Goal: Task Accomplishment & Management: Complete application form

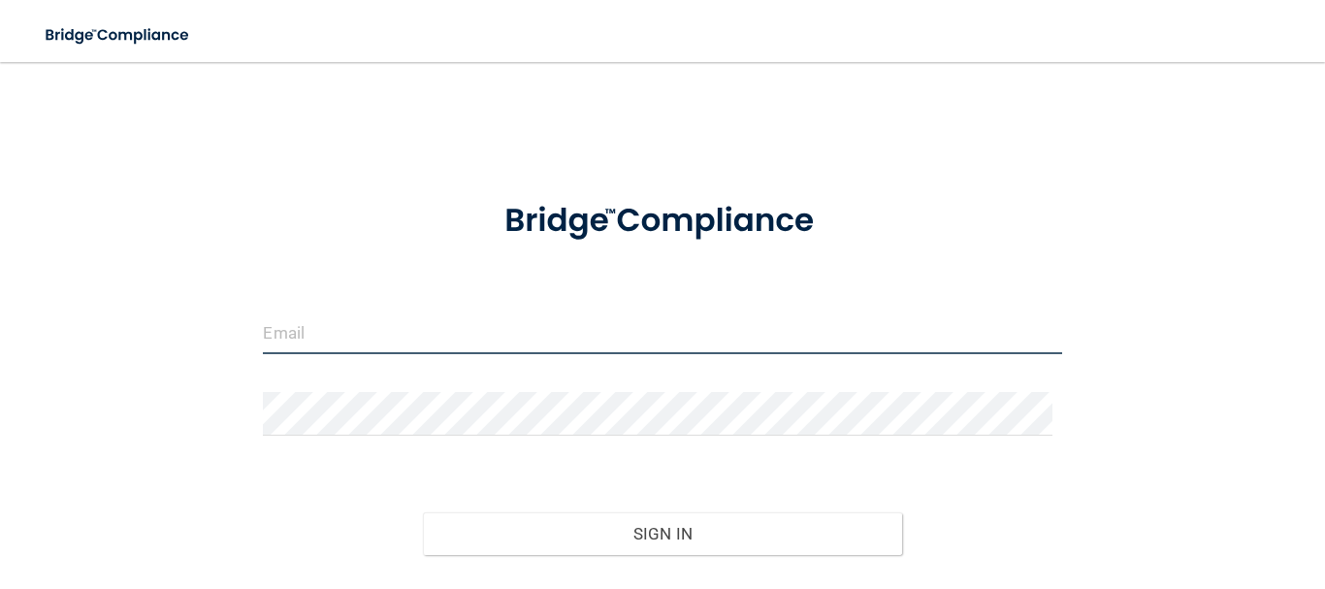
click at [284, 335] on input "email" at bounding box center [662, 332] width 799 height 44
type input "[EMAIL_ADDRESS][DOMAIN_NAME]"
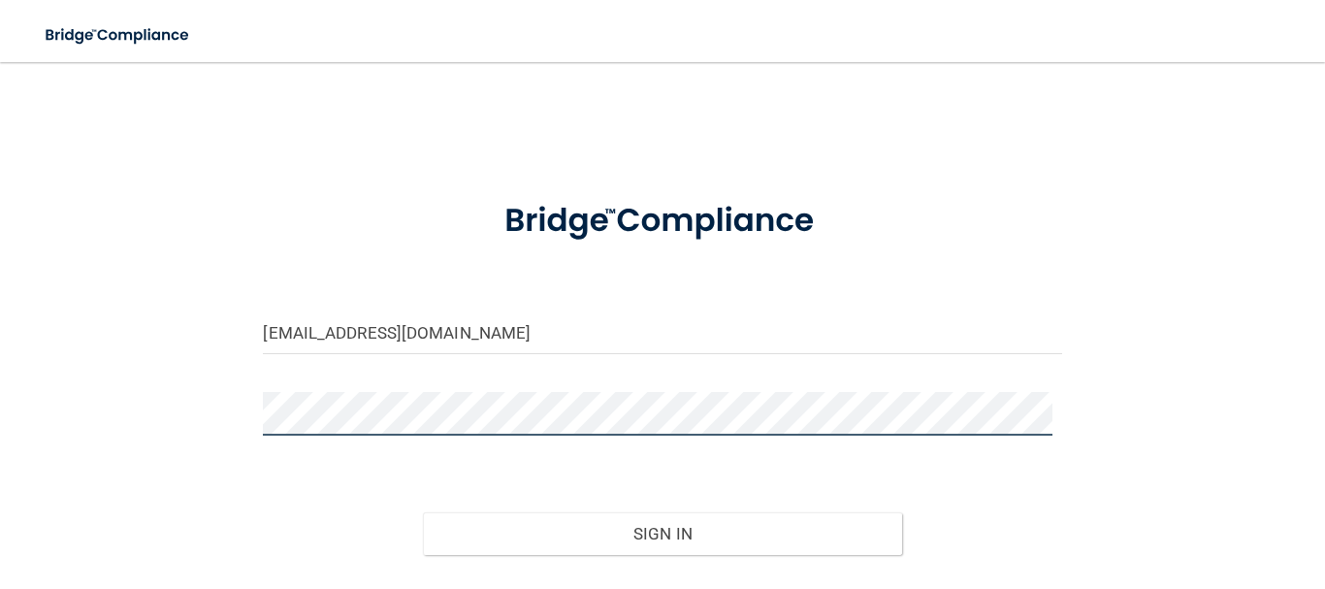
click at [423, 512] on button "Sign In" at bounding box center [662, 533] width 479 height 43
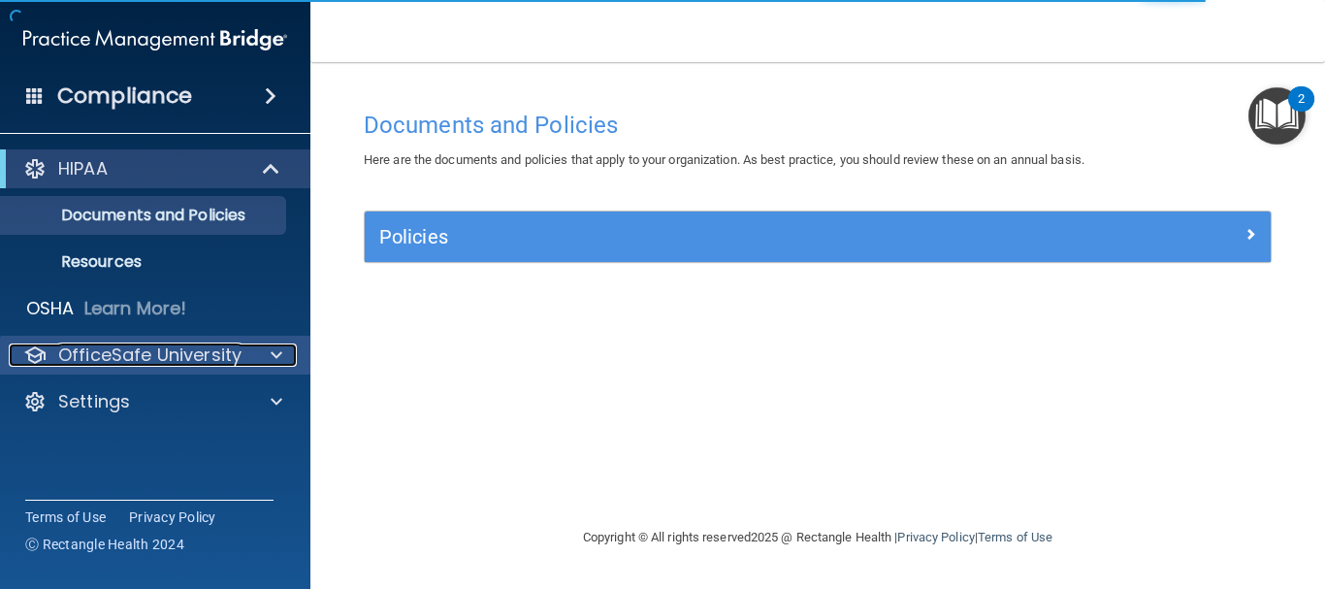
click at [148, 352] on p "OfficeSafe University" at bounding box center [149, 354] width 183 height 23
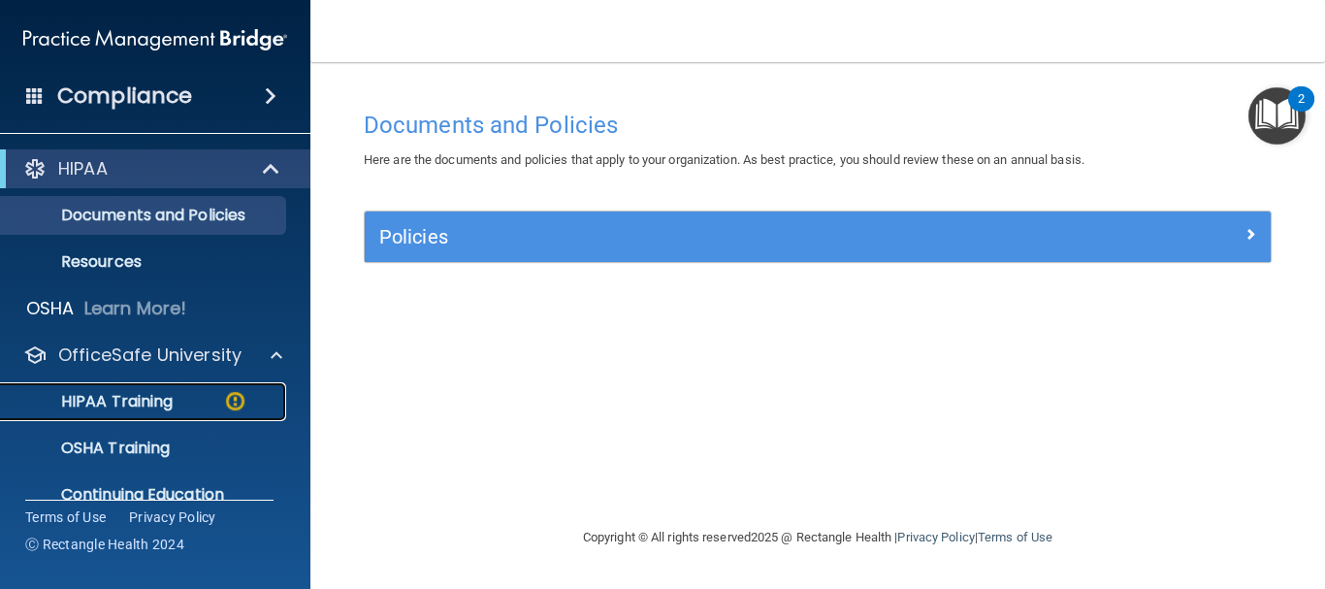
click at [154, 400] on p "HIPAA Training" at bounding box center [93, 401] width 160 height 19
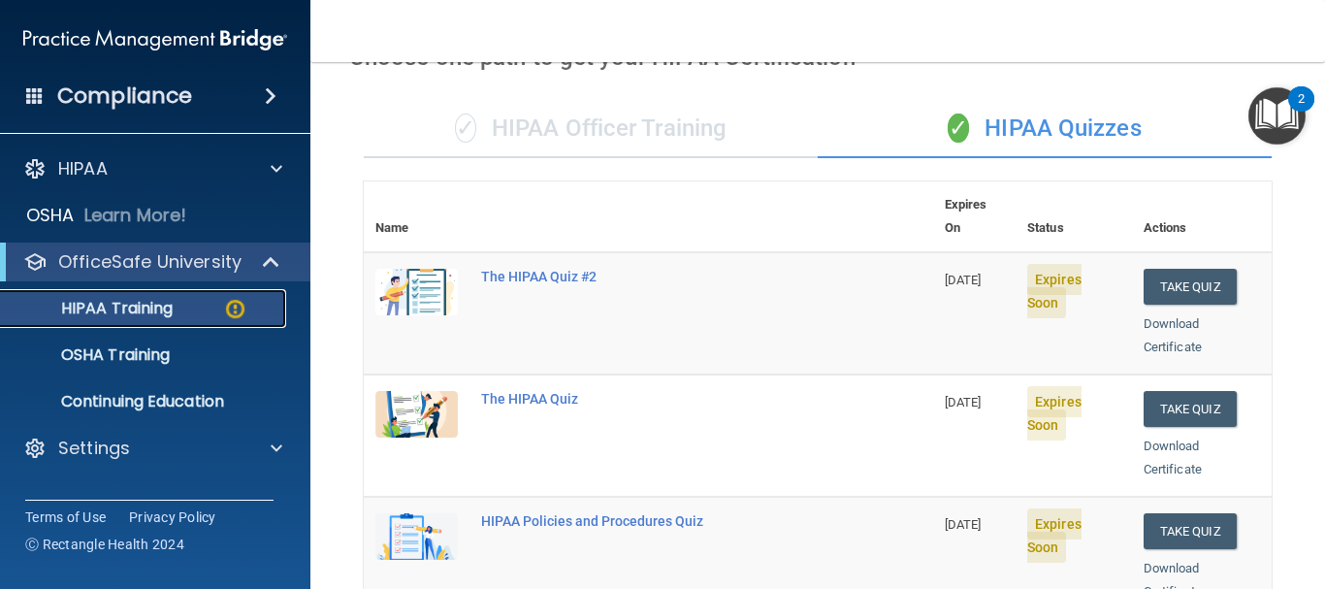
scroll to position [97, 0]
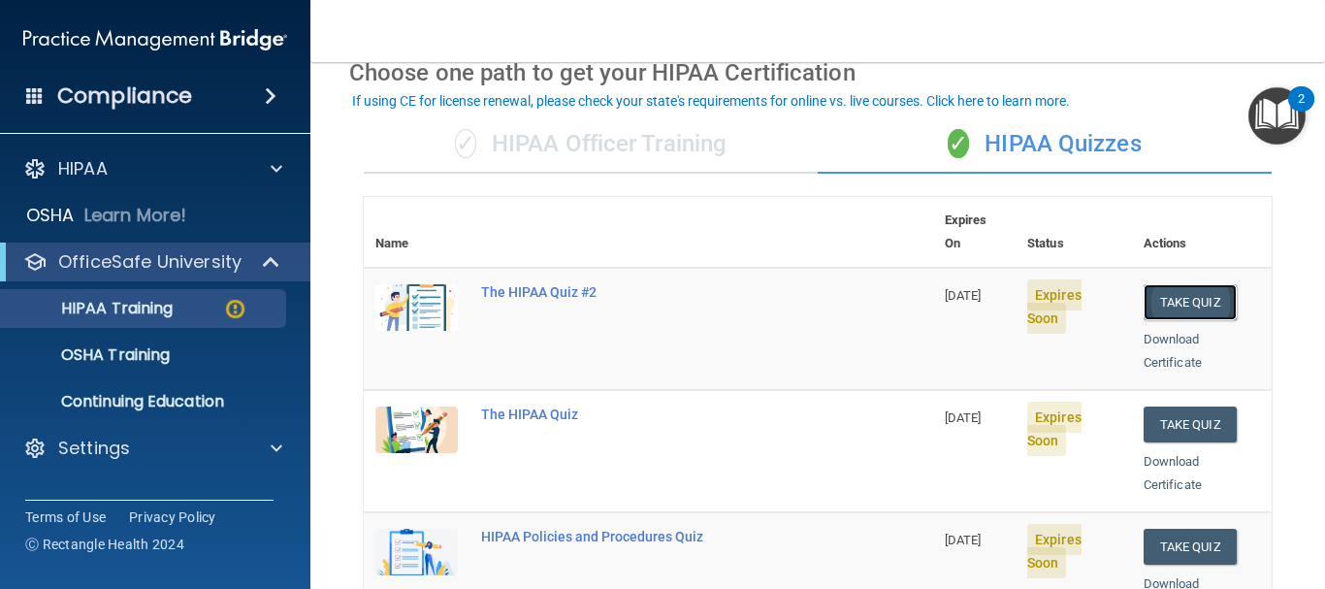
click at [1172, 284] on button "Take Quiz" at bounding box center [1190, 302] width 93 height 36
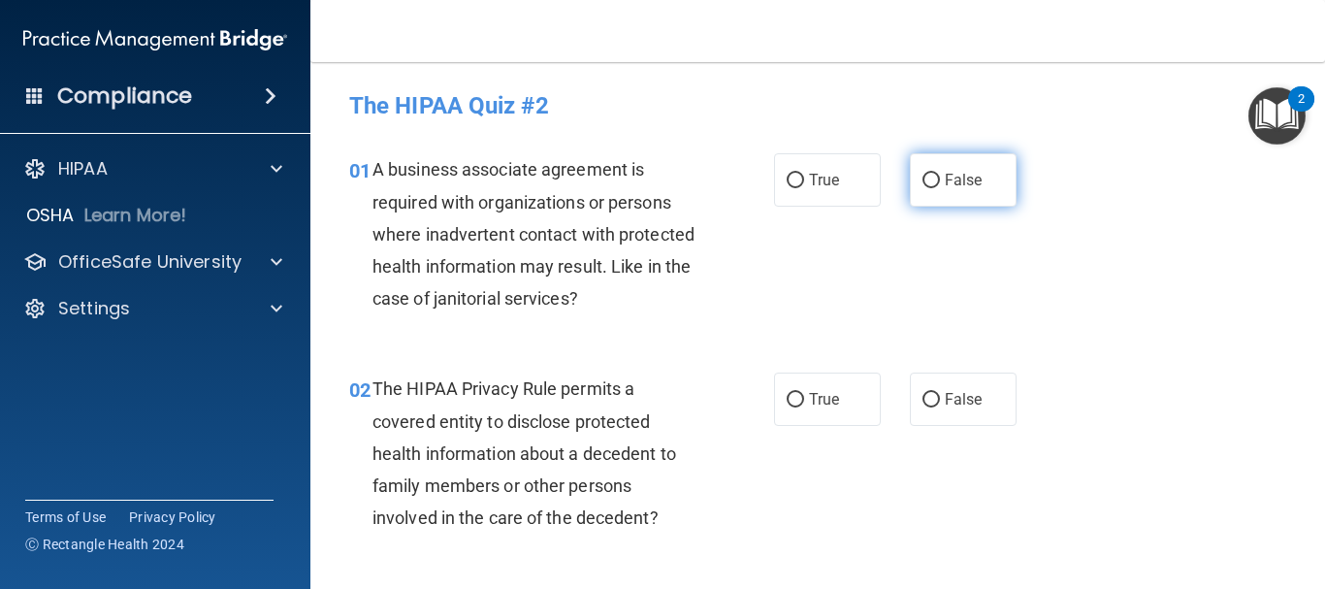
click at [923, 181] on input "False" at bounding box center [931, 181] width 17 height 15
radio input "true"
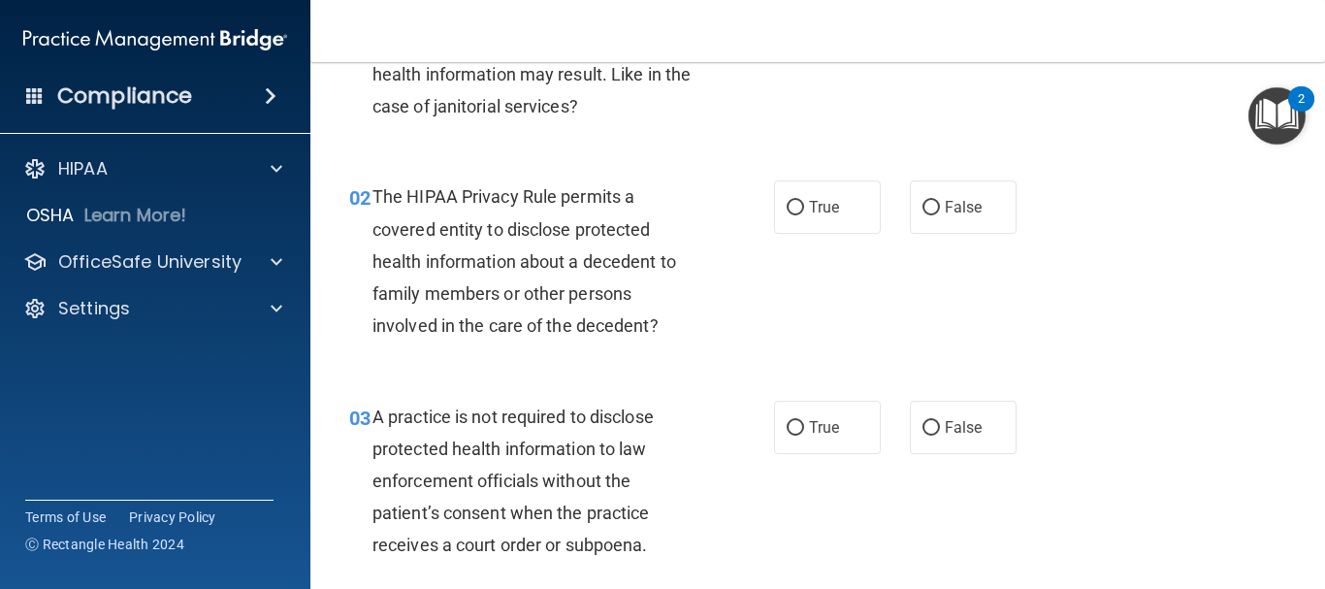
scroll to position [194, 0]
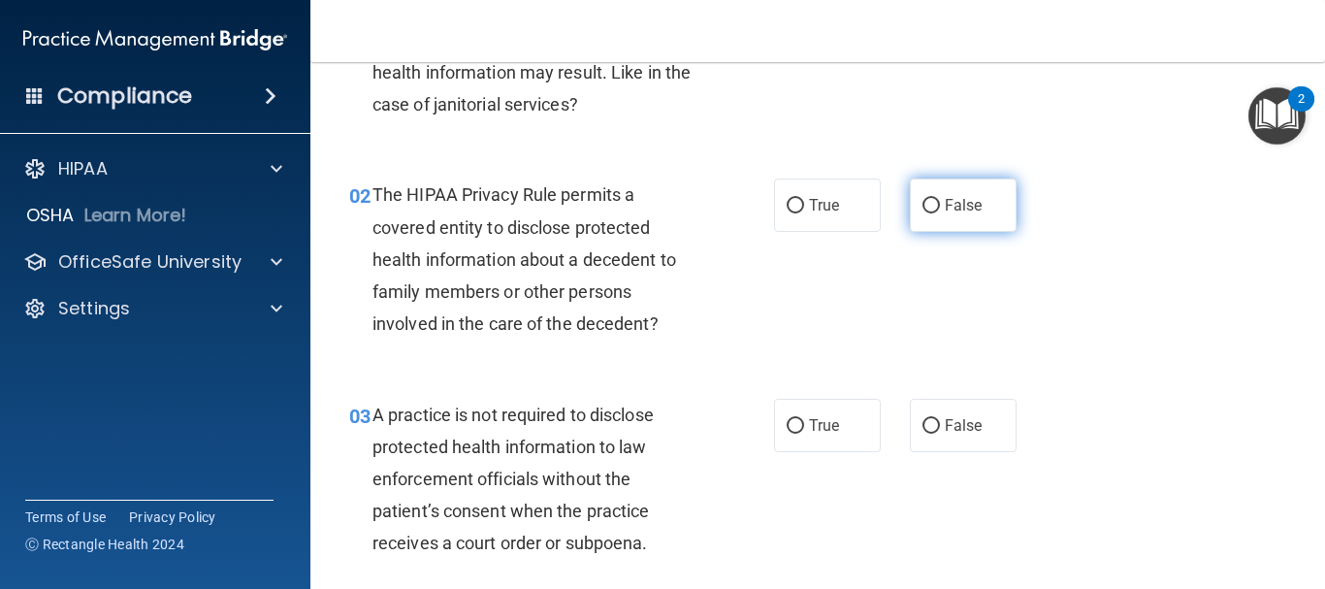
click at [925, 204] on input "False" at bounding box center [931, 206] width 17 height 15
radio input "true"
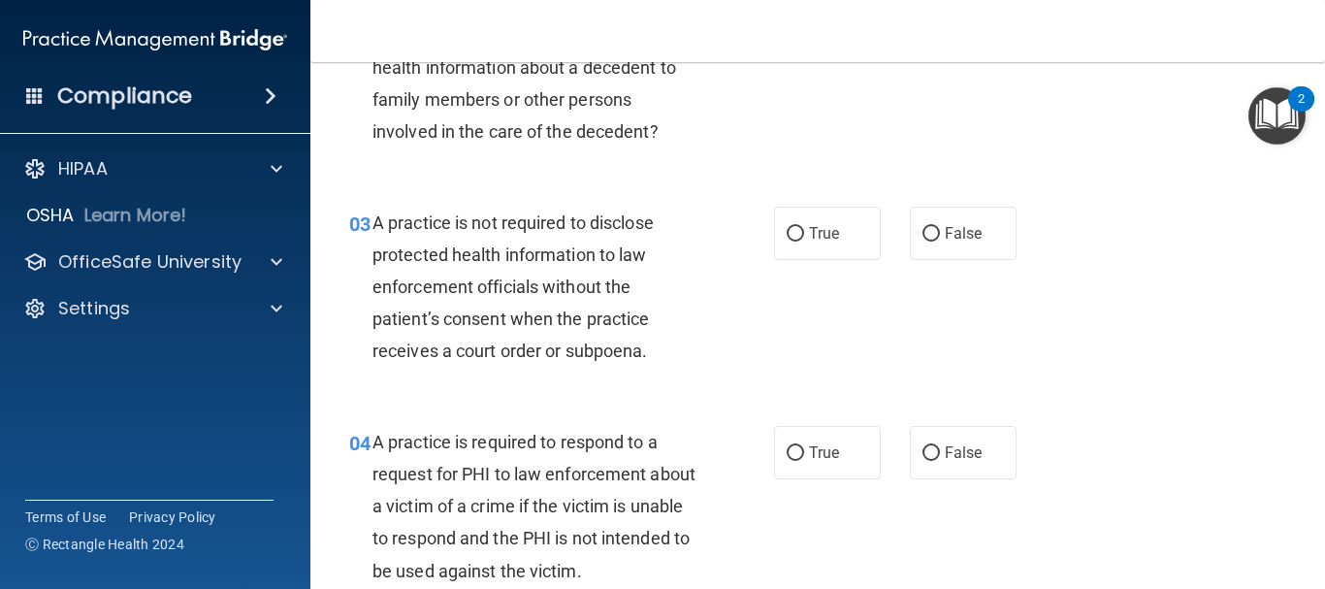
scroll to position [388, 0]
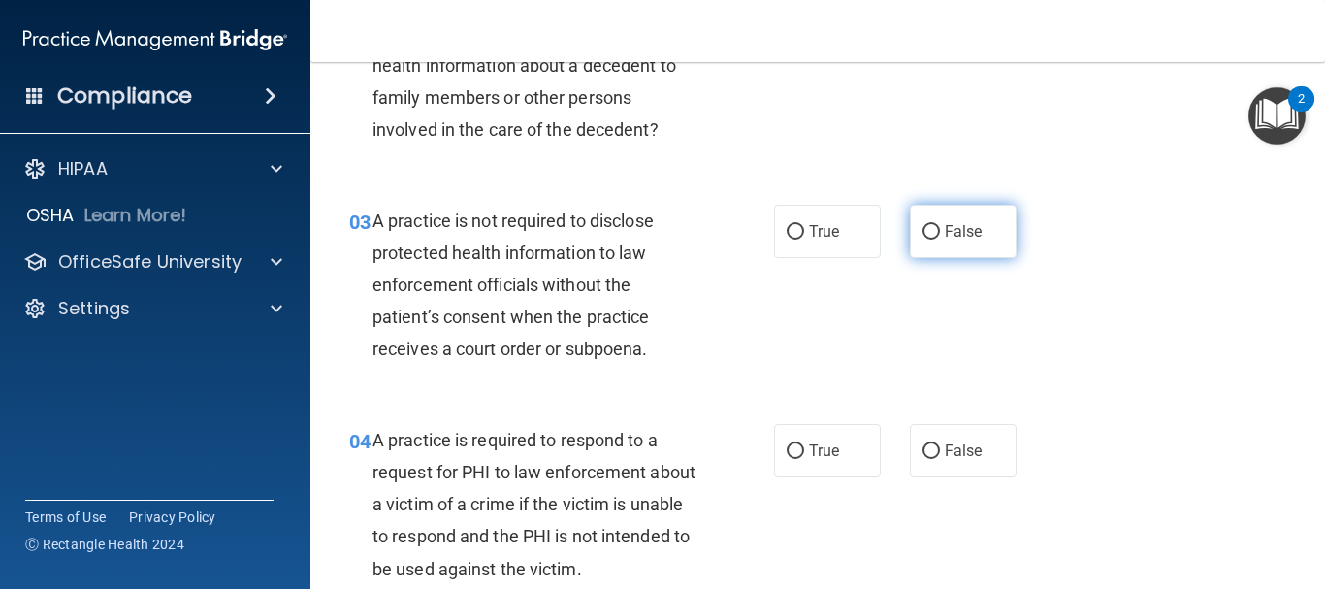
click at [924, 227] on input "False" at bounding box center [931, 232] width 17 height 15
radio input "true"
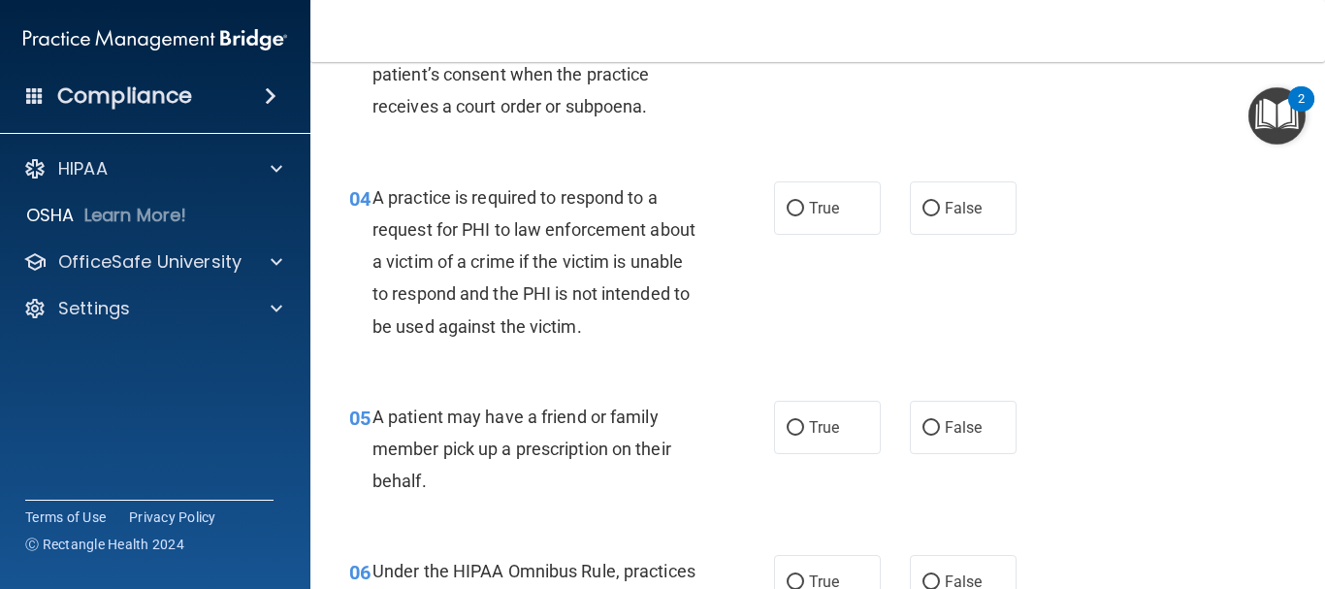
scroll to position [679, 0]
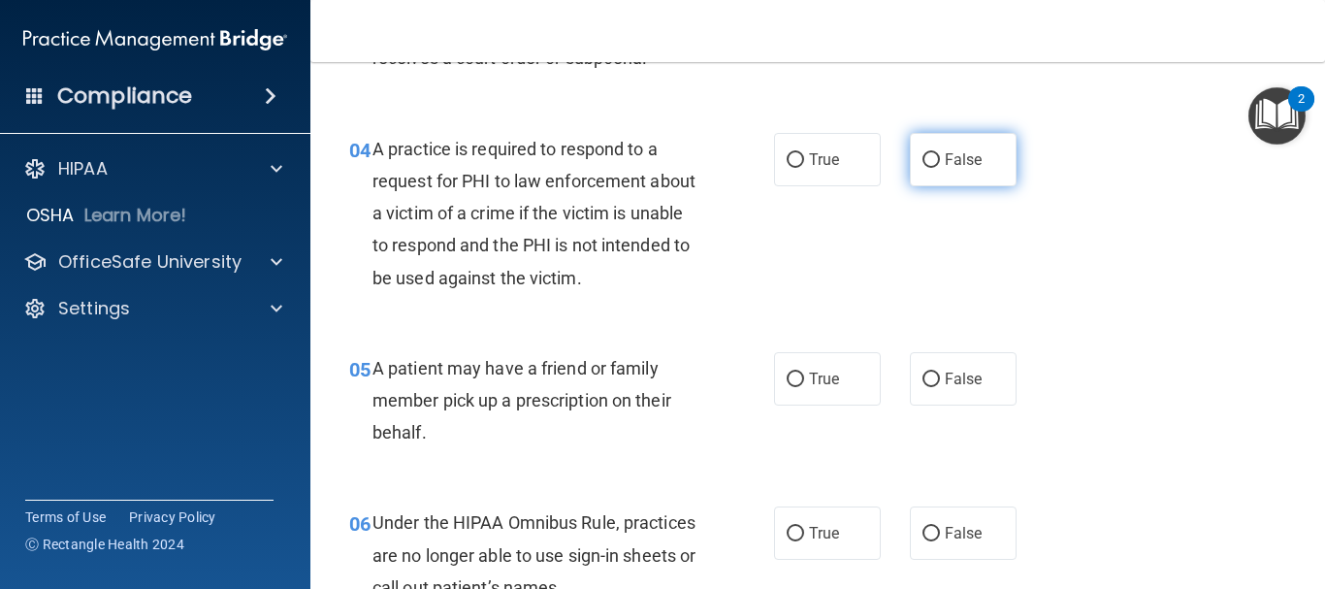
click at [923, 161] on input "False" at bounding box center [931, 160] width 17 height 15
radio input "true"
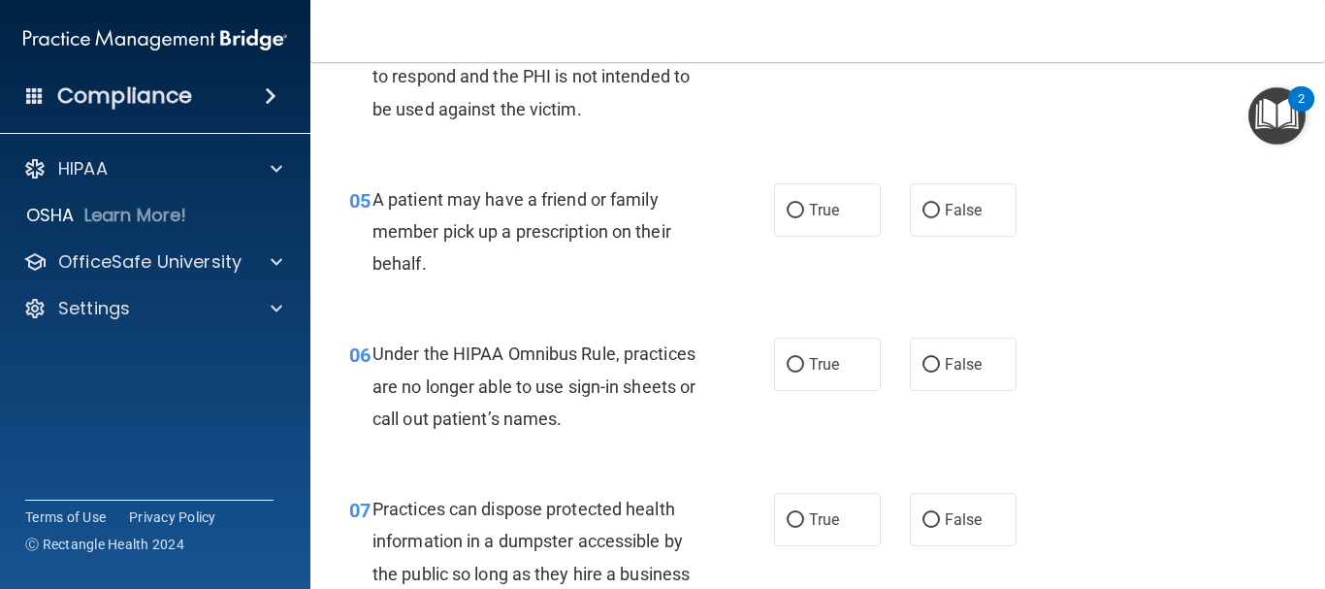
scroll to position [873, 0]
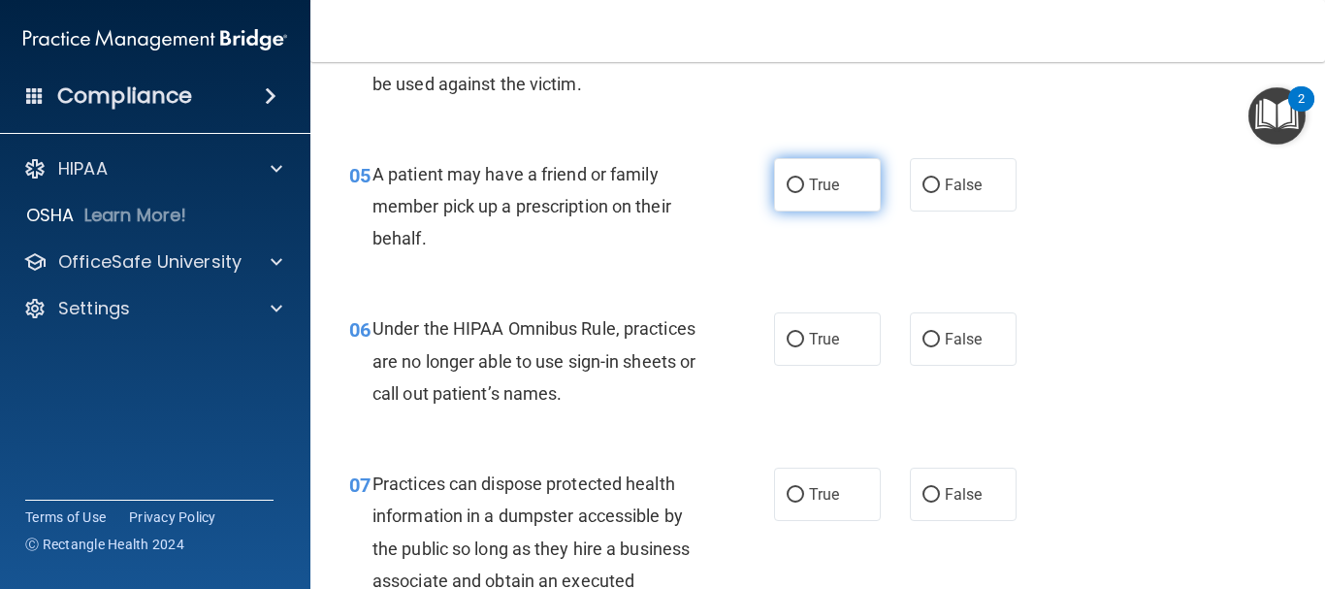
click at [787, 181] on input "True" at bounding box center [795, 186] width 17 height 15
radio input "true"
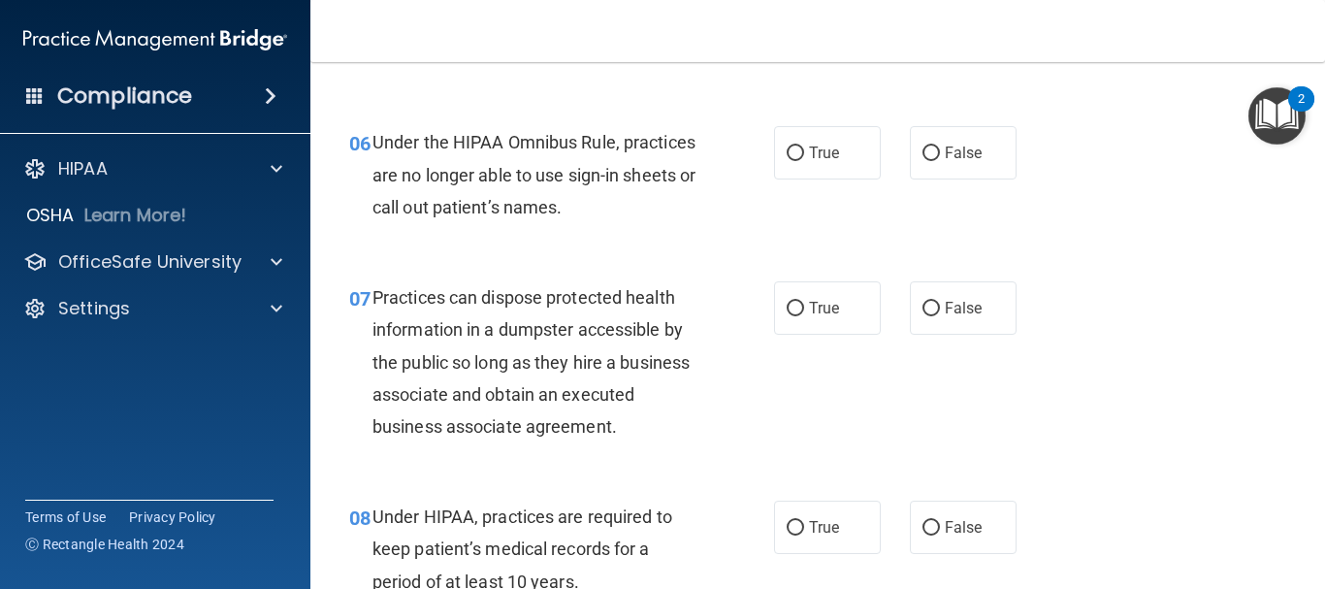
scroll to position [1067, 0]
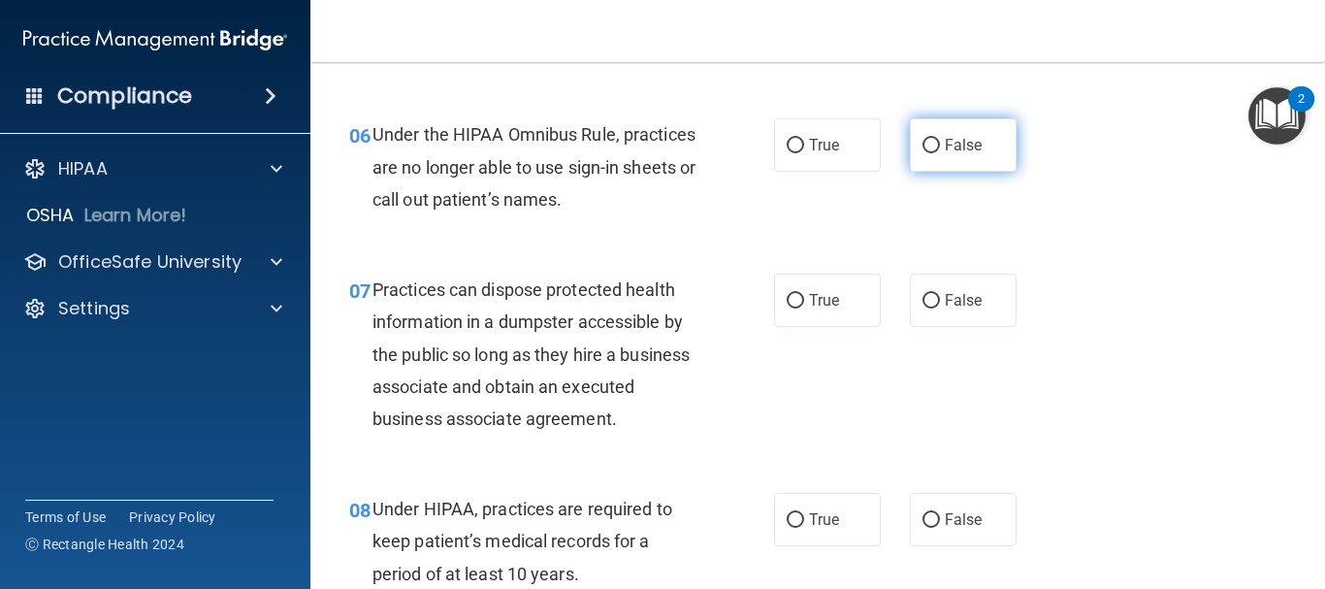
click at [926, 147] on input "False" at bounding box center [931, 146] width 17 height 15
radio input "true"
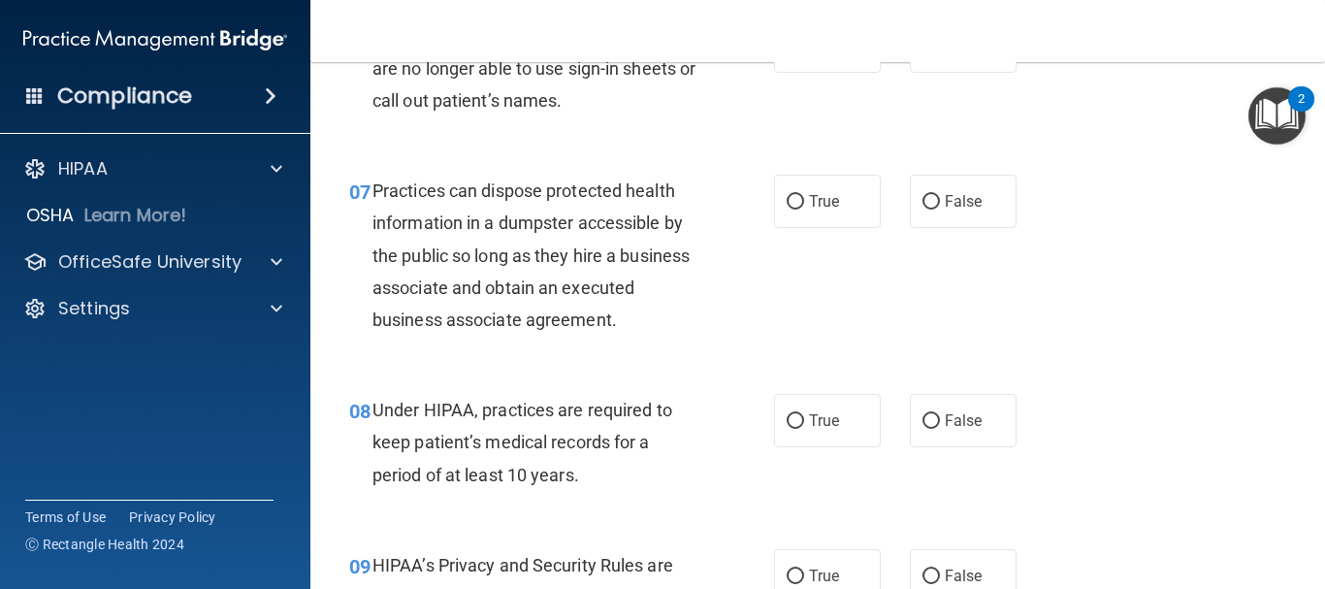
scroll to position [1261, 0]
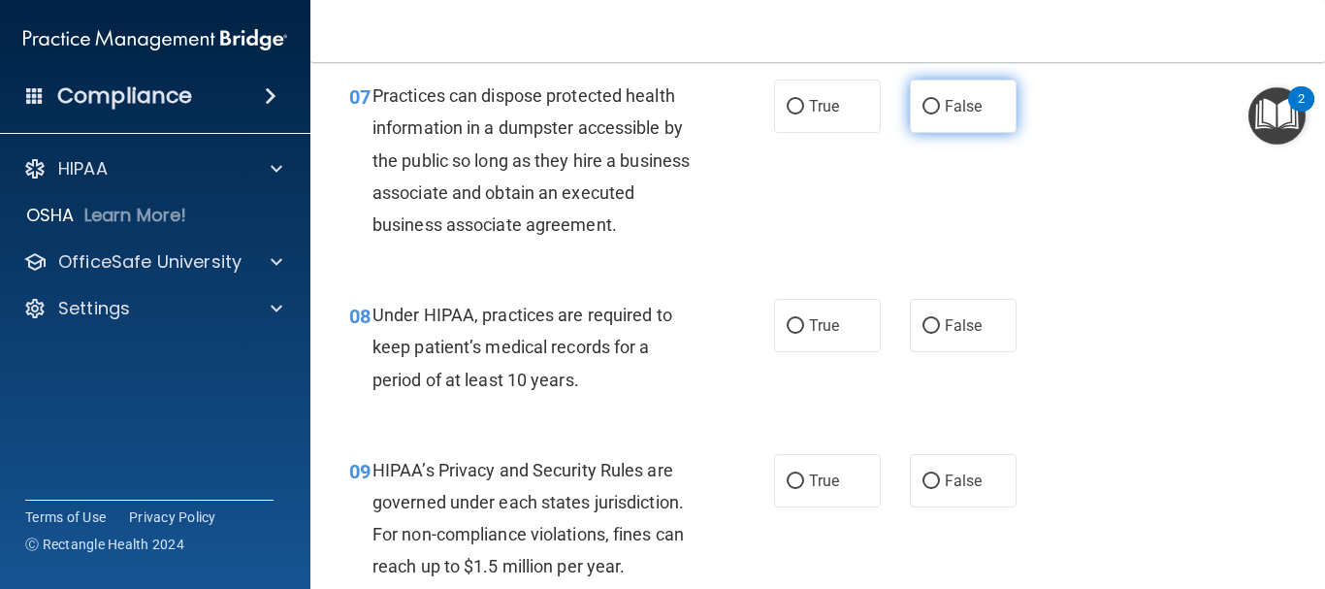
click at [923, 105] on input "False" at bounding box center [931, 107] width 17 height 15
radio input "true"
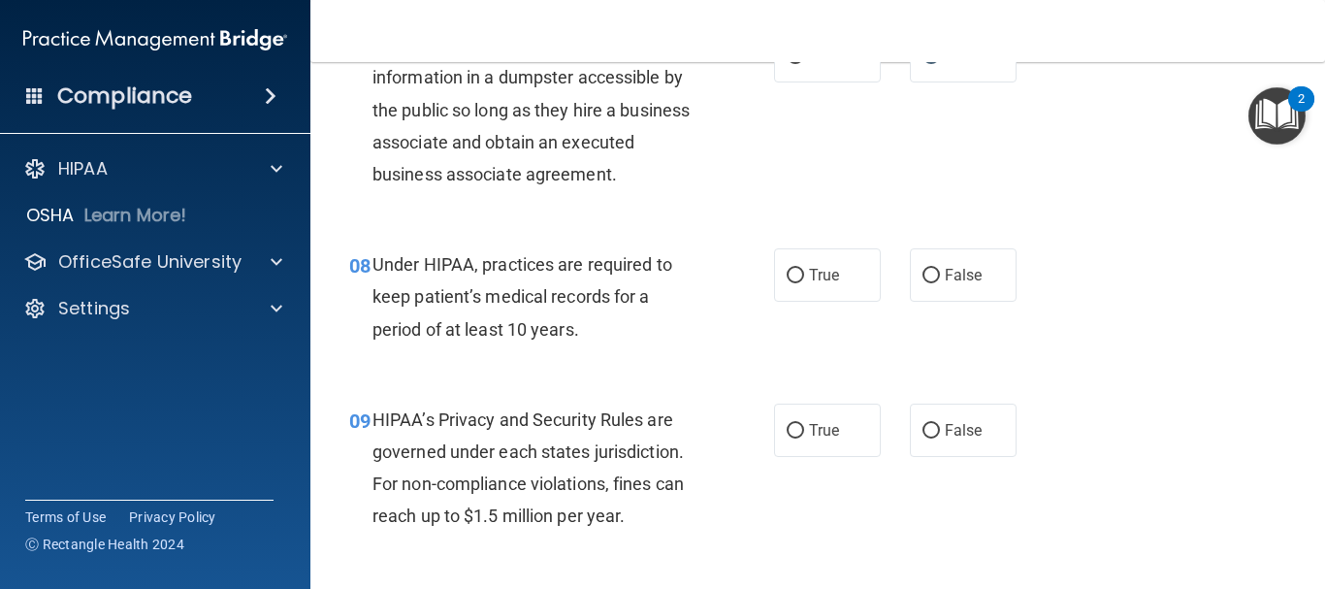
scroll to position [1358, 0]
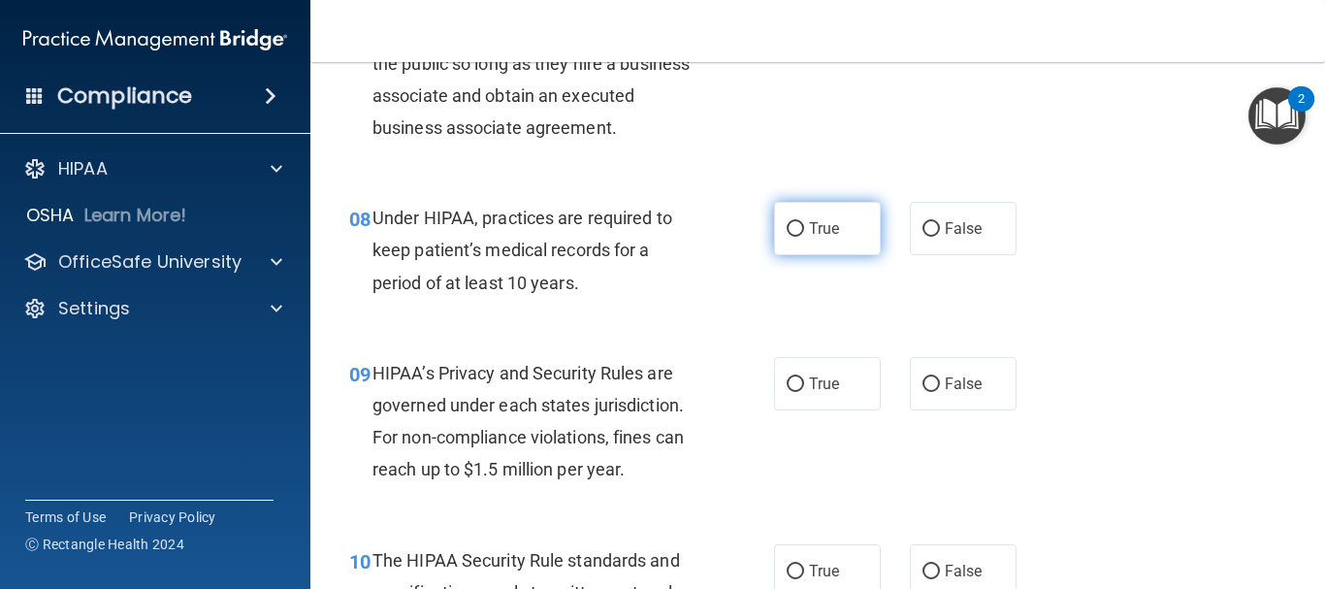
click at [791, 225] on input "True" at bounding box center [795, 229] width 17 height 15
radio input "true"
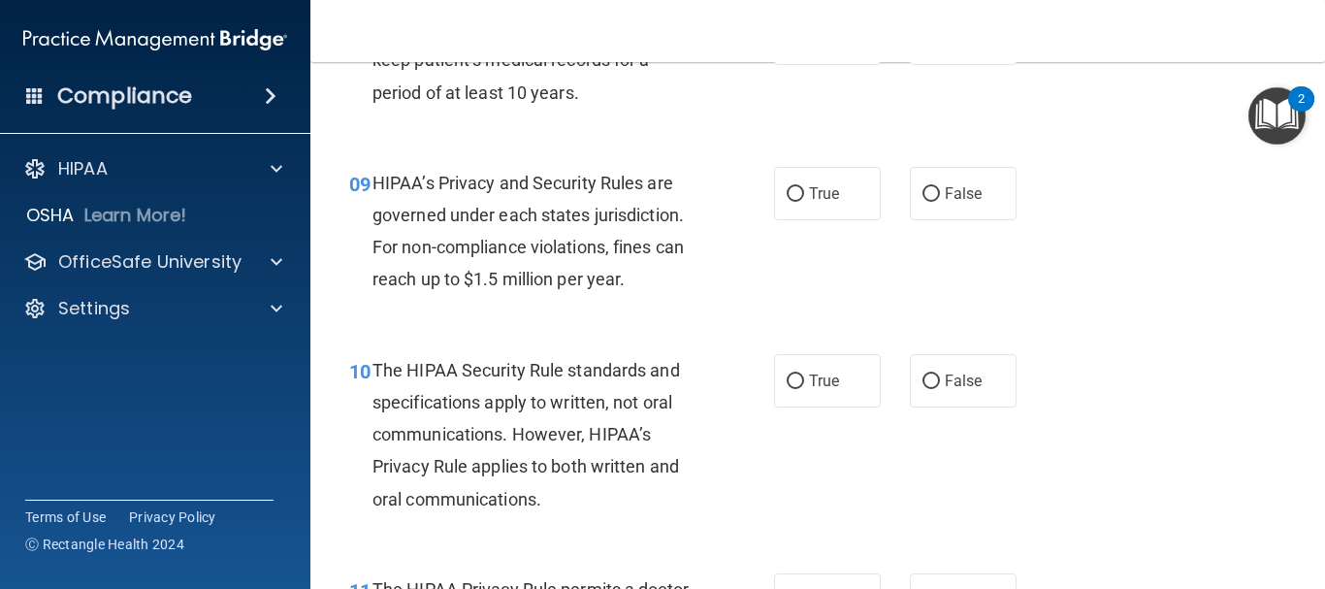
scroll to position [1552, 0]
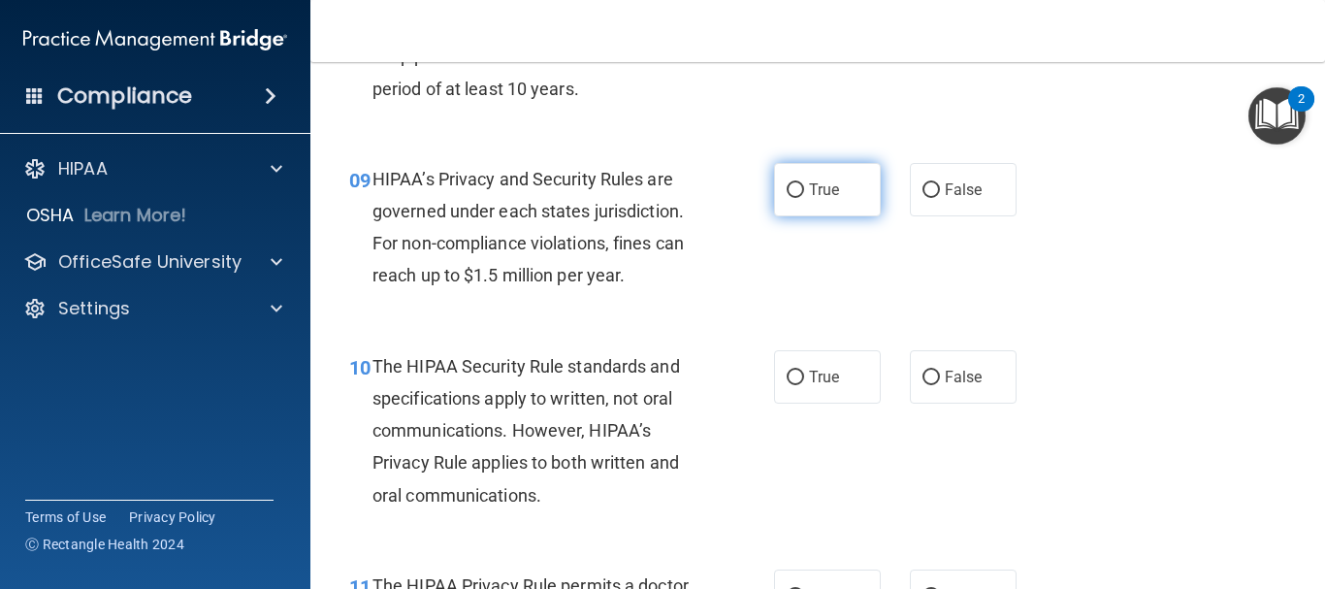
click at [787, 184] on input "True" at bounding box center [795, 190] width 17 height 15
radio input "true"
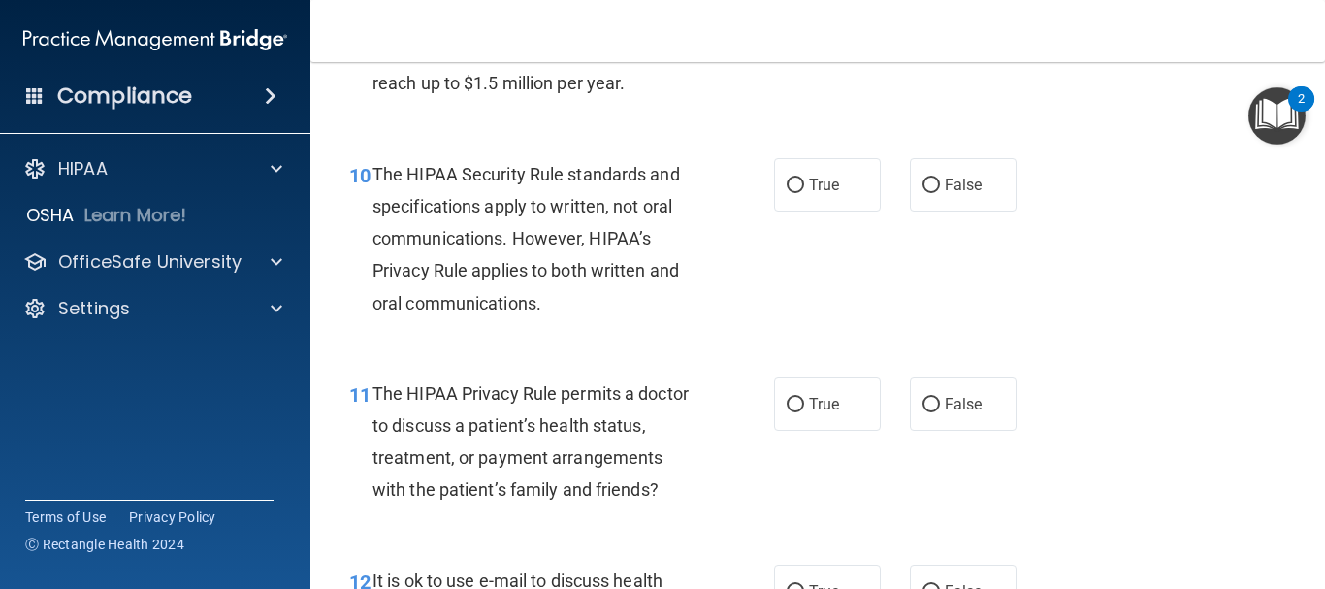
scroll to position [1746, 0]
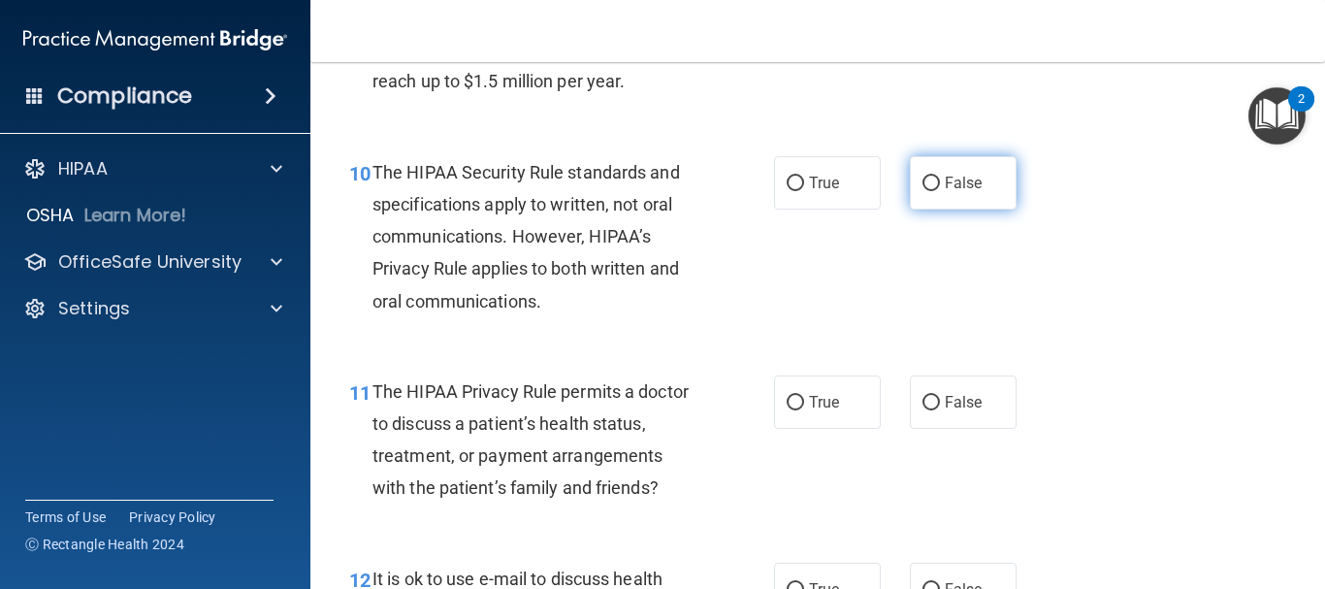
click at [923, 182] on input "False" at bounding box center [931, 184] width 17 height 15
radio input "true"
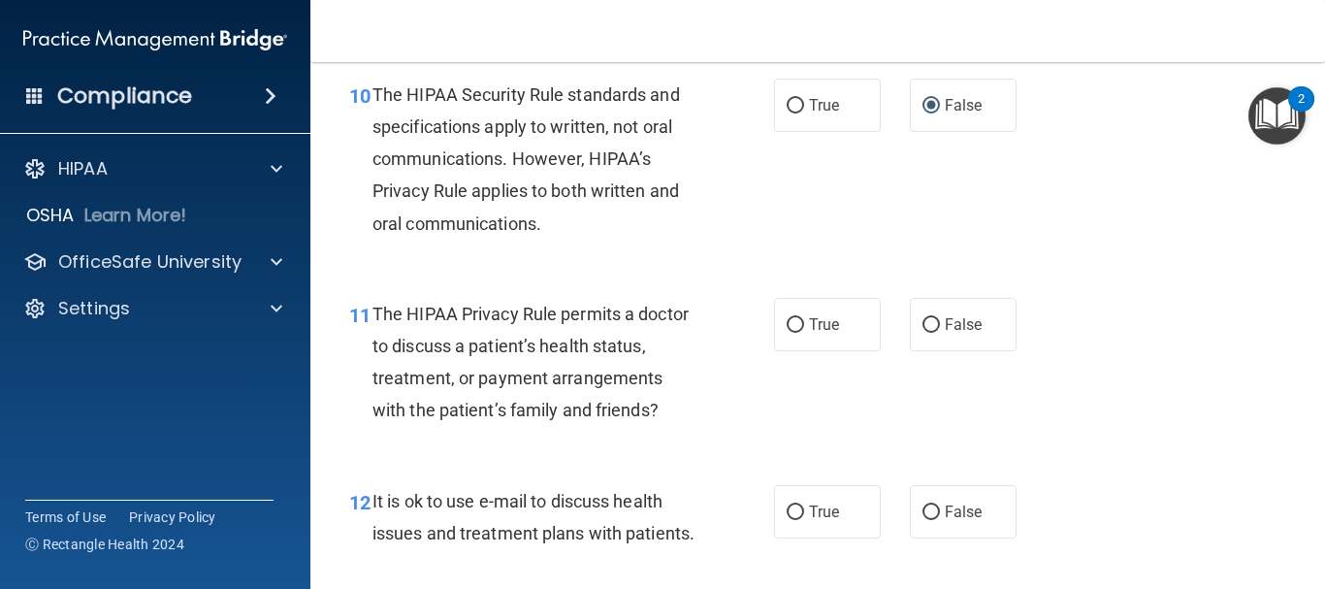
scroll to position [2038, 0]
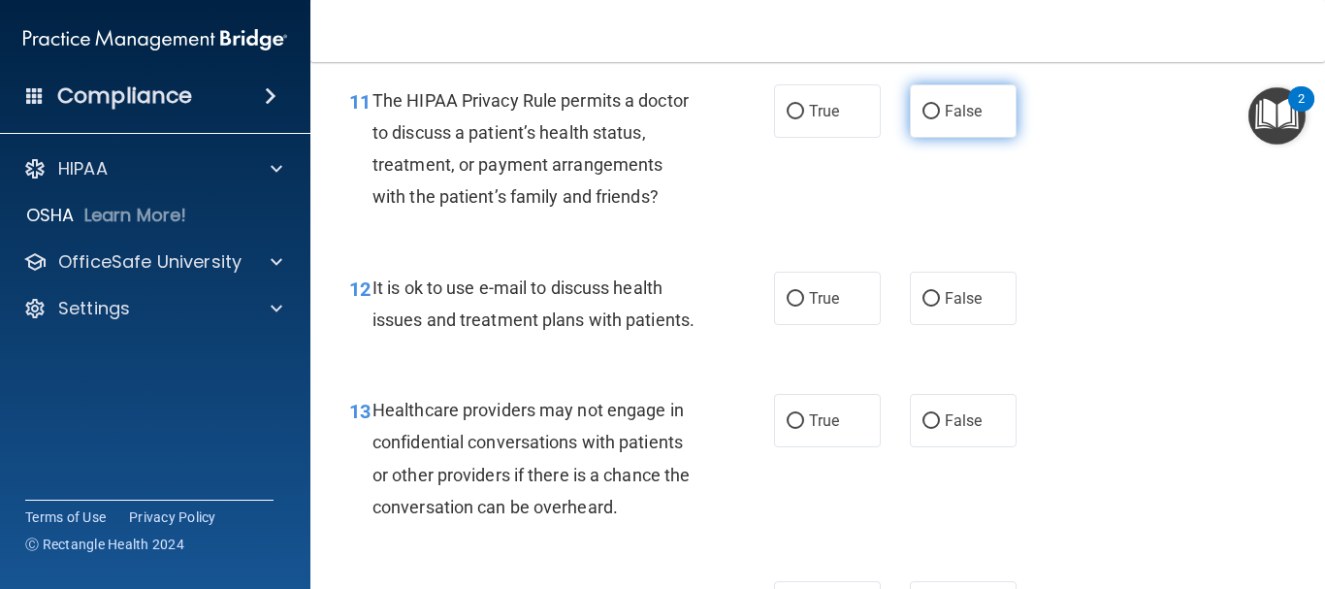
click at [925, 110] on input "False" at bounding box center [931, 112] width 17 height 15
radio input "true"
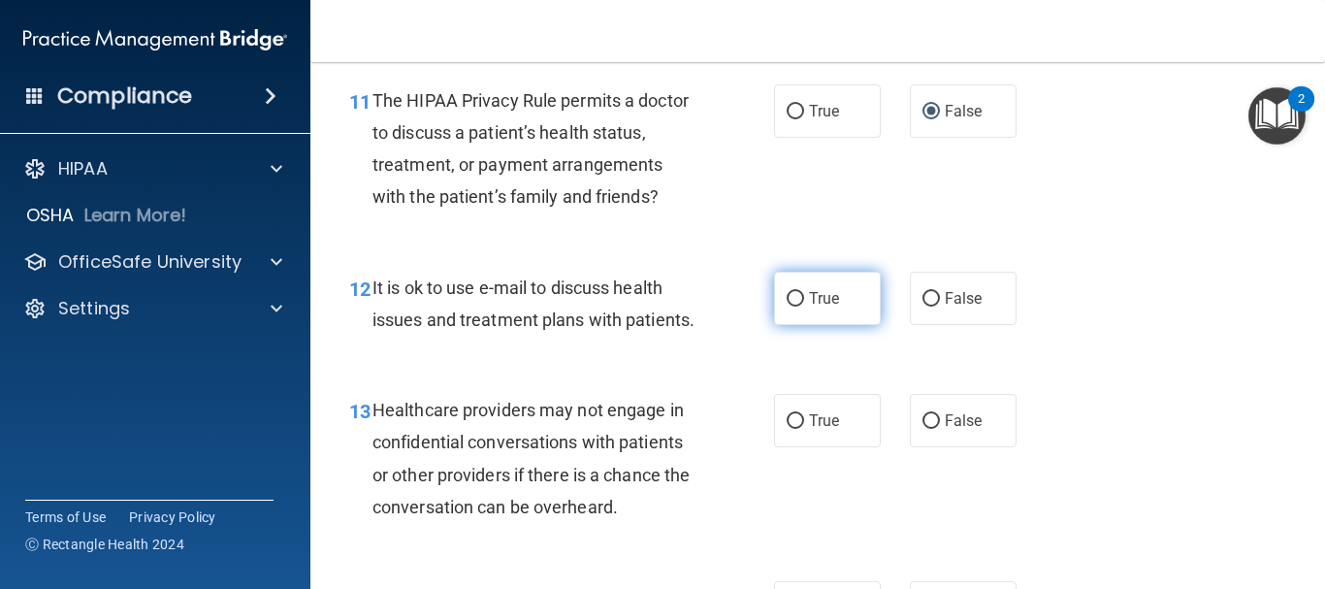
click at [787, 299] on input "True" at bounding box center [795, 299] width 17 height 15
radio input "true"
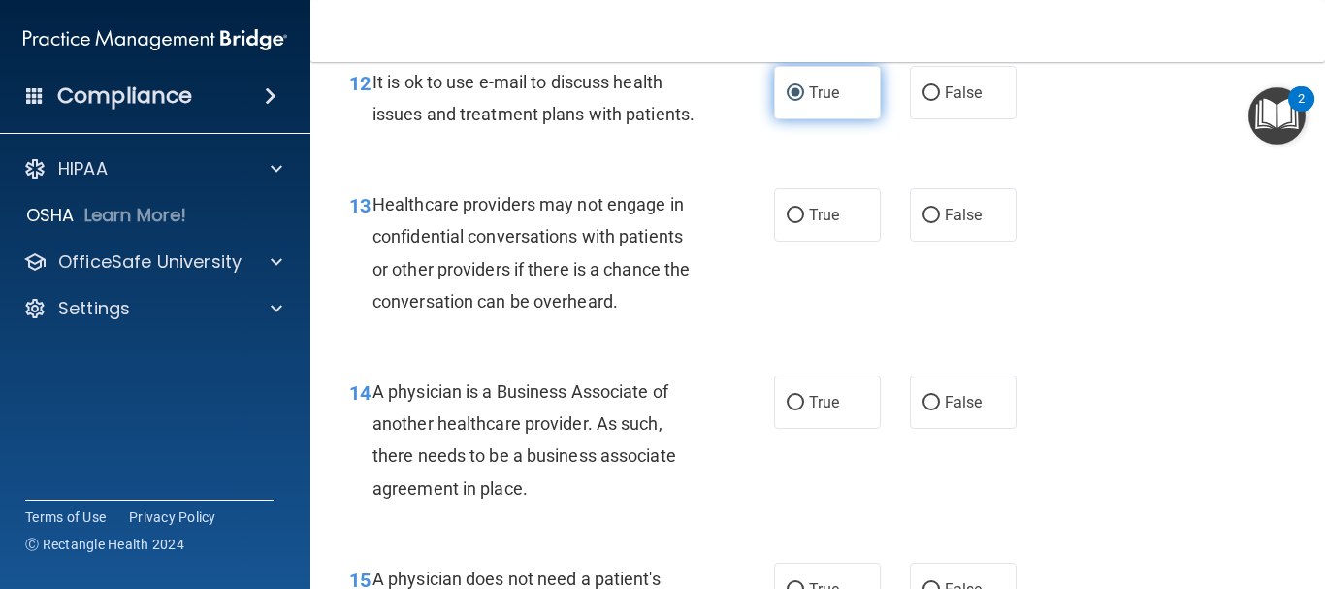
scroll to position [2329, 0]
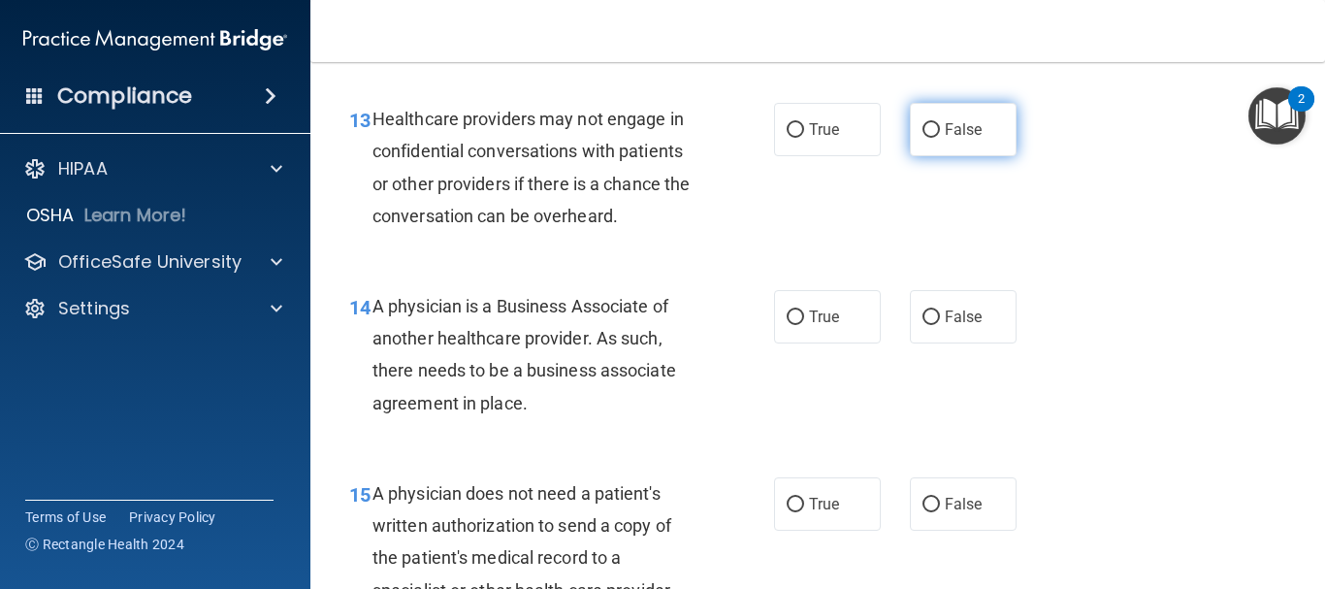
click at [923, 138] on input "False" at bounding box center [931, 130] width 17 height 15
radio input "true"
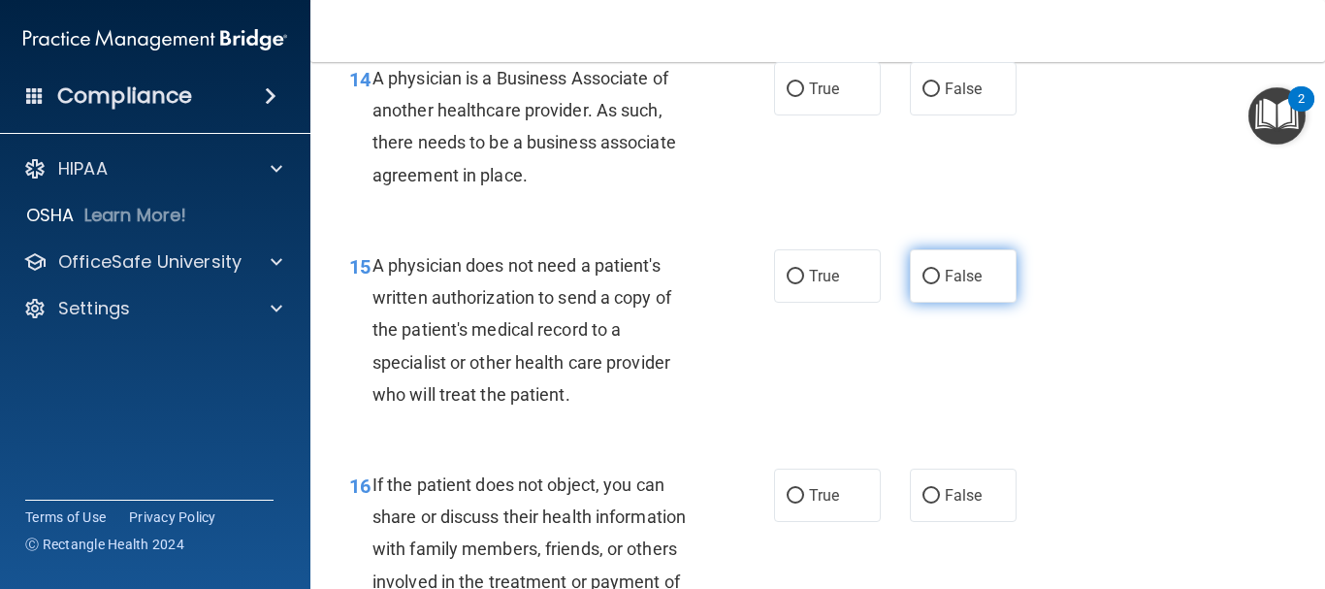
scroll to position [2523, 0]
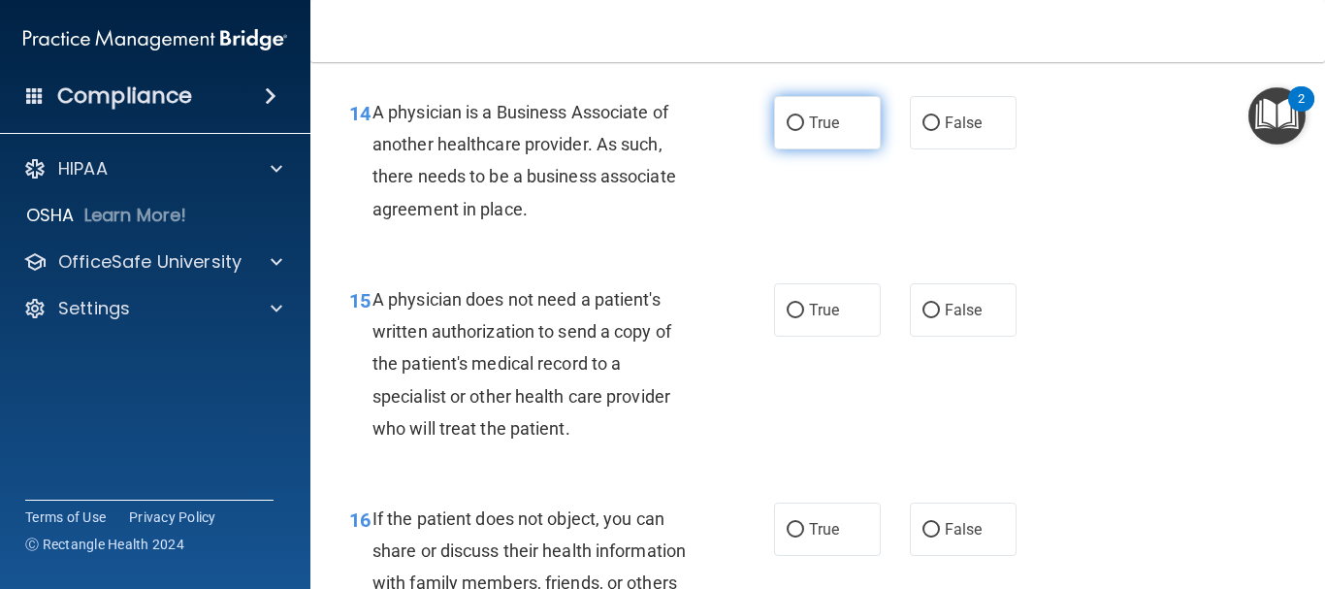
click at [789, 131] on input "True" at bounding box center [795, 123] width 17 height 15
radio input "true"
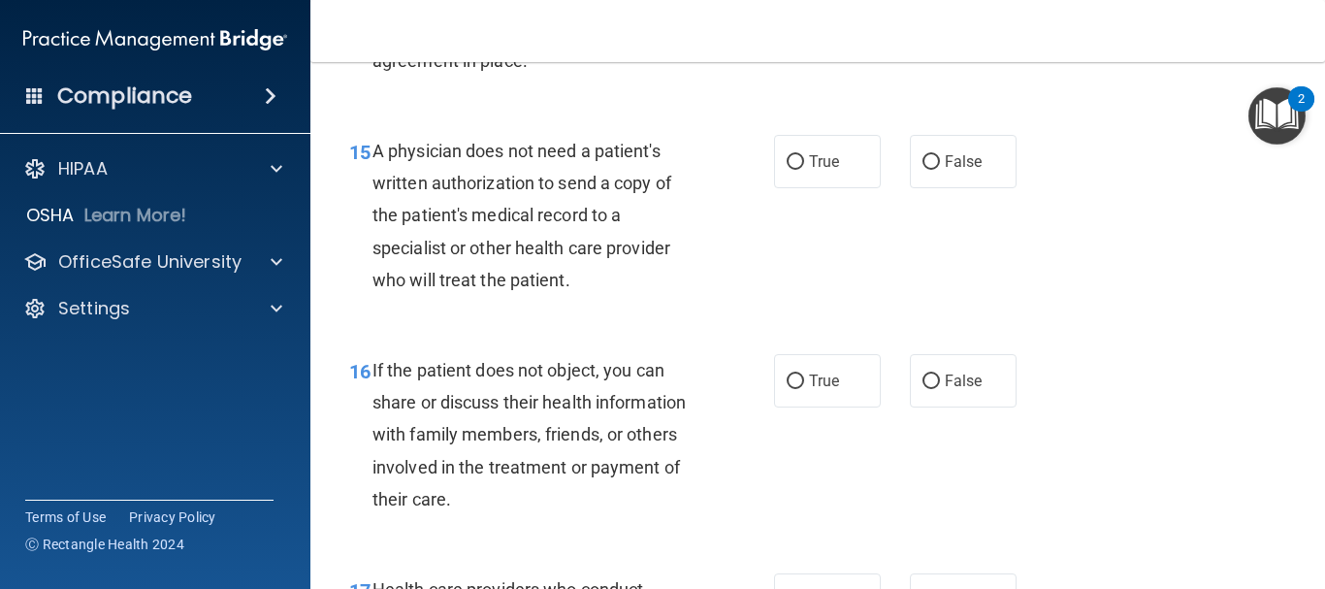
scroll to position [2717, 0]
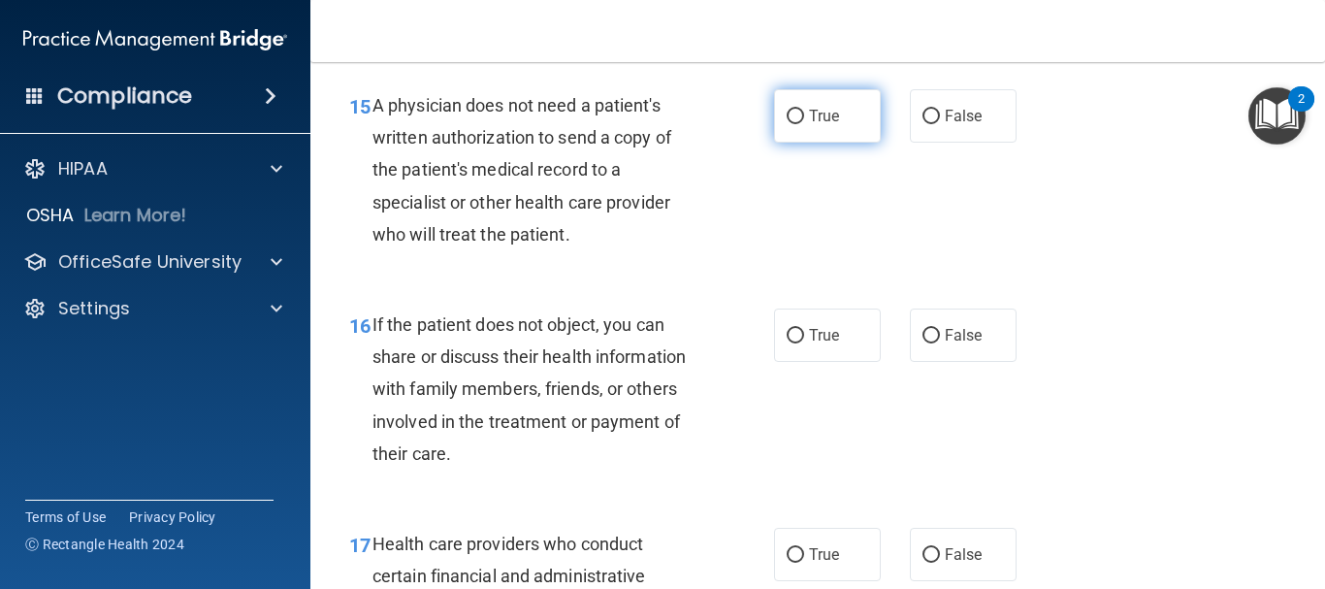
click at [788, 124] on input "True" at bounding box center [795, 117] width 17 height 15
radio input "true"
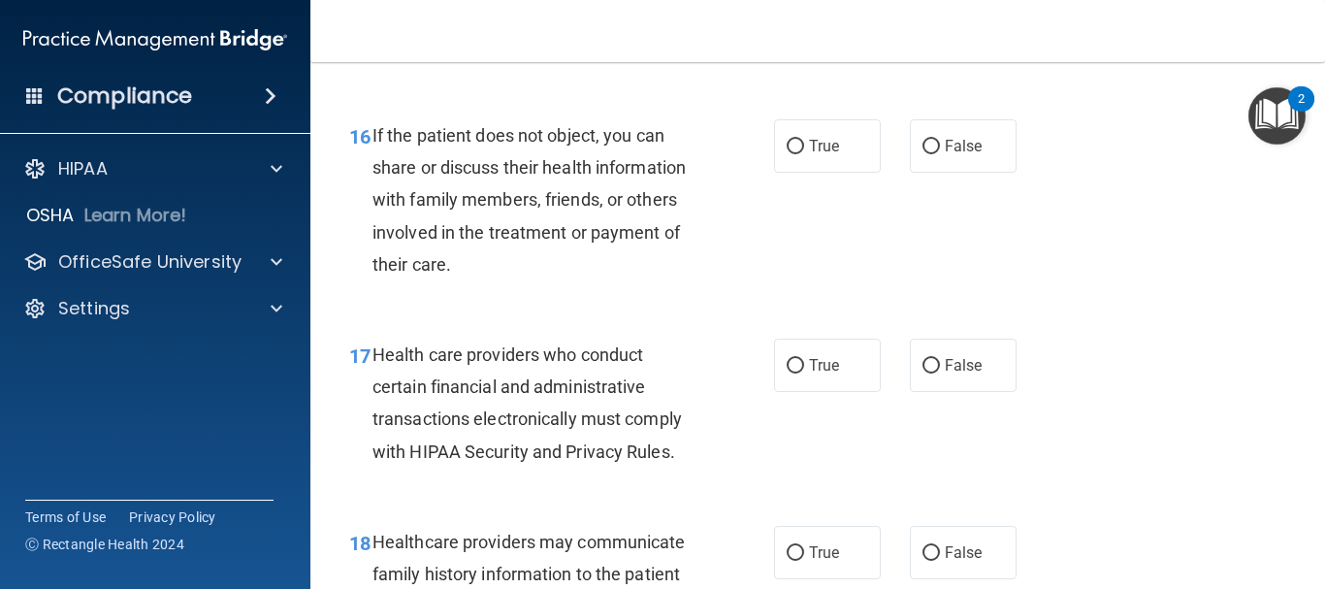
scroll to position [2911, 0]
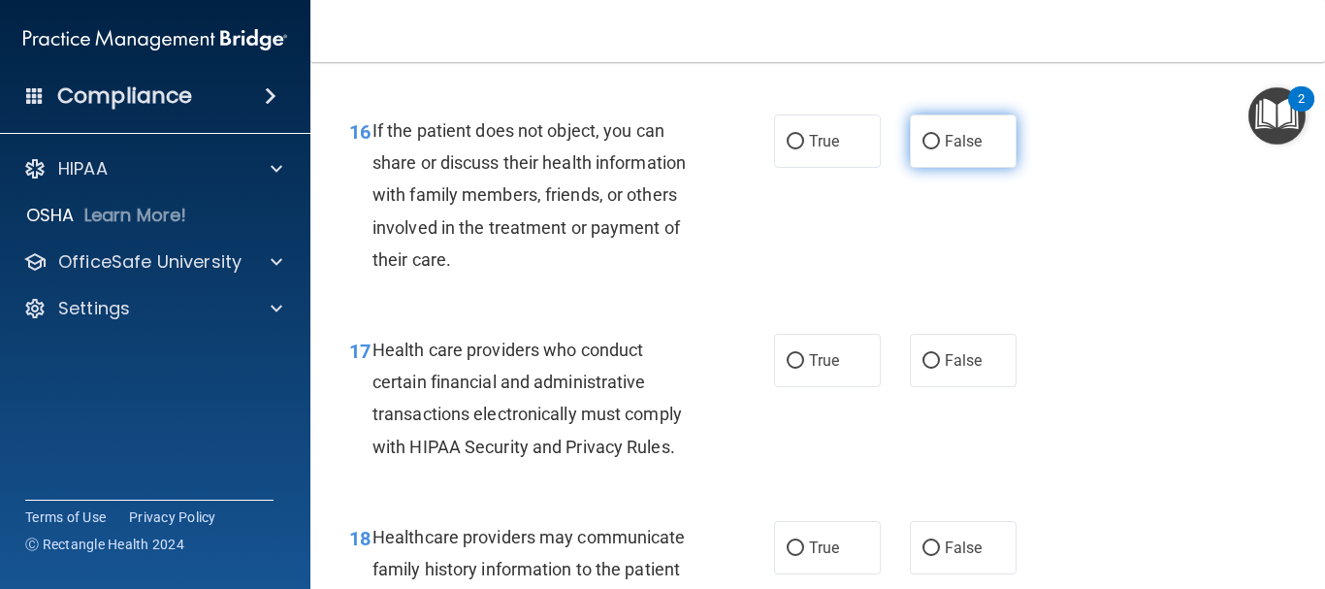
click at [924, 149] on input "False" at bounding box center [931, 142] width 17 height 15
radio input "true"
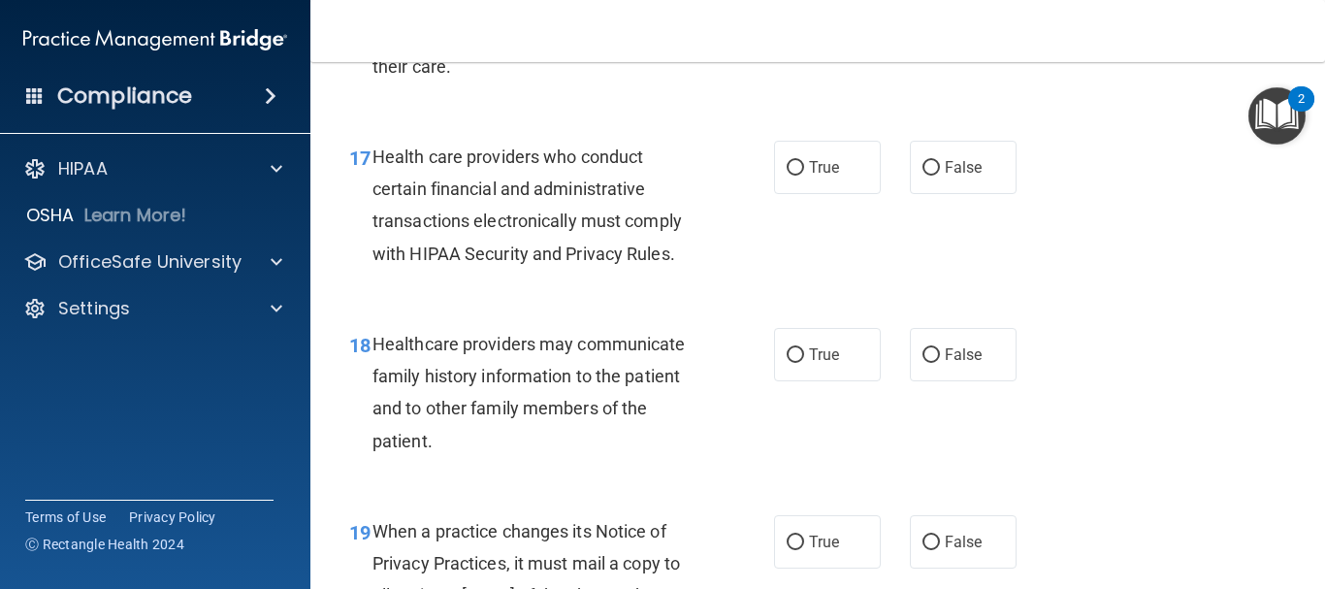
scroll to position [3105, 0]
click at [787, 175] on input "True" at bounding box center [795, 167] width 17 height 15
radio input "true"
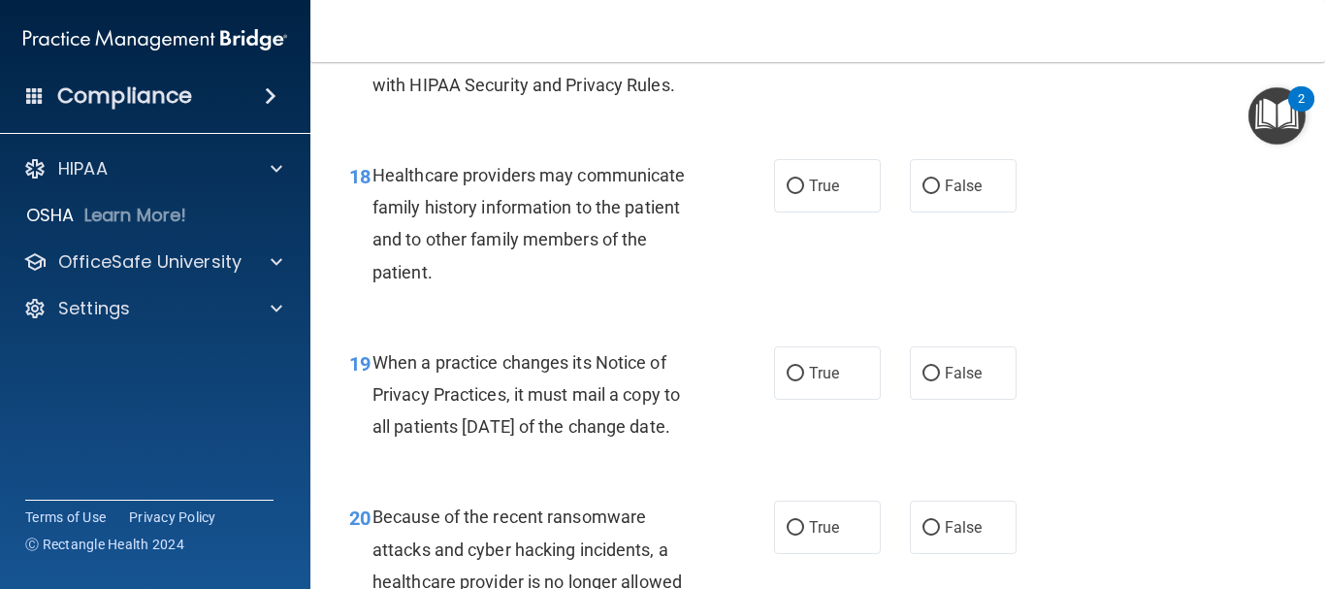
scroll to position [3299, 0]
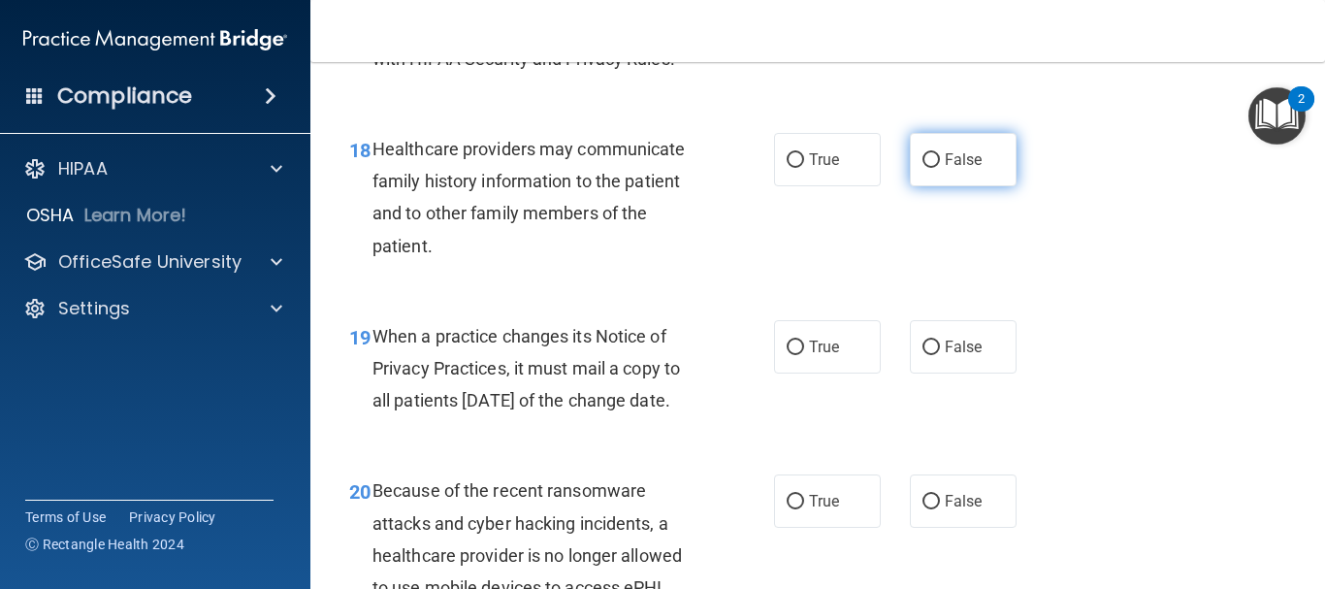
click at [923, 168] on input "False" at bounding box center [931, 160] width 17 height 15
radio input "true"
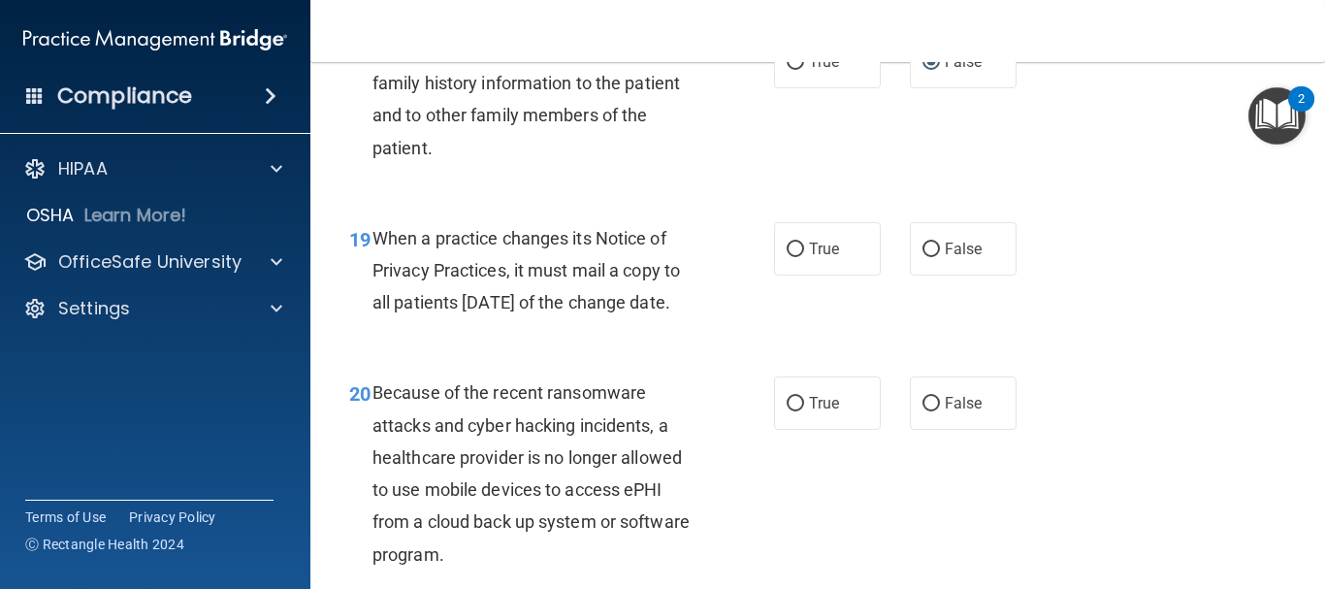
scroll to position [3493, 0]
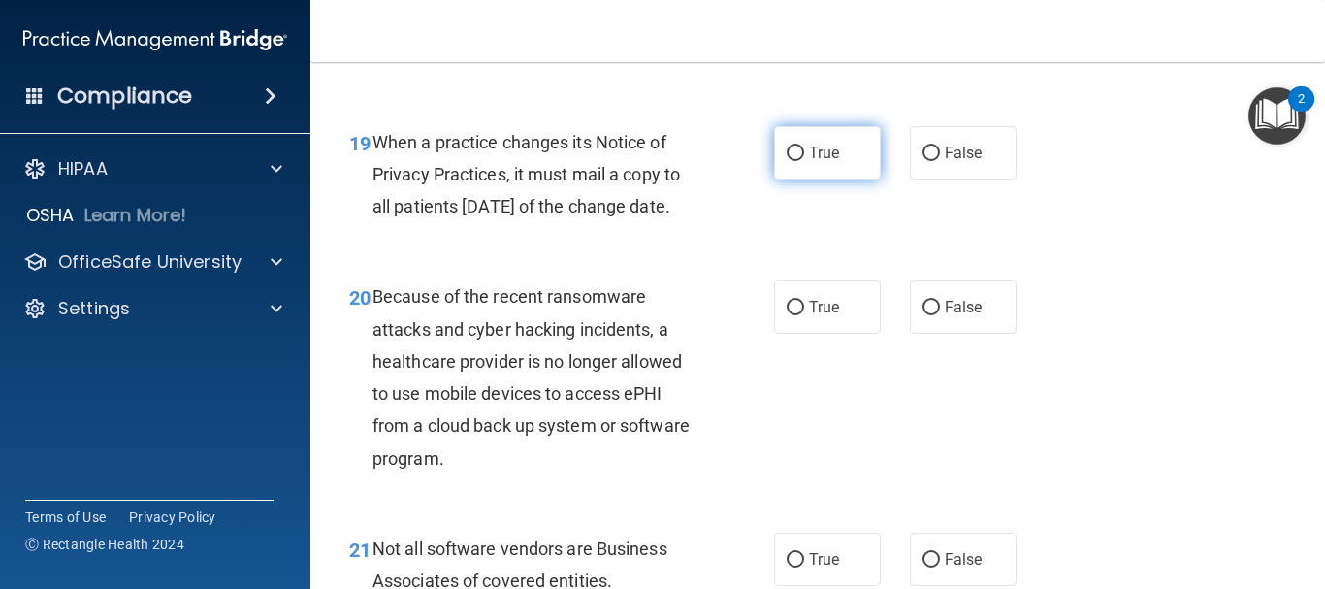
click at [787, 161] on input "True" at bounding box center [795, 154] width 17 height 15
radio input "true"
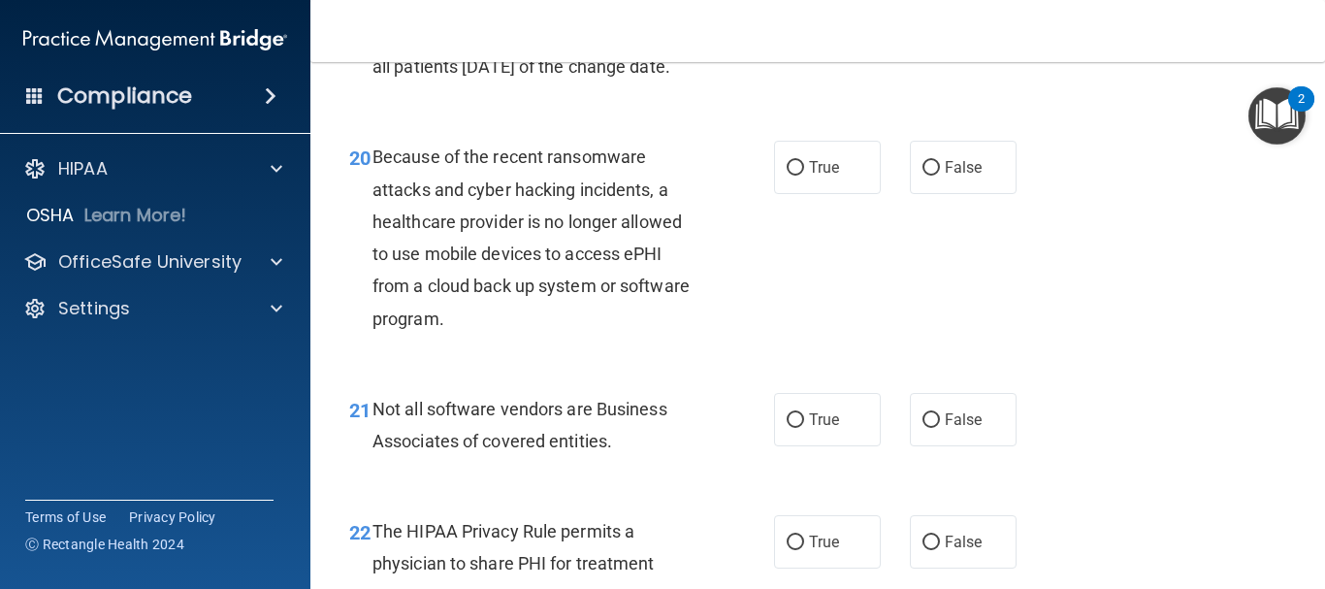
scroll to position [3687, 0]
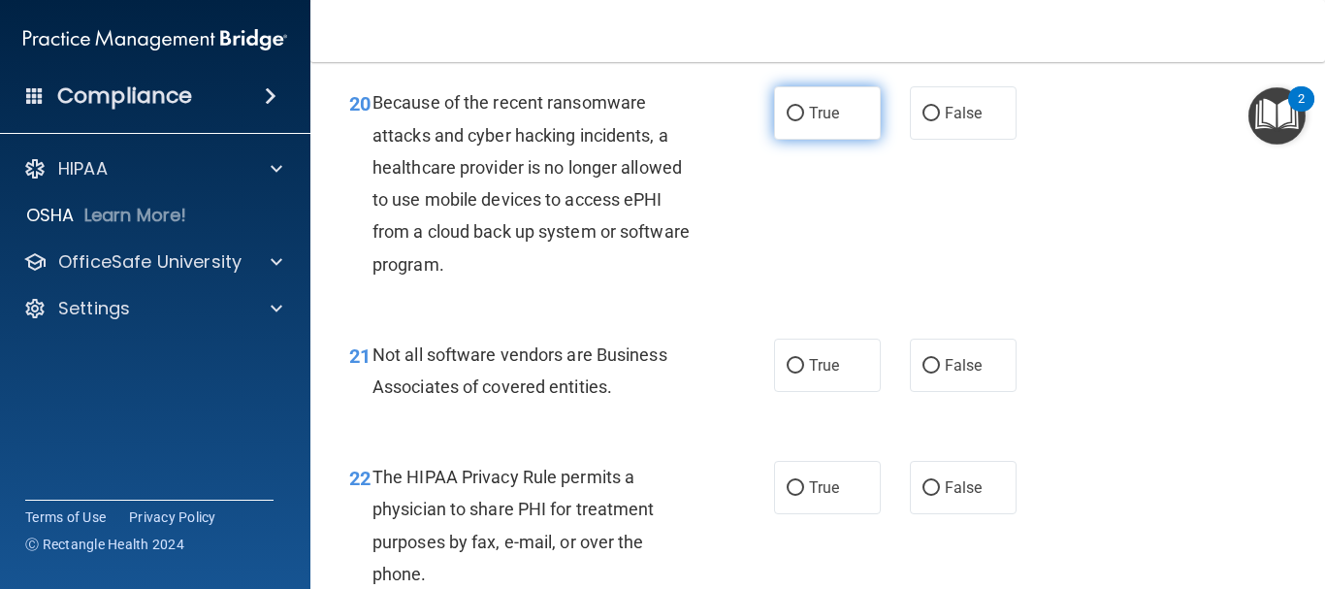
click at [790, 121] on input "True" at bounding box center [795, 114] width 17 height 15
radio input "true"
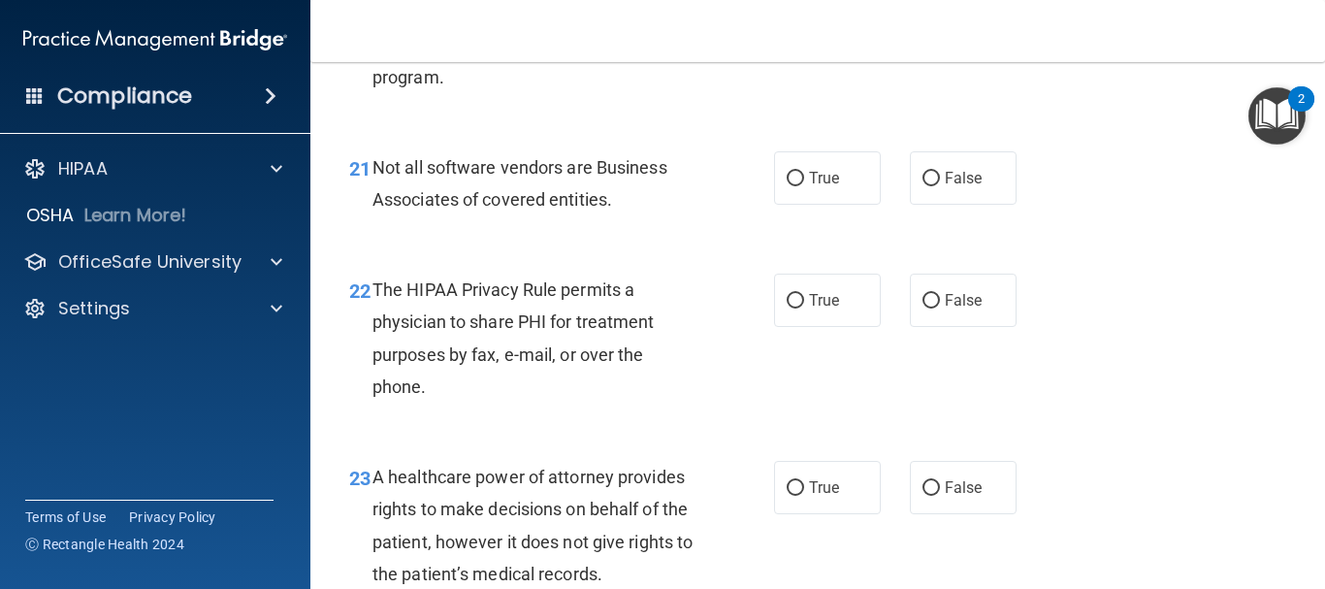
scroll to position [3881, 0]
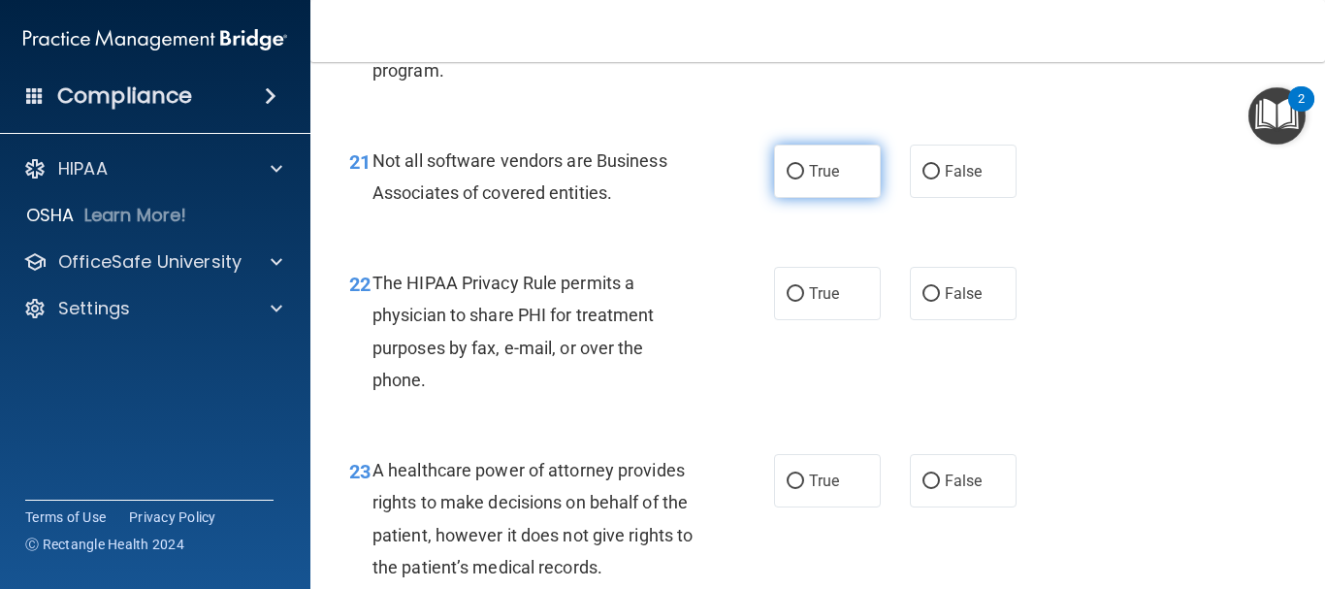
click at [787, 180] on input "True" at bounding box center [795, 172] width 17 height 15
radio input "true"
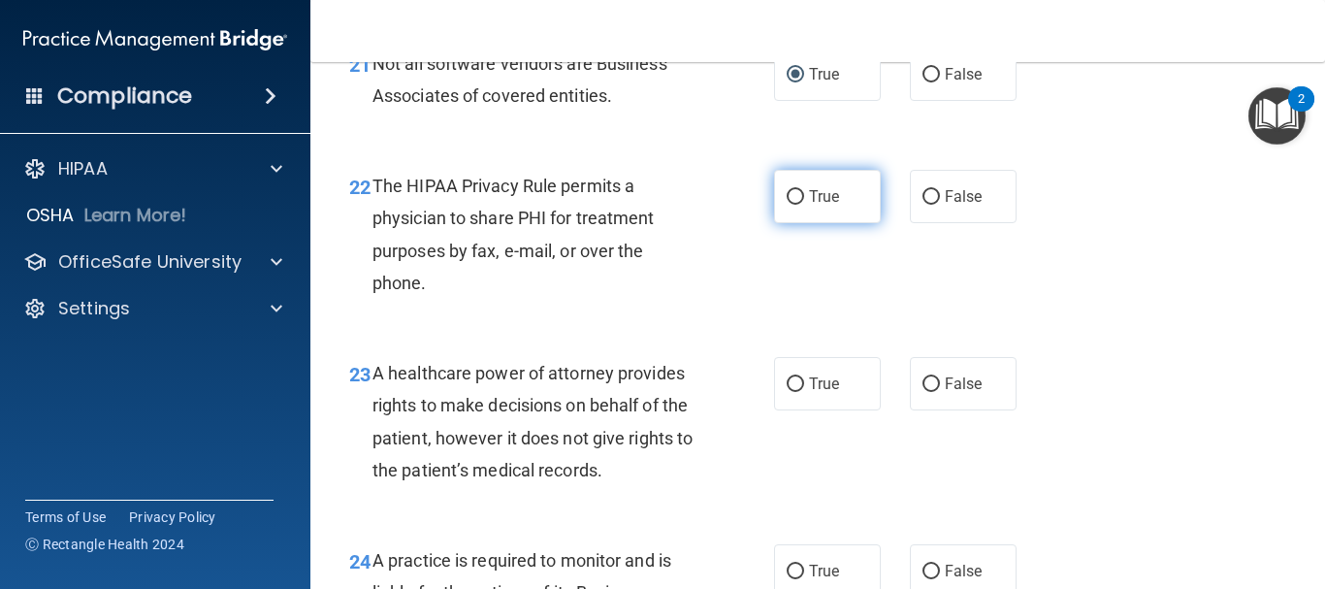
scroll to position [4075, 0]
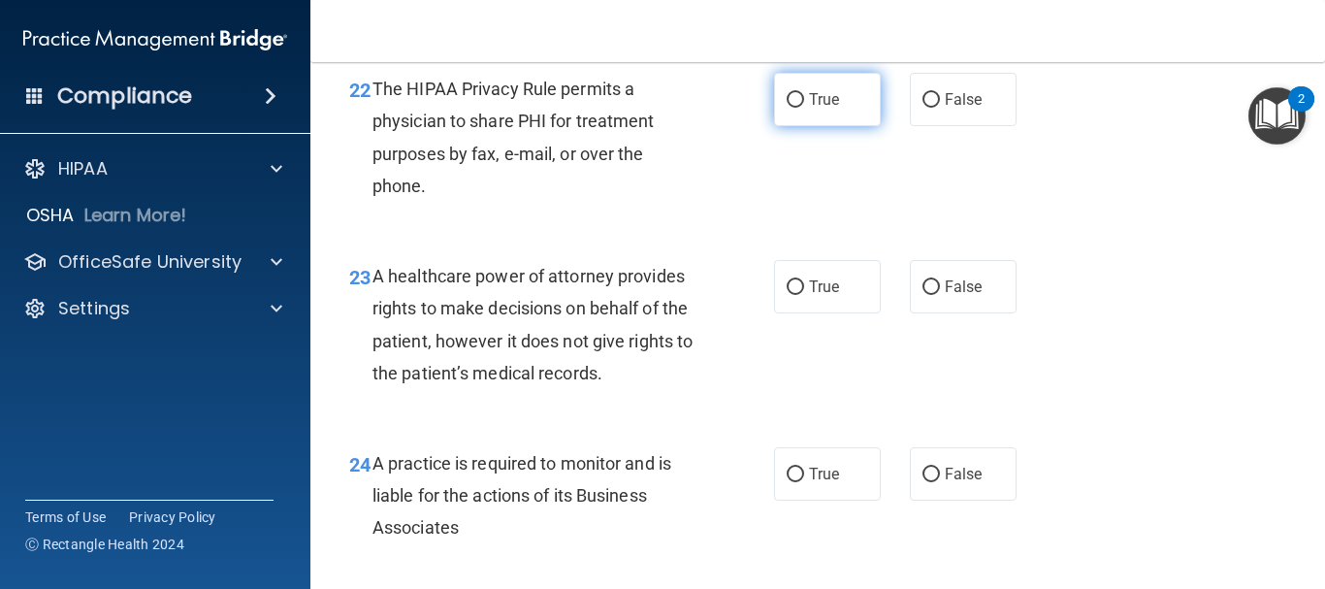
click at [791, 108] on input "True" at bounding box center [795, 100] width 17 height 15
radio input "true"
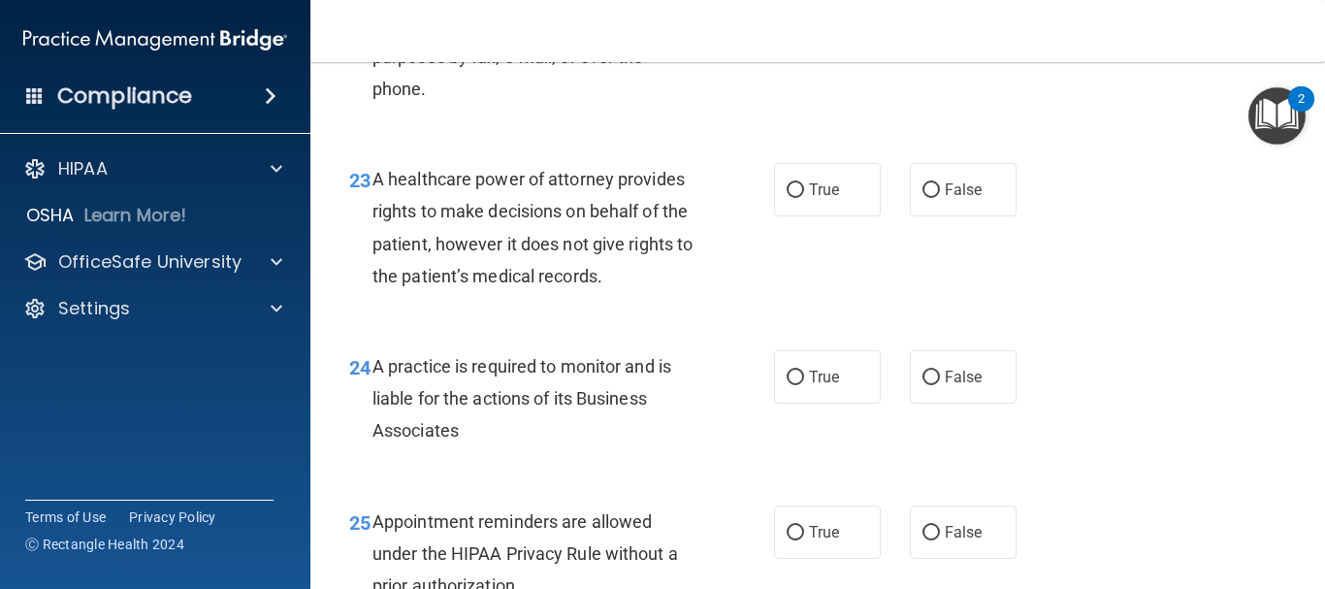
scroll to position [4269, 0]
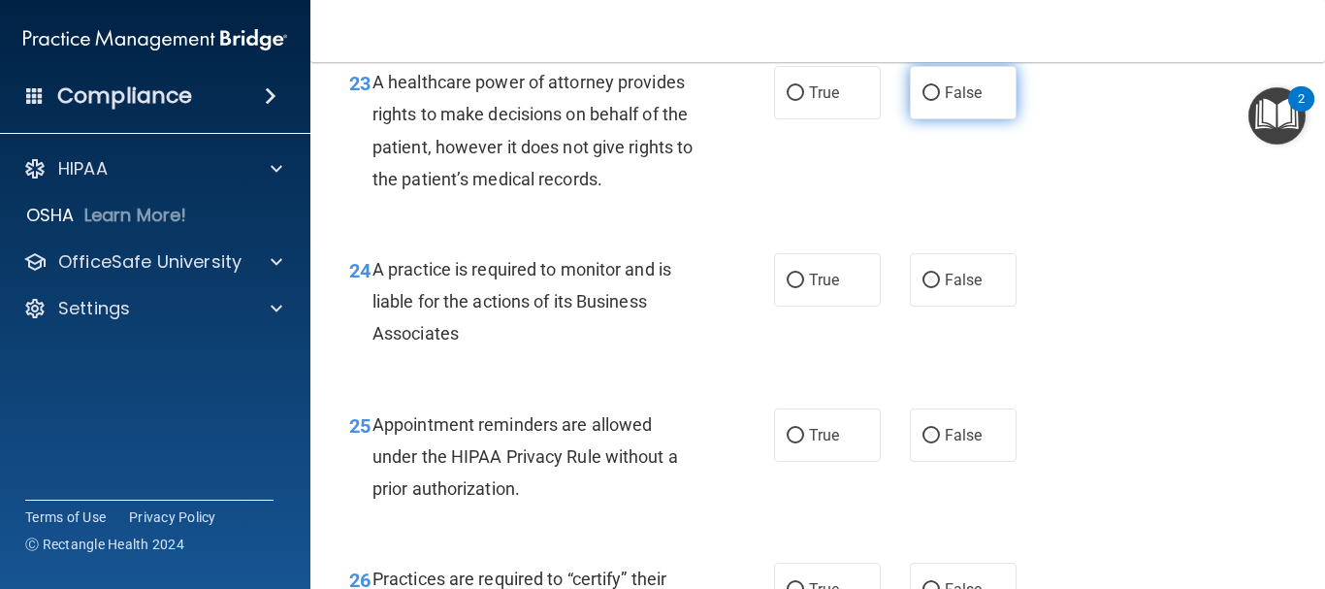
click at [924, 101] on input "False" at bounding box center [931, 93] width 17 height 15
radio input "true"
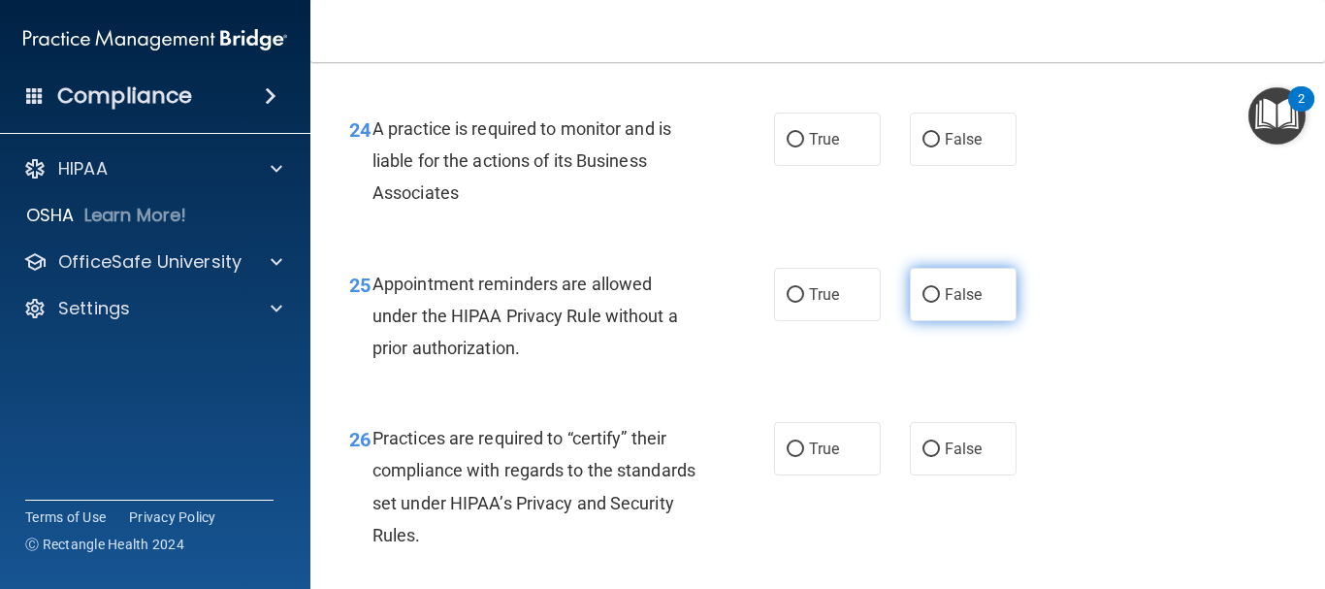
scroll to position [4366, 0]
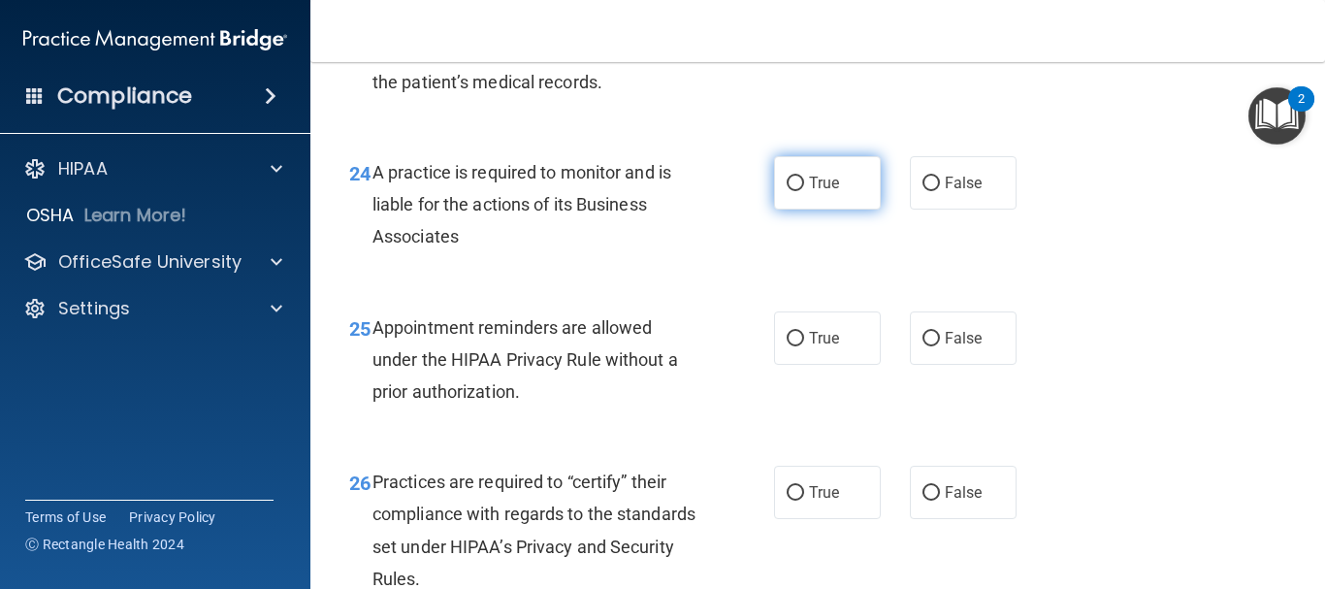
click at [787, 191] on input "True" at bounding box center [795, 184] width 17 height 15
radio input "true"
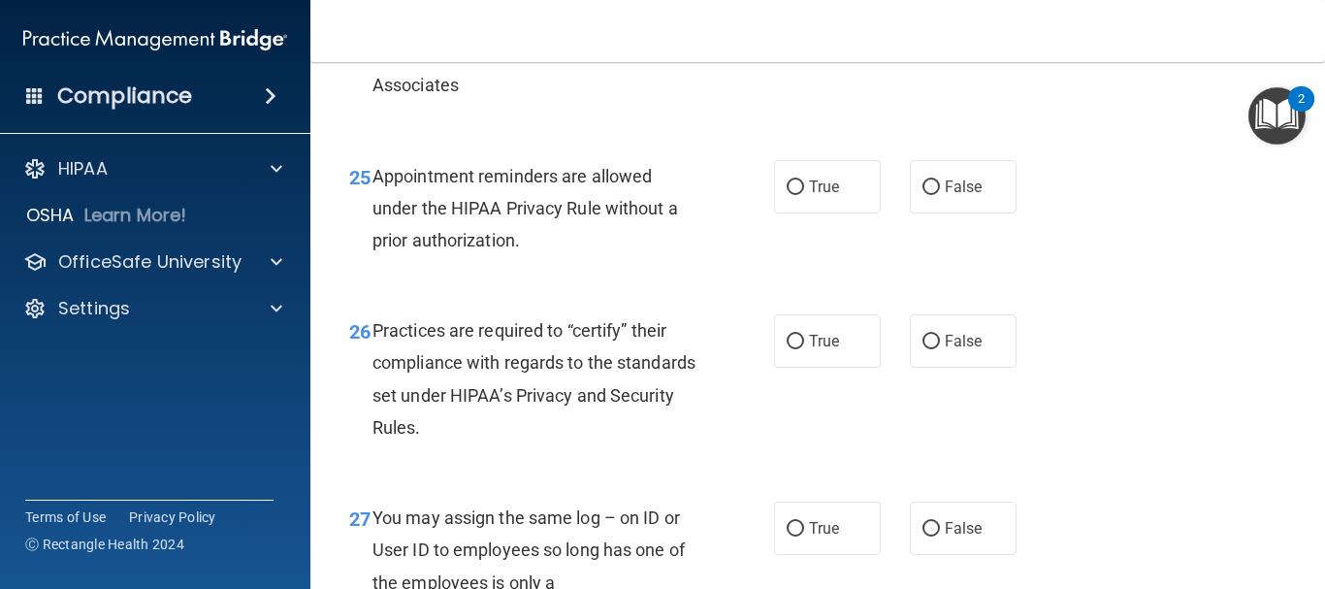
scroll to position [4560, 0]
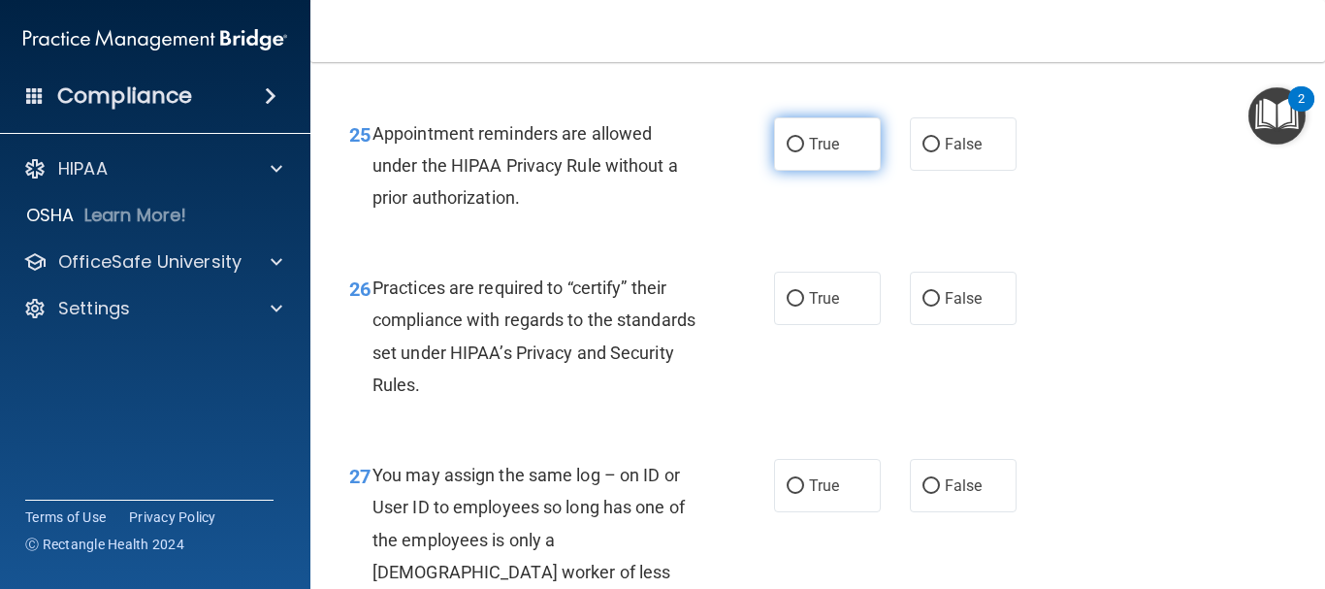
click at [789, 152] on input "True" at bounding box center [795, 145] width 17 height 15
radio input "true"
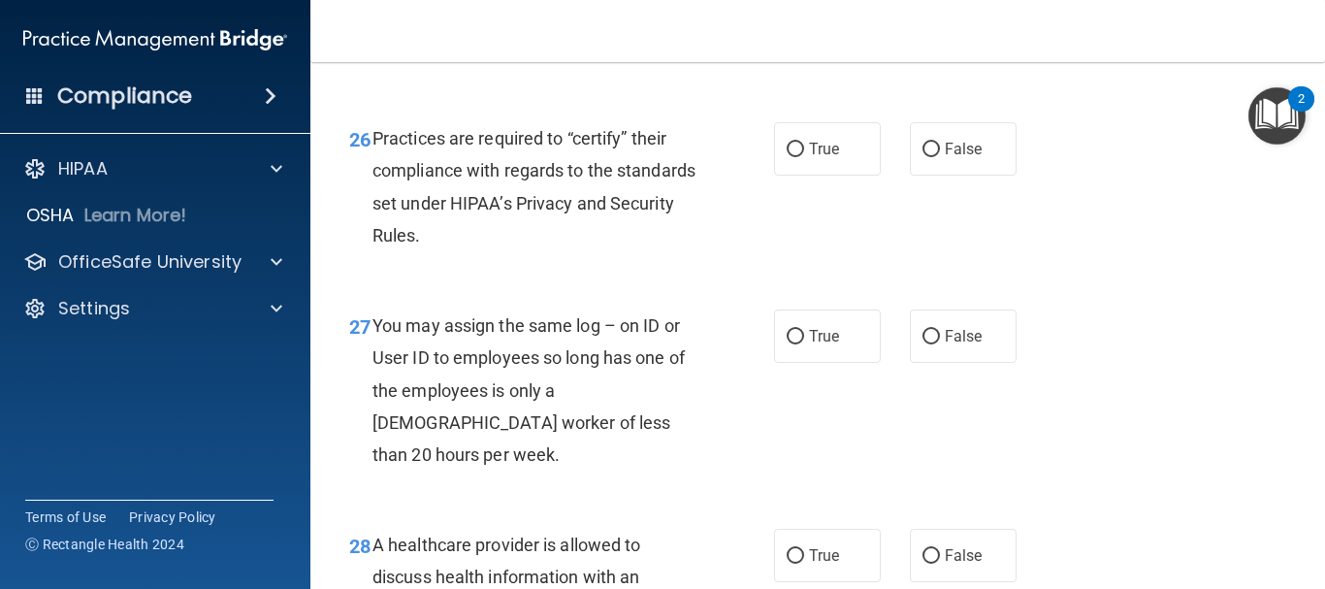
scroll to position [4754, 0]
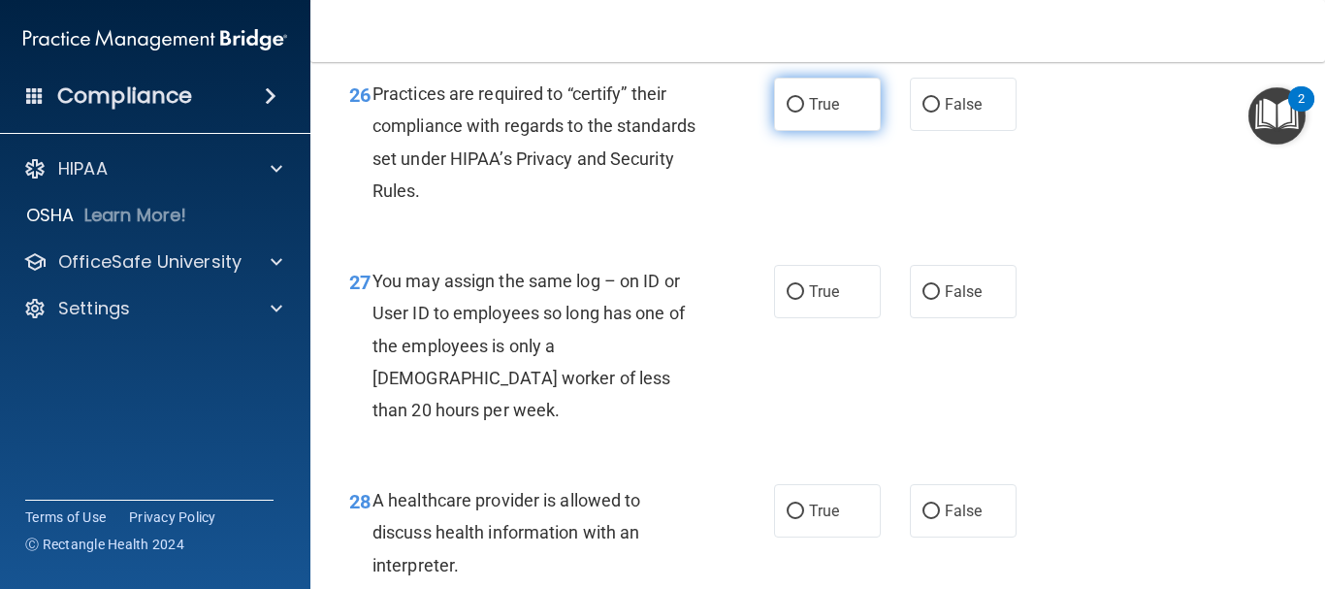
click at [787, 113] on input "True" at bounding box center [795, 105] width 17 height 15
radio input "true"
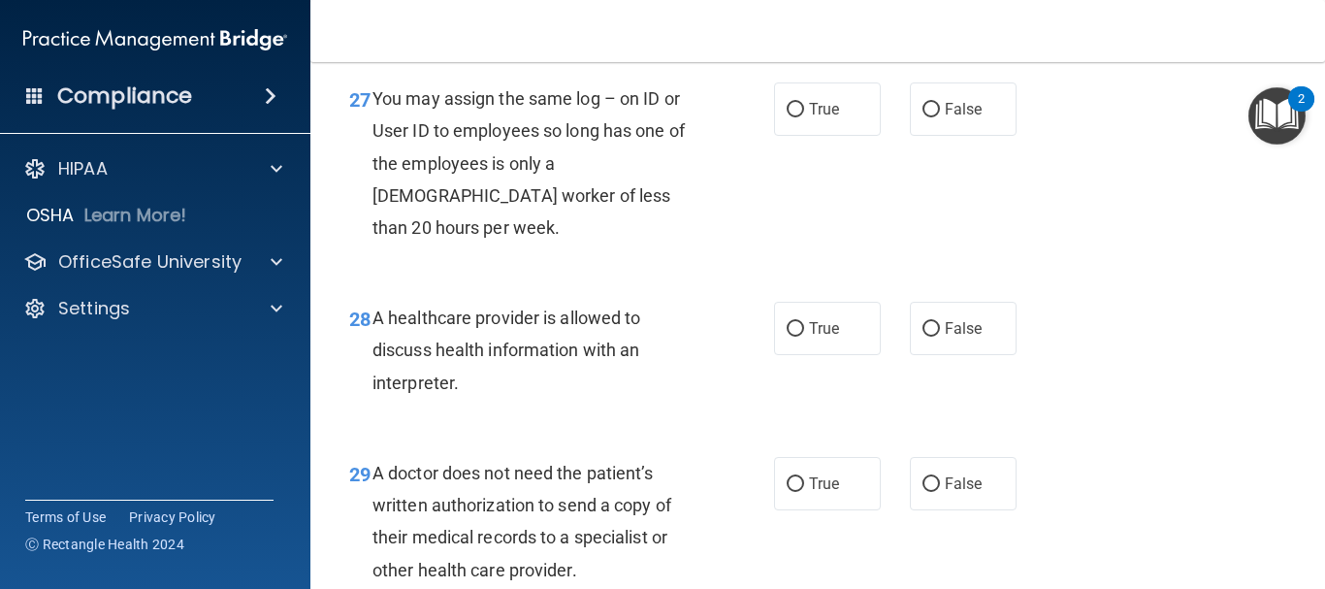
scroll to position [4948, 0]
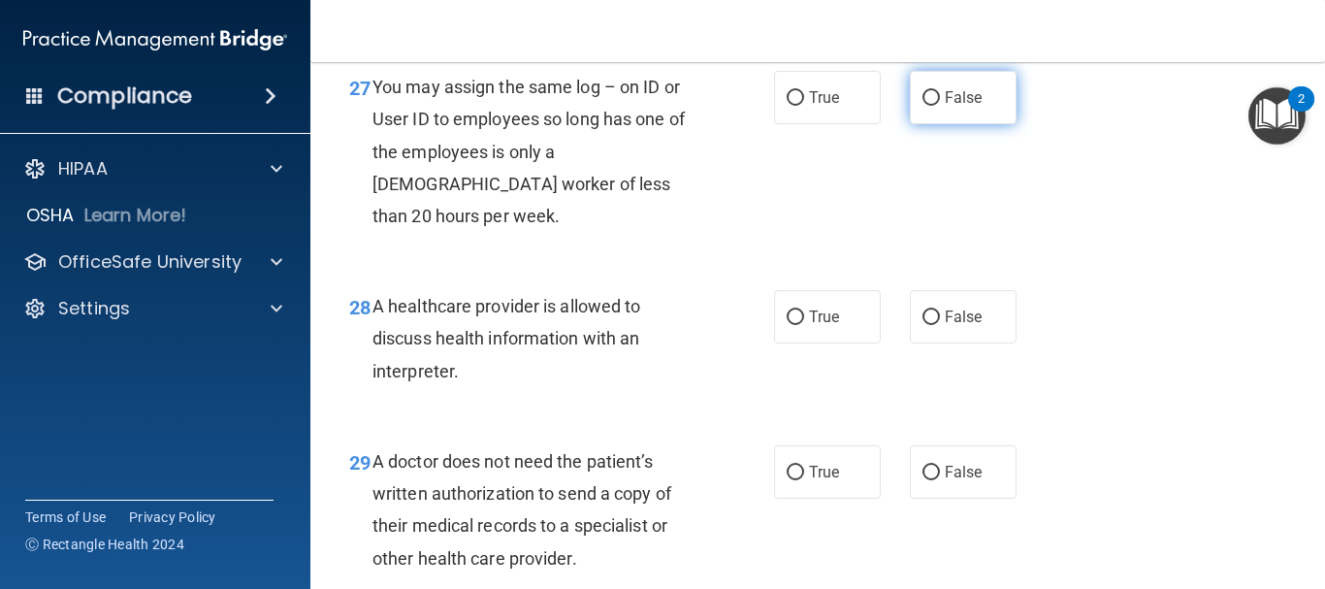
click at [923, 106] on input "False" at bounding box center [931, 98] width 17 height 15
radio input "true"
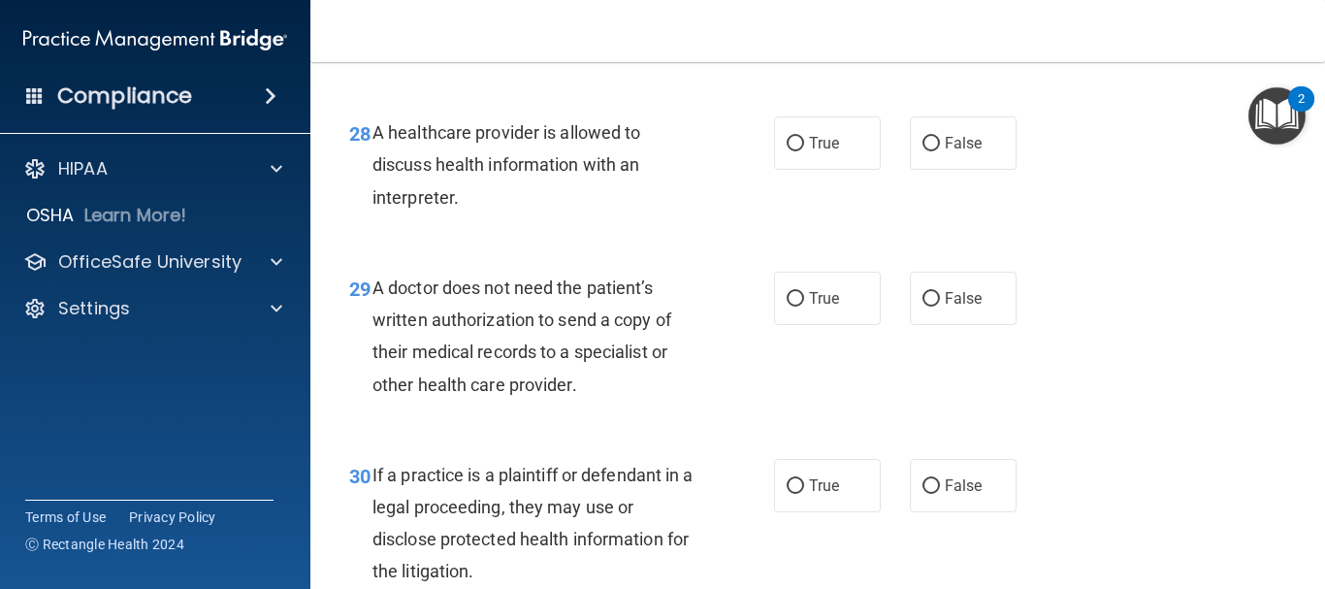
scroll to position [5142, 0]
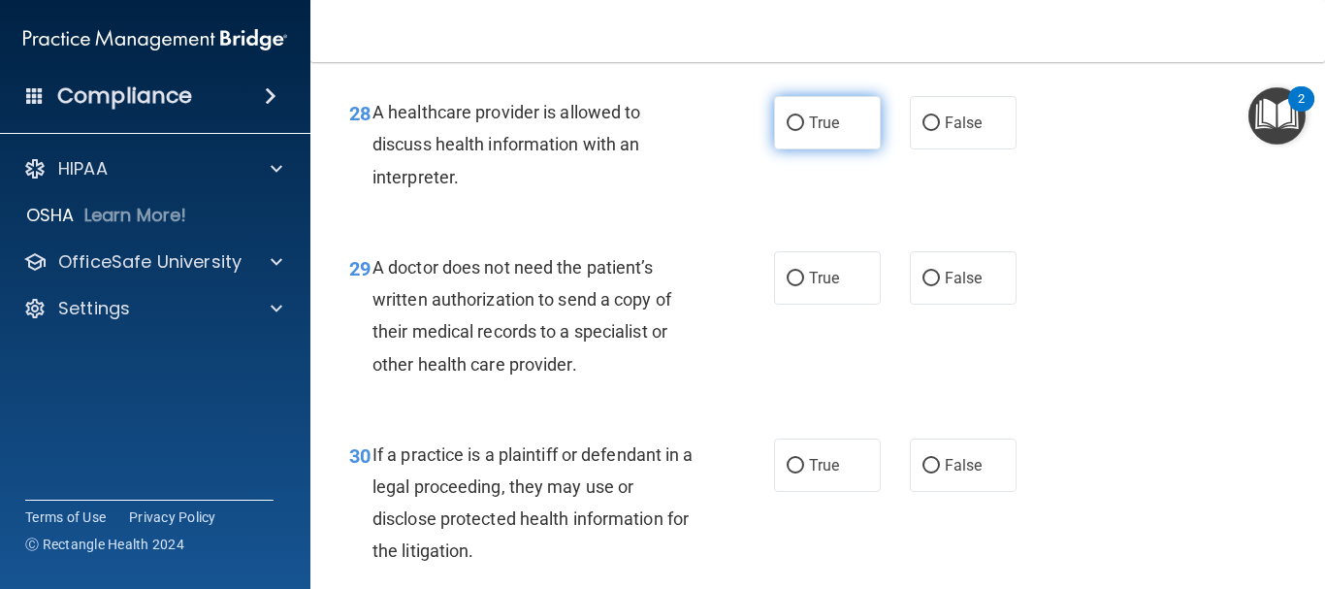
click at [787, 131] on input "True" at bounding box center [795, 123] width 17 height 15
radio input "true"
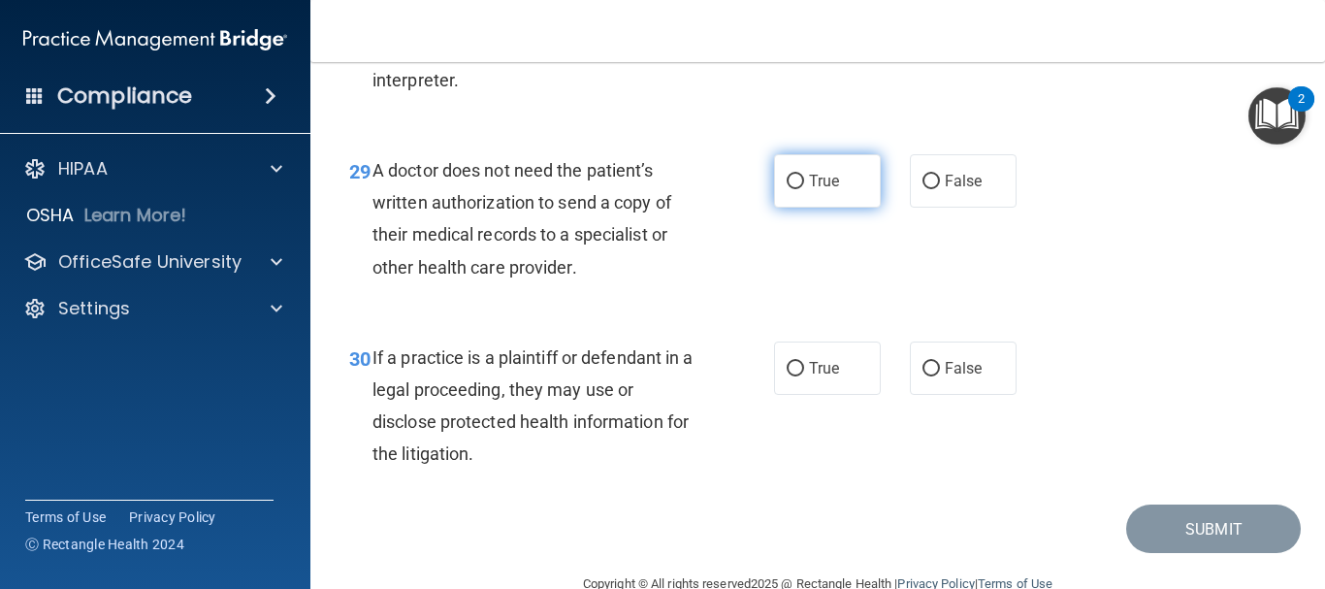
click at [790, 189] on input "True" at bounding box center [795, 182] width 17 height 15
radio input "true"
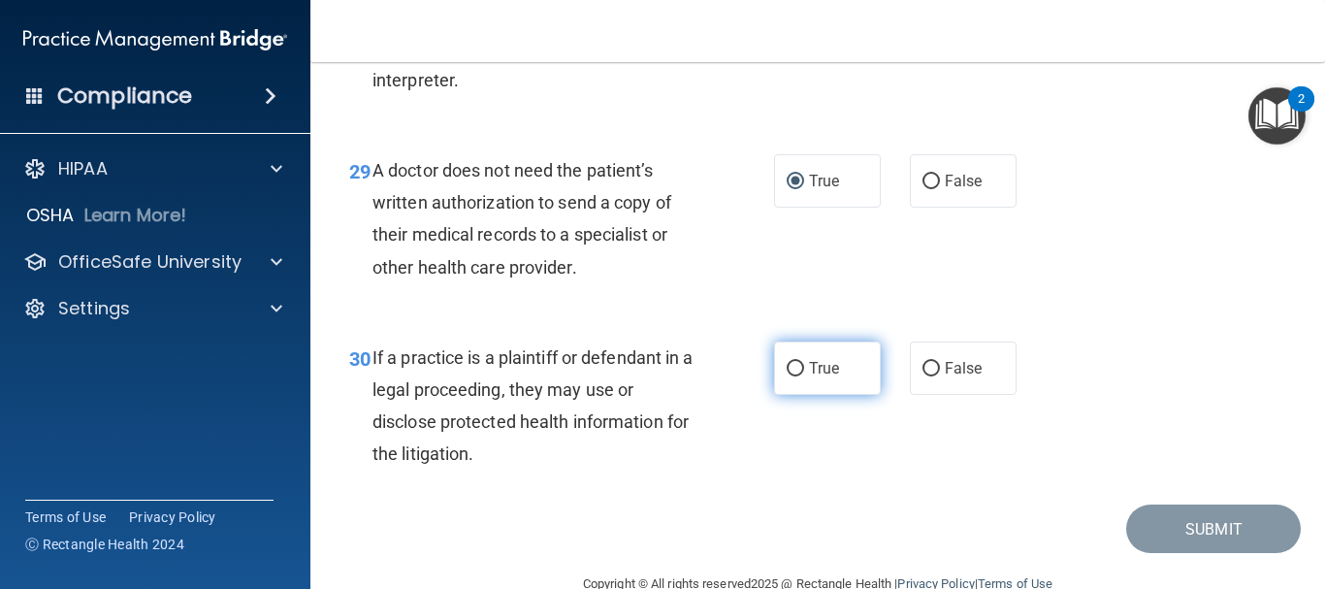
click at [787, 376] on input "True" at bounding box center [795, 369] width 17 height 15
radio input "true"
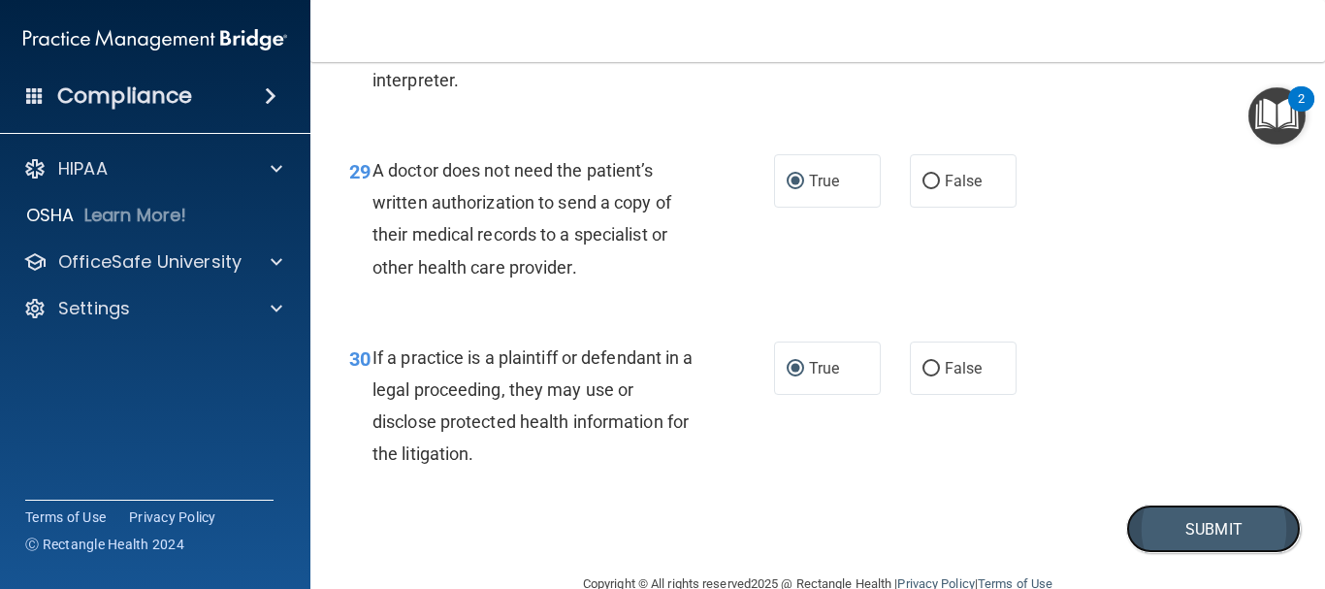
click at [1205, 554] on button "Submit" at bounding box center [1213, 529] width 175 height 49
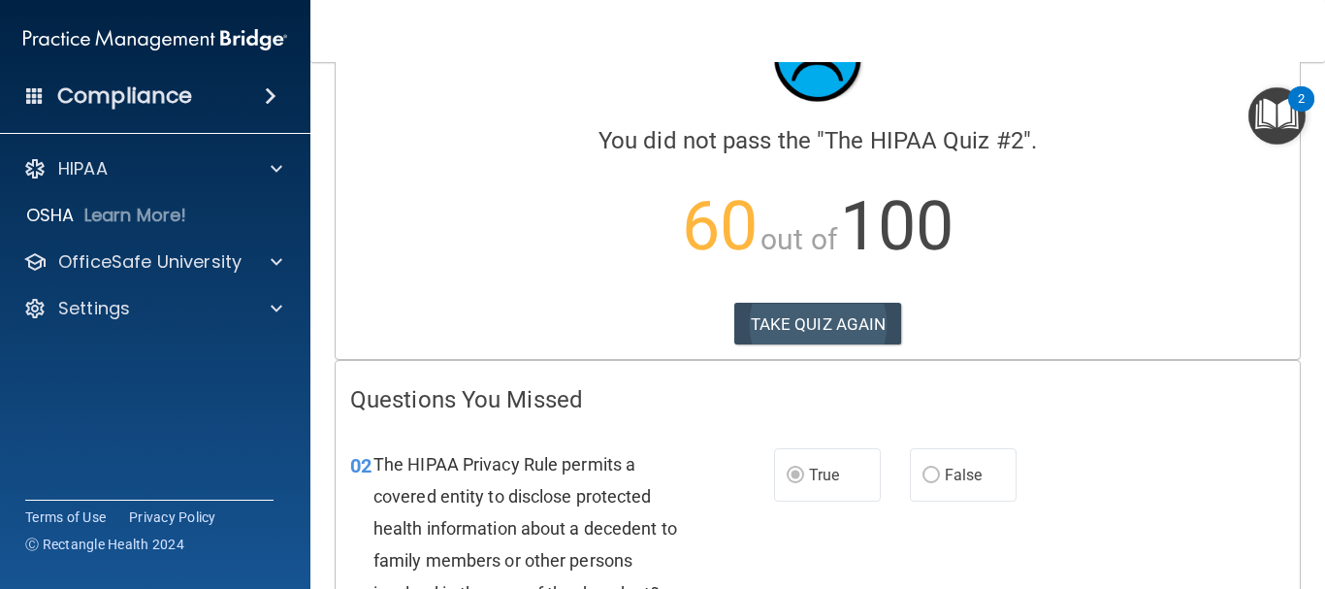
scroll to position [194, 0]
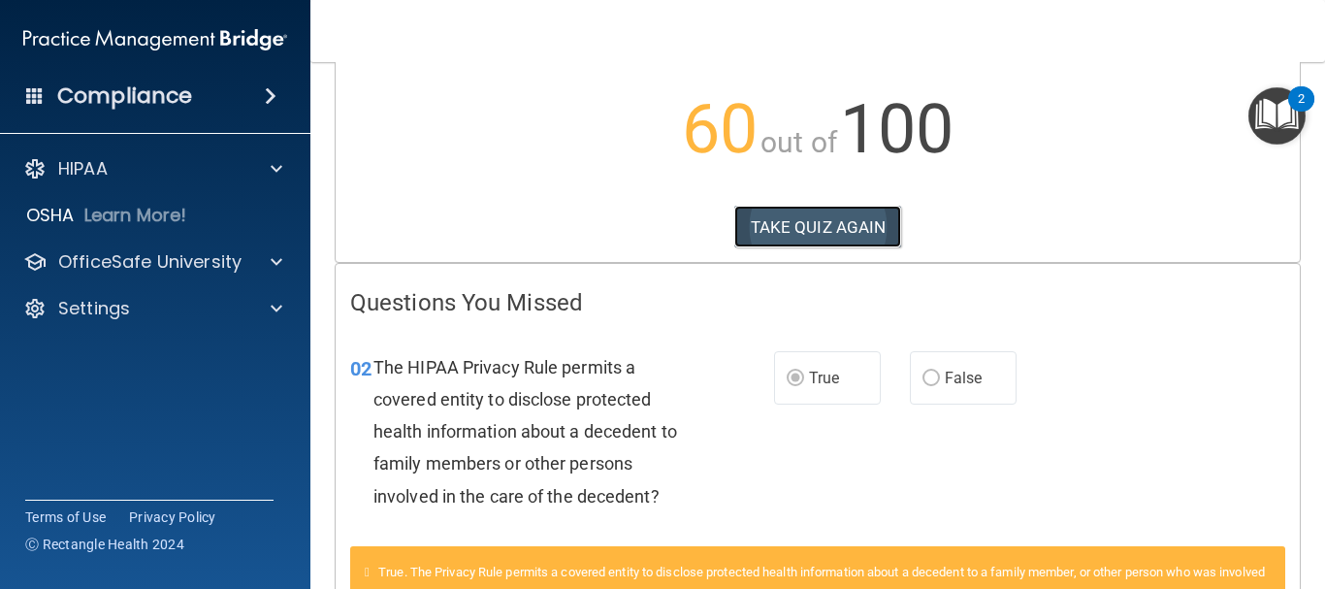
click at [795, 231] on button "TAKE QUIZ AGAIN" at bounding box center [818, 227] width 168 height 43
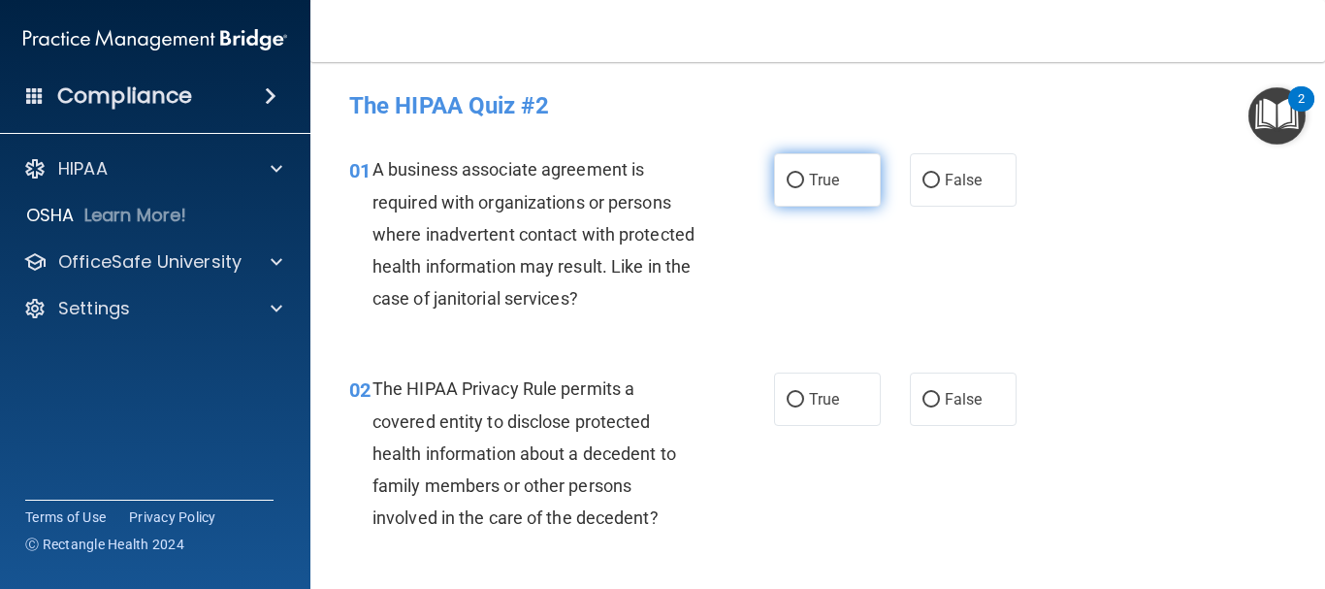
click at [790, 179] on input "True" at bounding box center [795, 181] width 17 height 15
radio input "true"
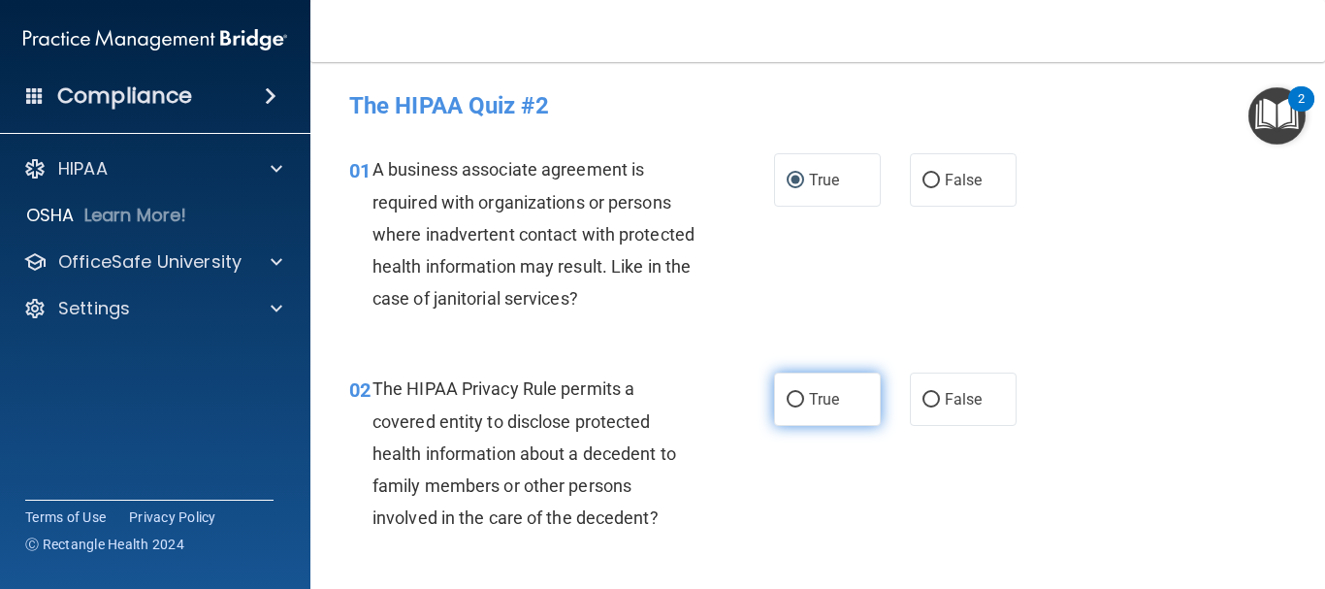
click at [793, 397] on input "True" at bounding box center [795, 400] width 17 height 15
radio input "true"
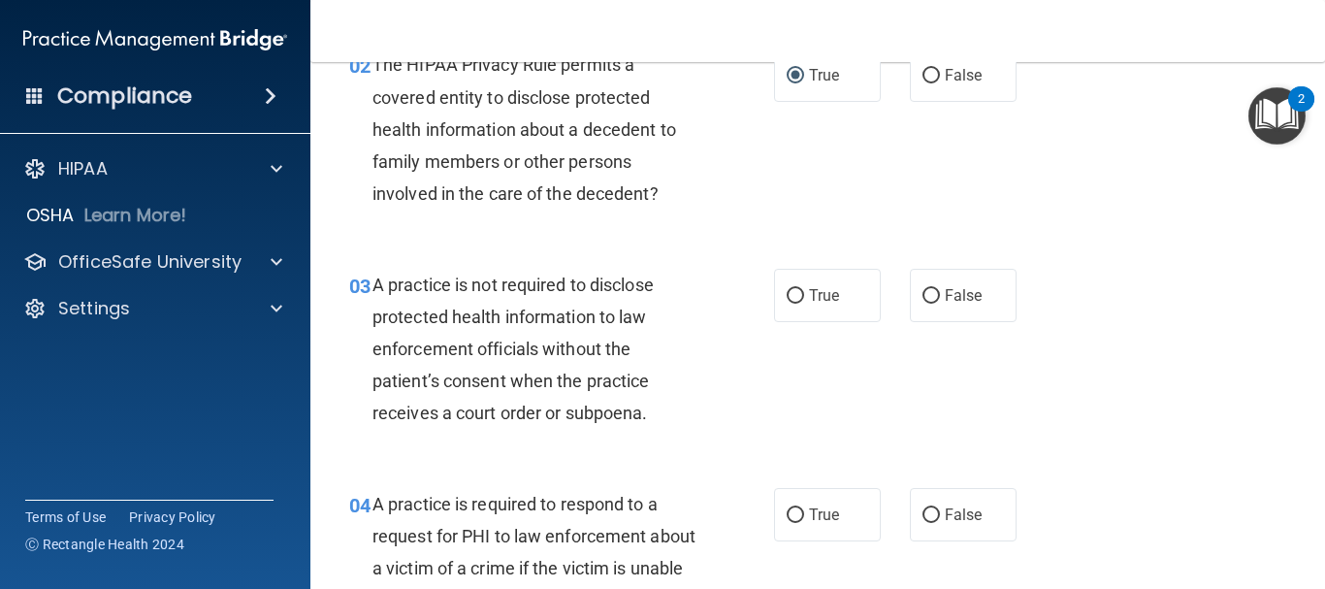
scroll to position [388, 0]
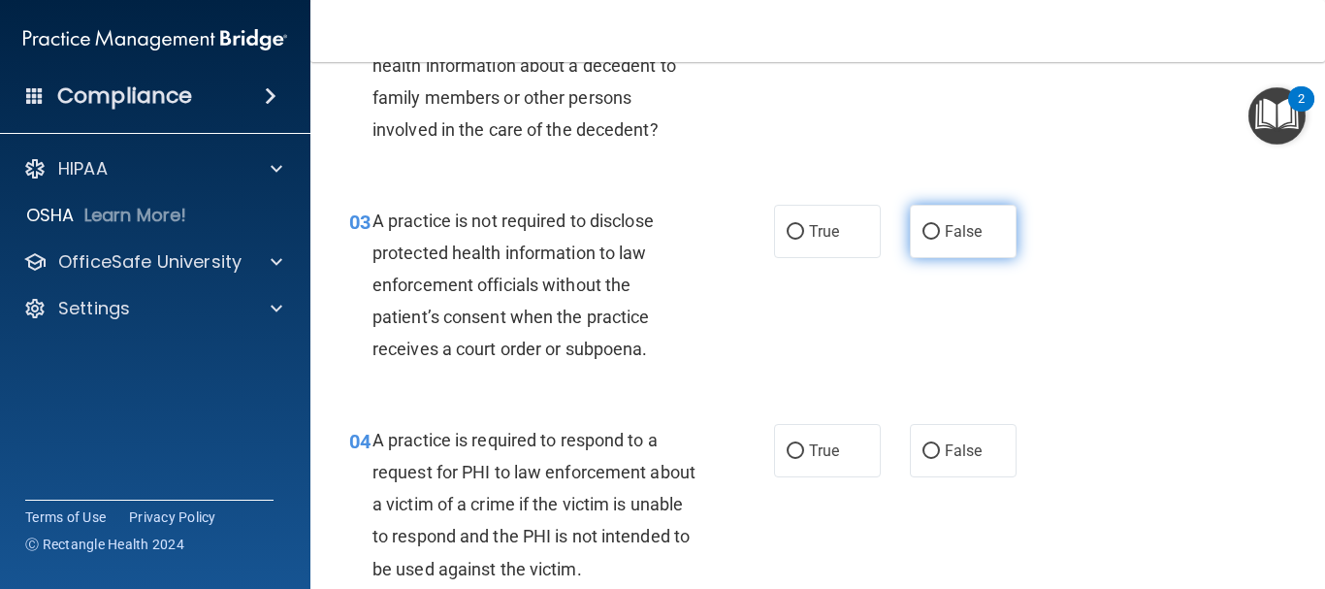
click at [923, 232] on input "False" at bounding box center [931, 232] width 17 height 15
radio input "true"
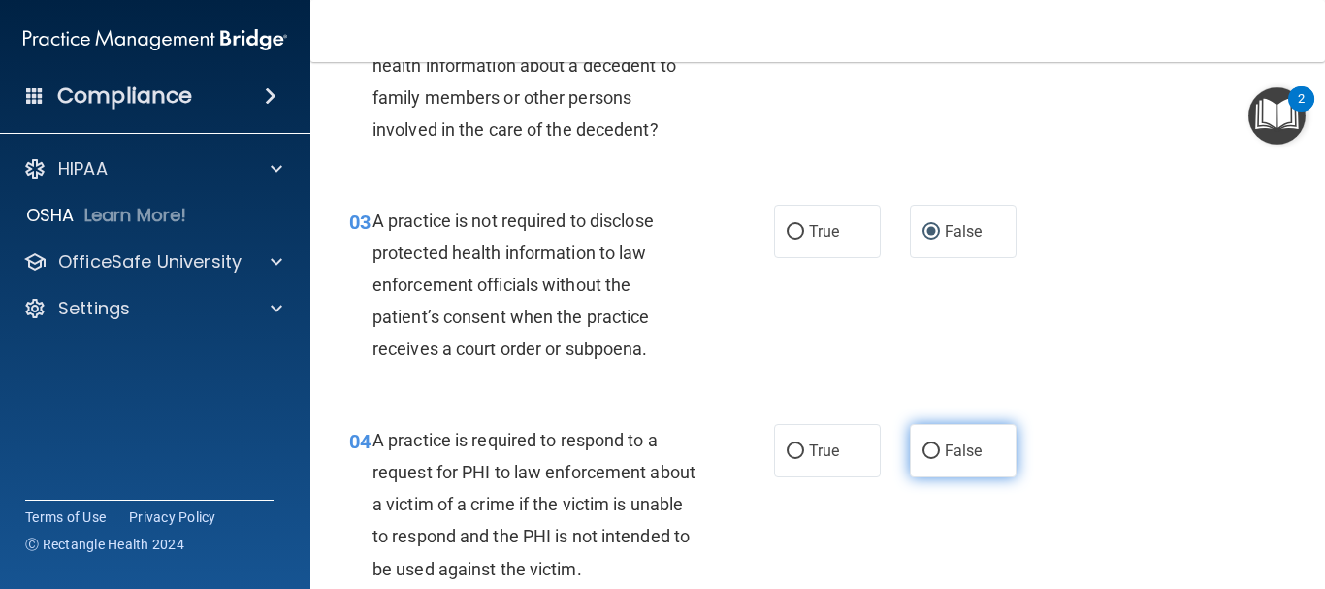
click at [926, 450] on input "False" at bounding box center [931, 451] width 17 height 15
radio input "true"
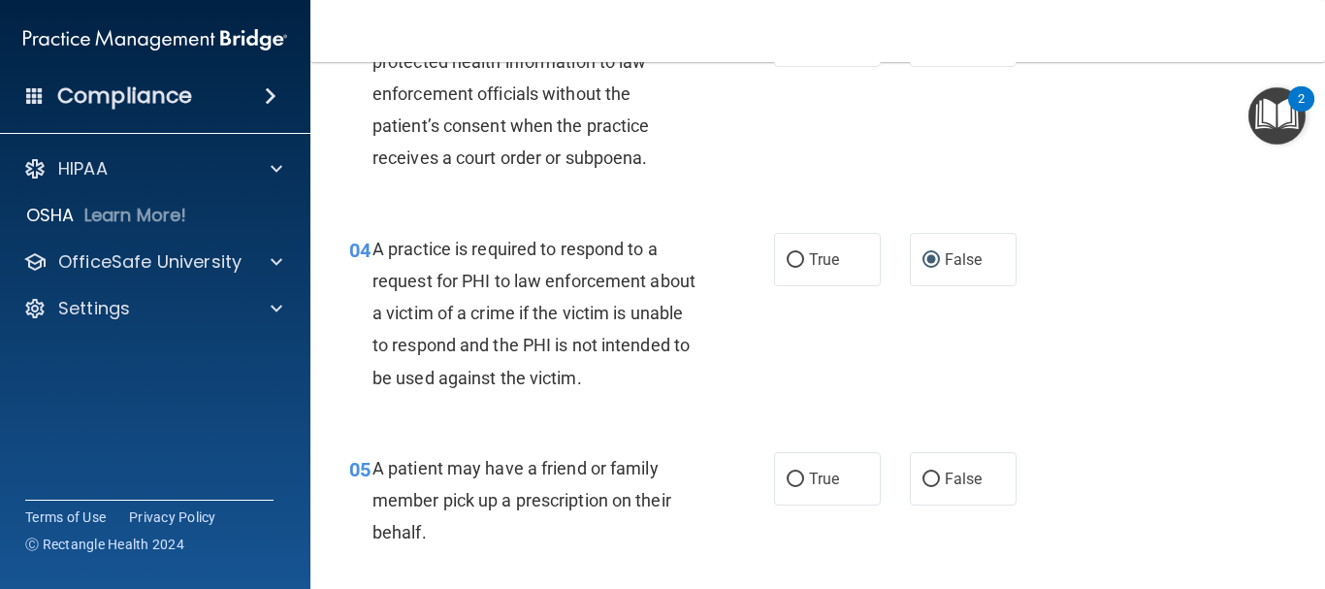
scroll to position [679, 0]
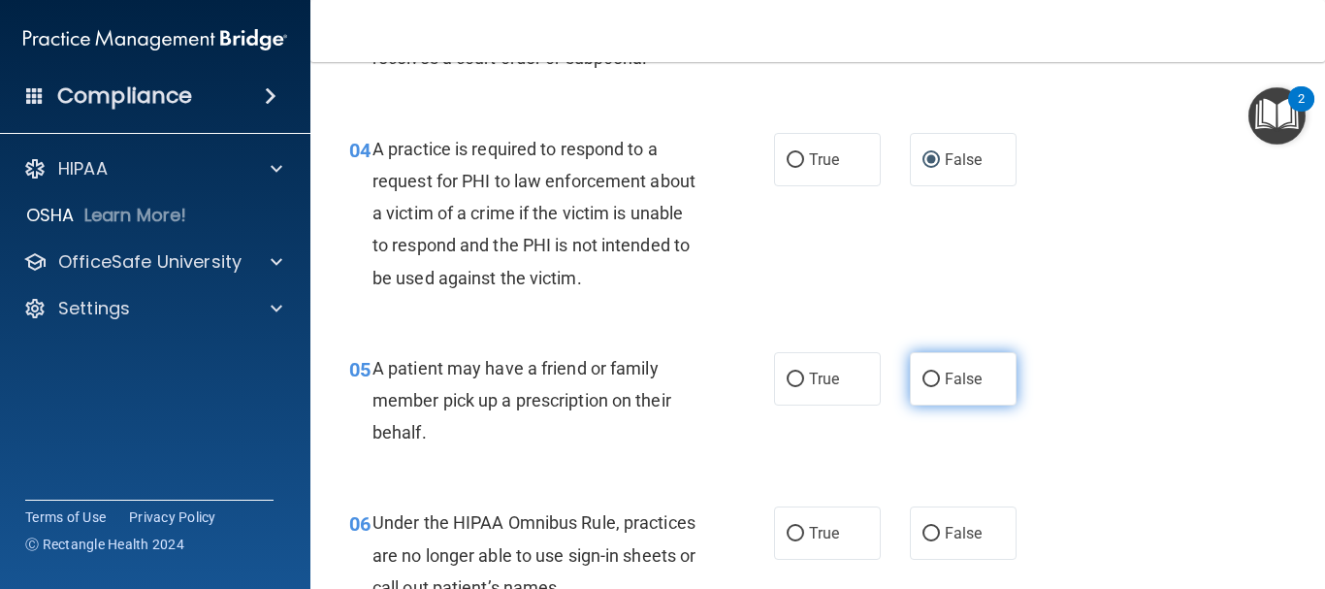
click at [924, 379] on input "False" at bounding box center [931, 380] width 17 height 15
radio input "true"
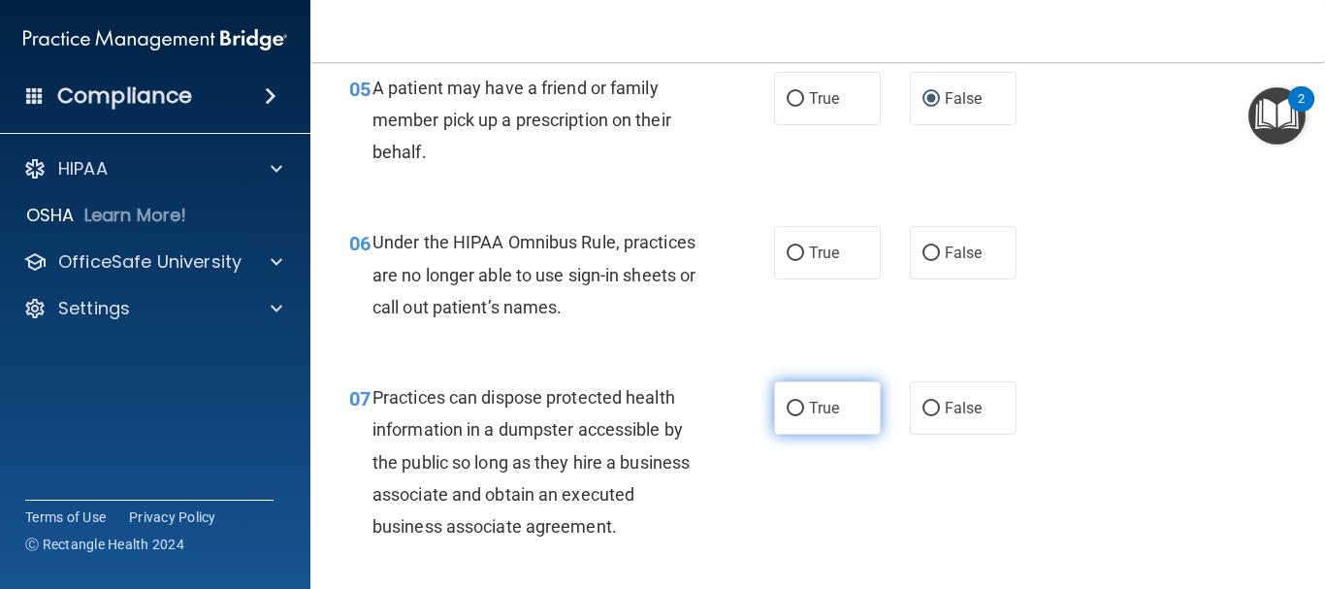
scroll to position [970, 0]
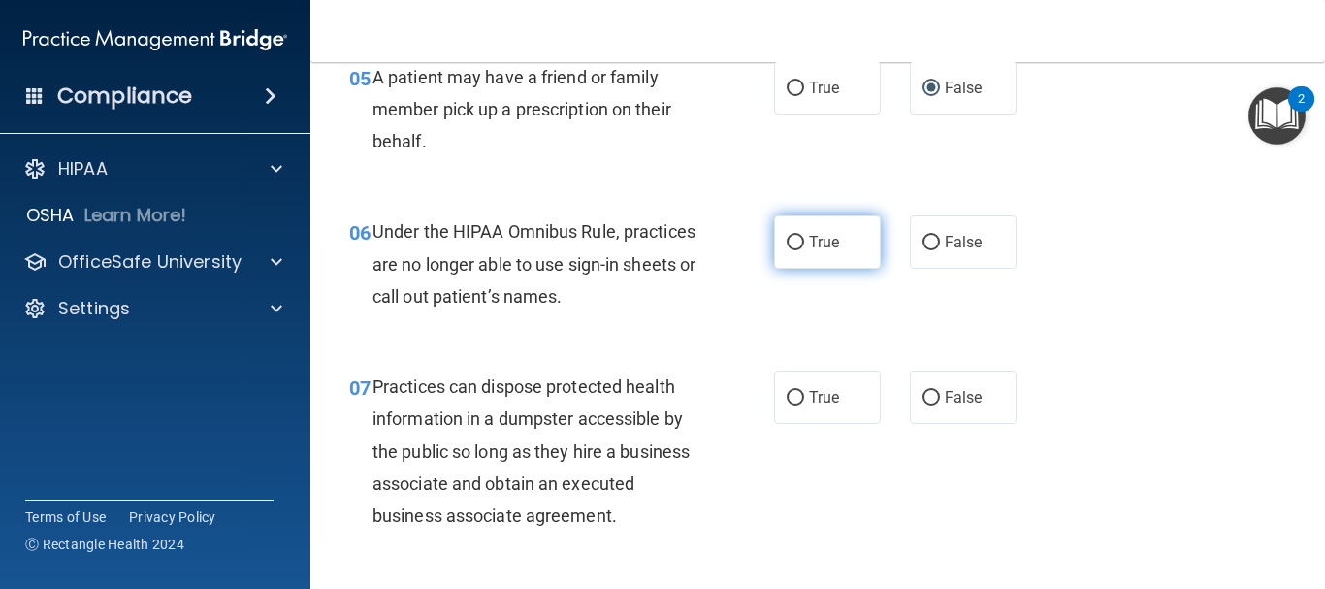
click at [796, 247] on input "True" at bounding box center [795, 243] width 17 height 15
radio input "true"
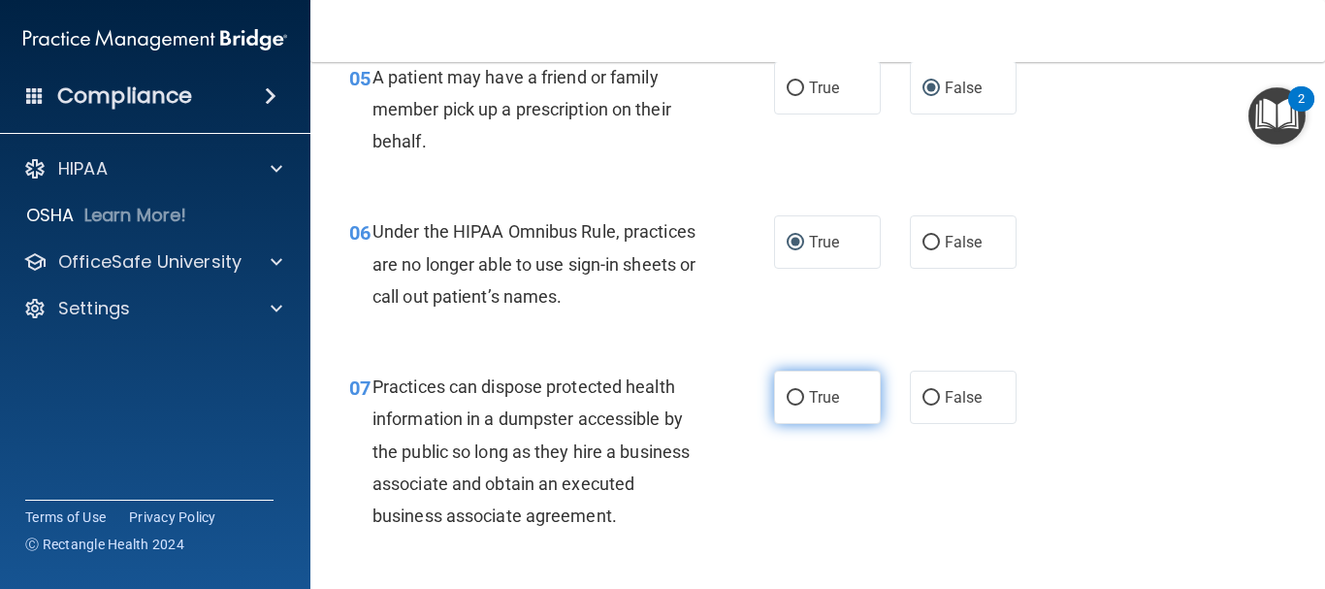
click at [789, 399] on input "True" at bounding box center [795, 398] width 17 height 15
radio input "true"
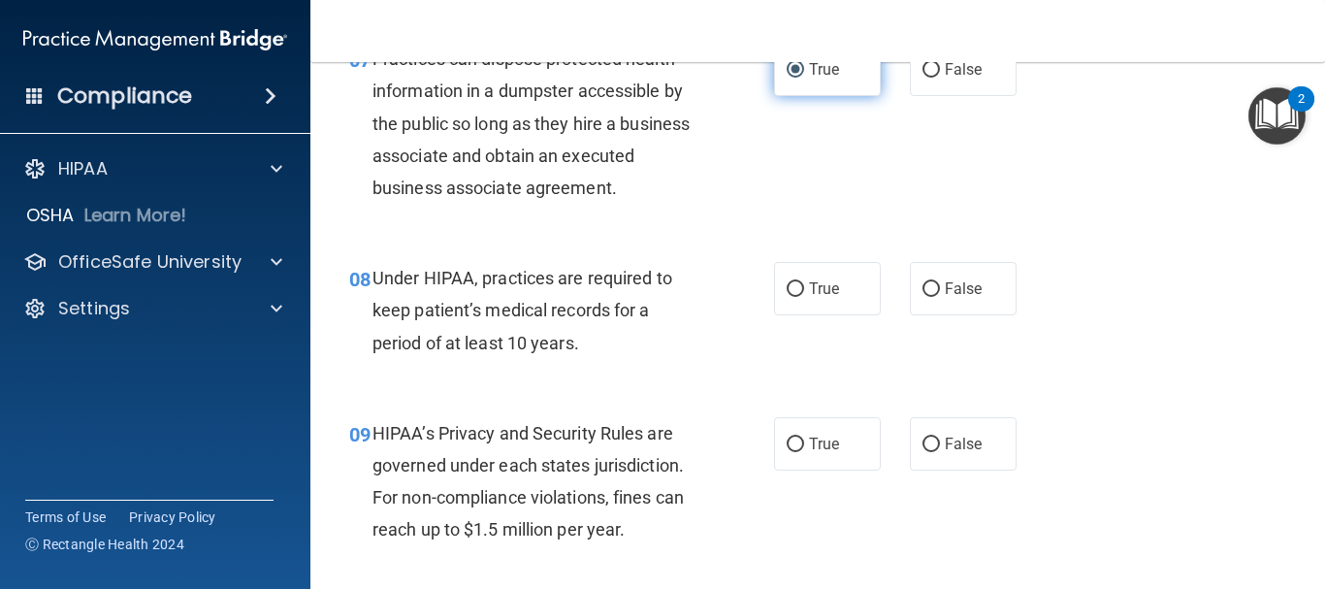
scroll to position [1358, 0]
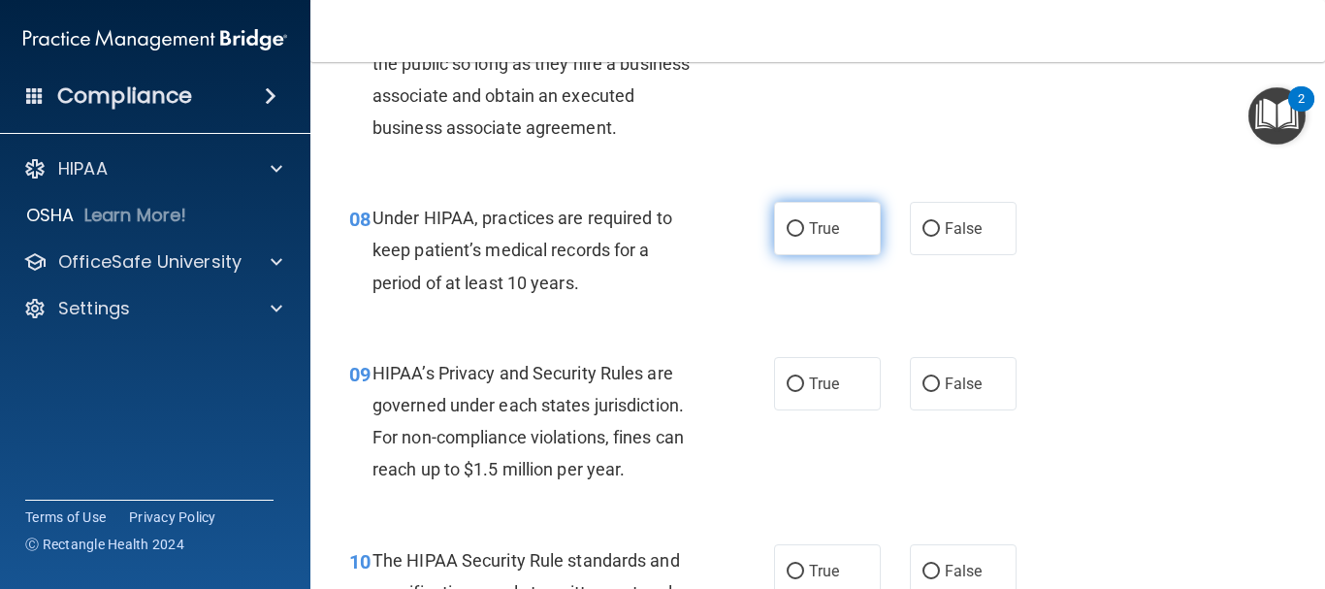
click at [789, 234] on input "True" at bounding box center [795, 229] width 17 height 15
radio input "true"
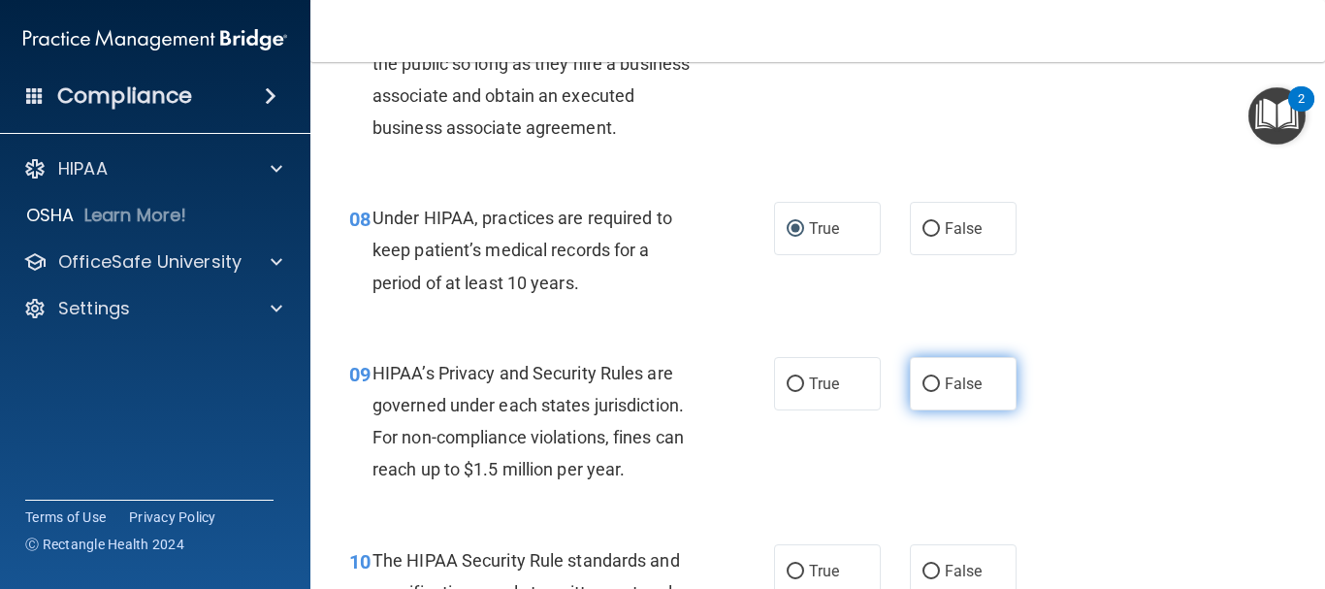
click at [924, 381] on input "False" at bounding box center [931, 384] width 17 height 15
radio input "true"
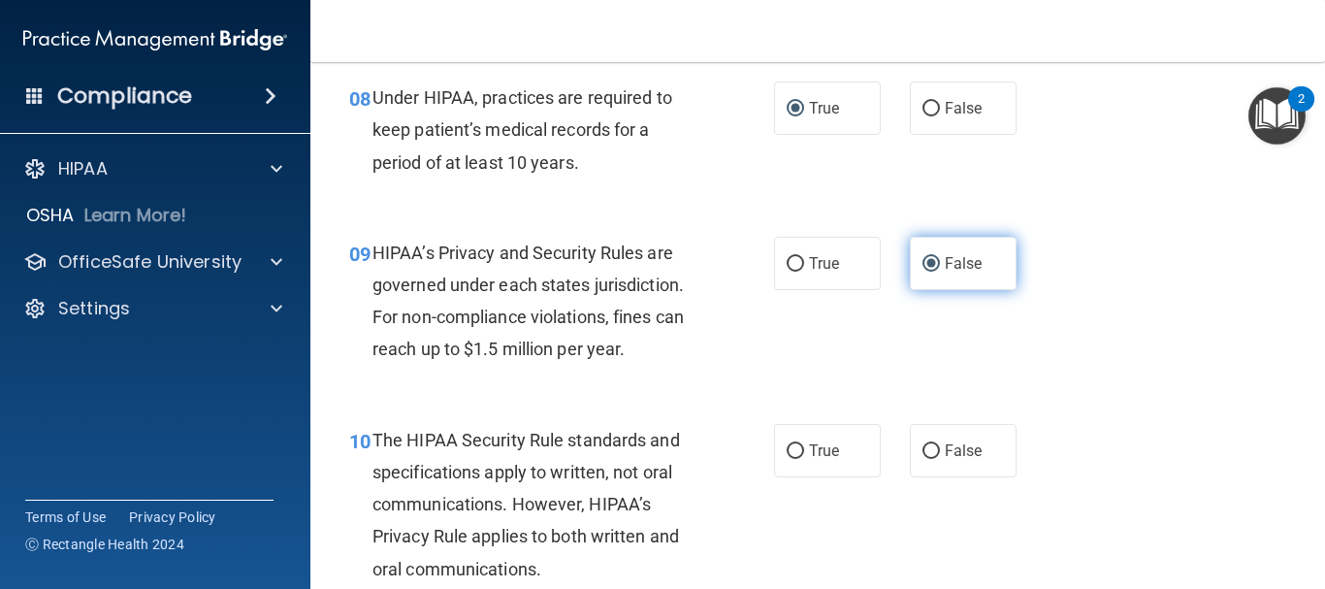
scroll to position [1649, 0]
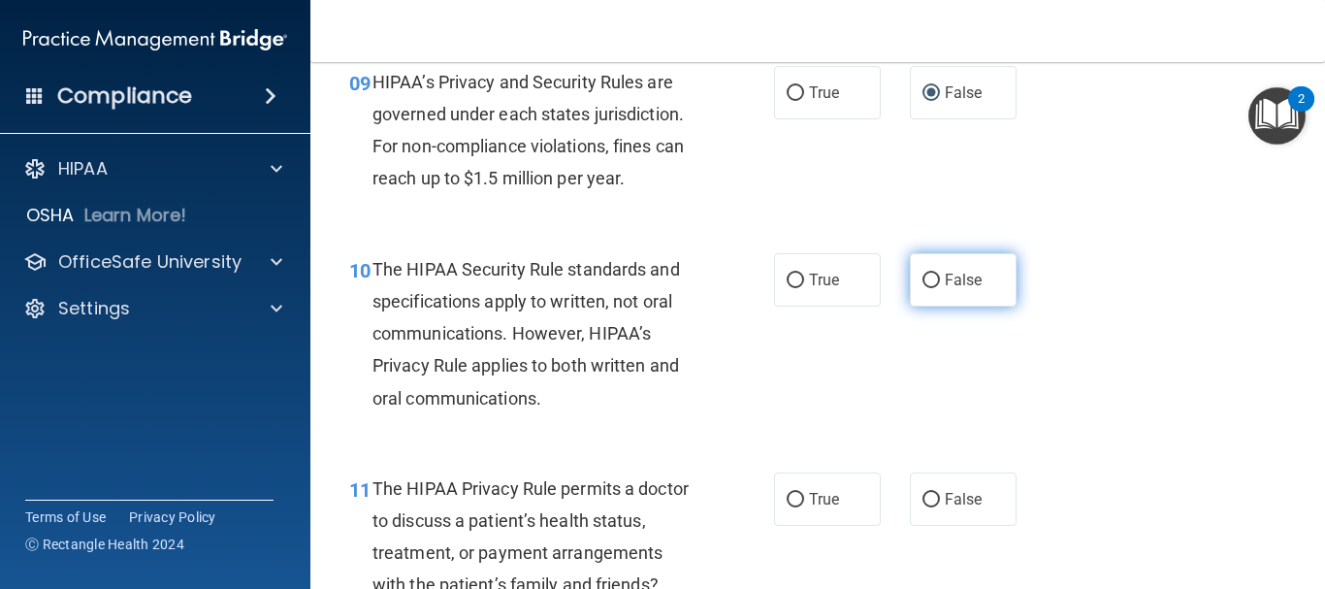
click at [923, 283] on input "False" at bounding box center [931, 281] width 17 height 15
radio input "true"
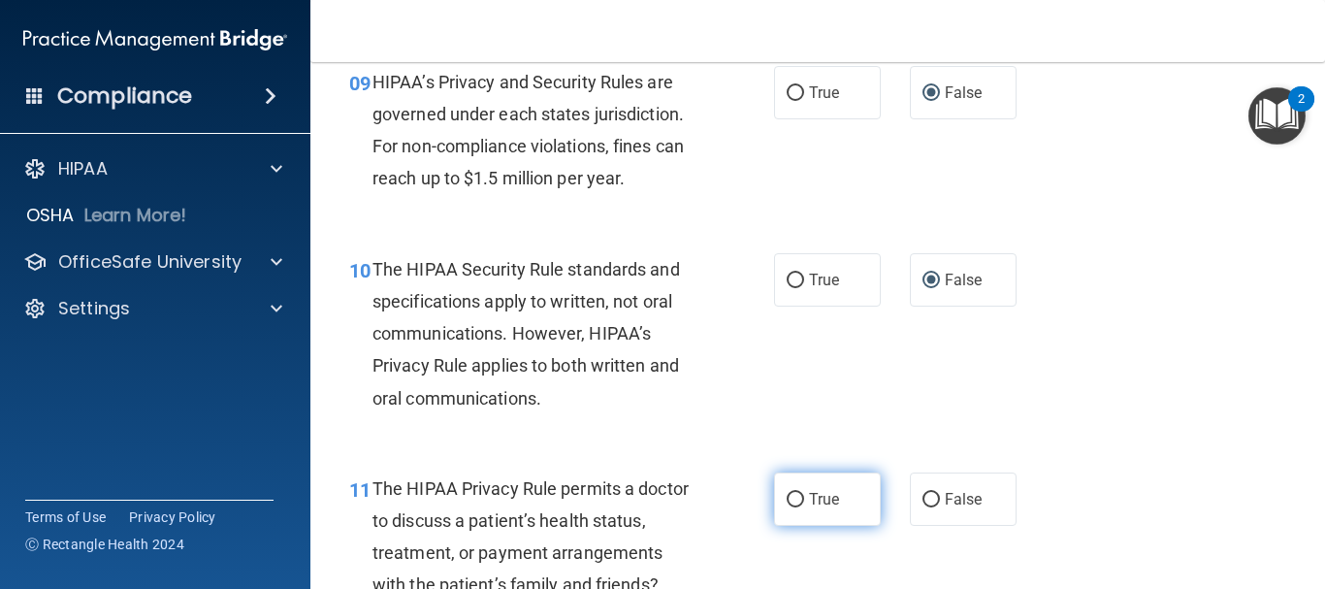
click at [790, 495] on input "True" at bounding box center [795, 500] width 17 height 15
radio input "true"
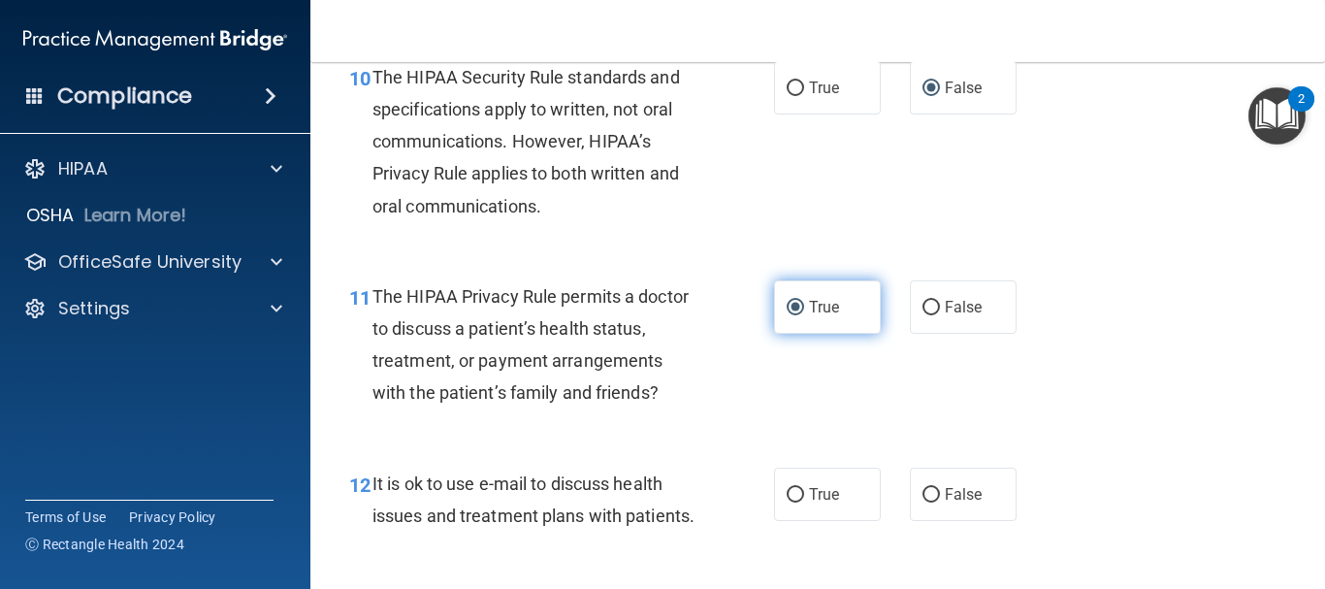
scroll to position [1844, 0]
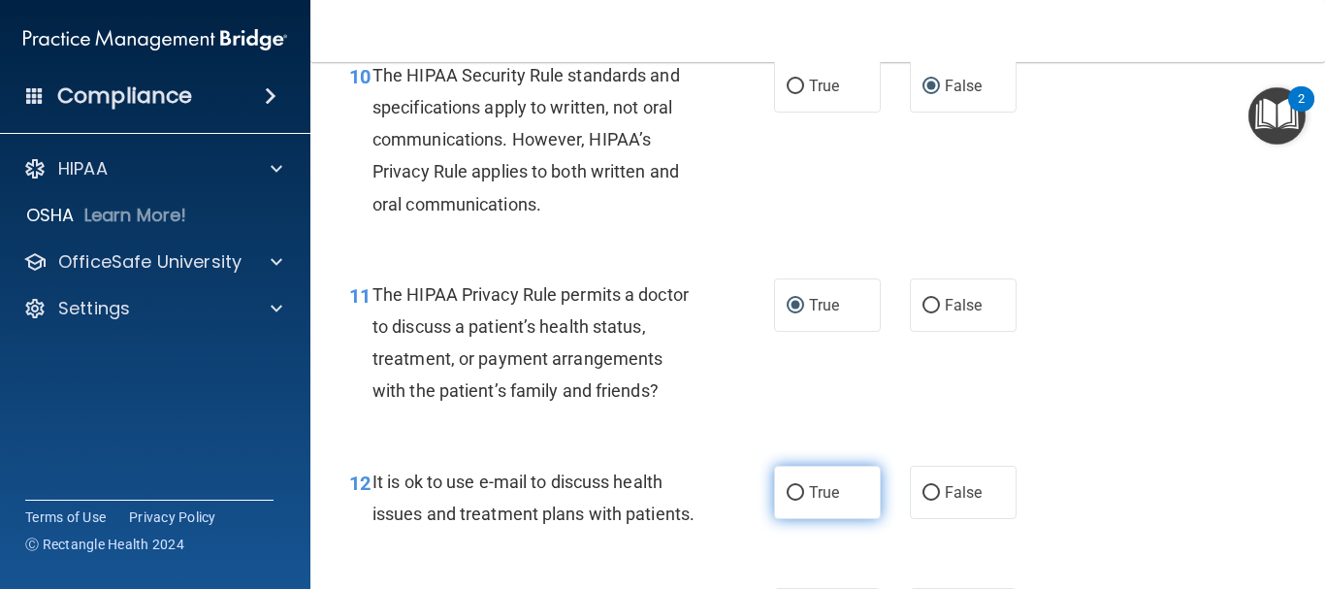
click at [791, 494] on input "True" at bounding box center [795, 493] width 17 height 15
radio input "true"
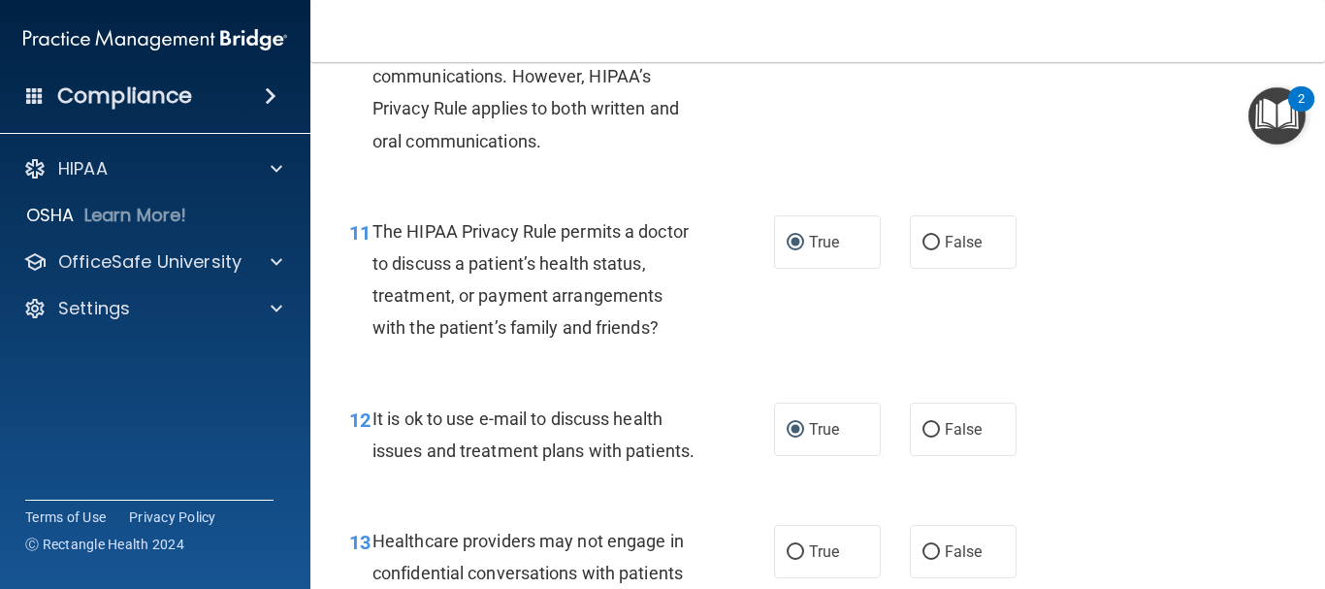
scroll to position [2135, 0]
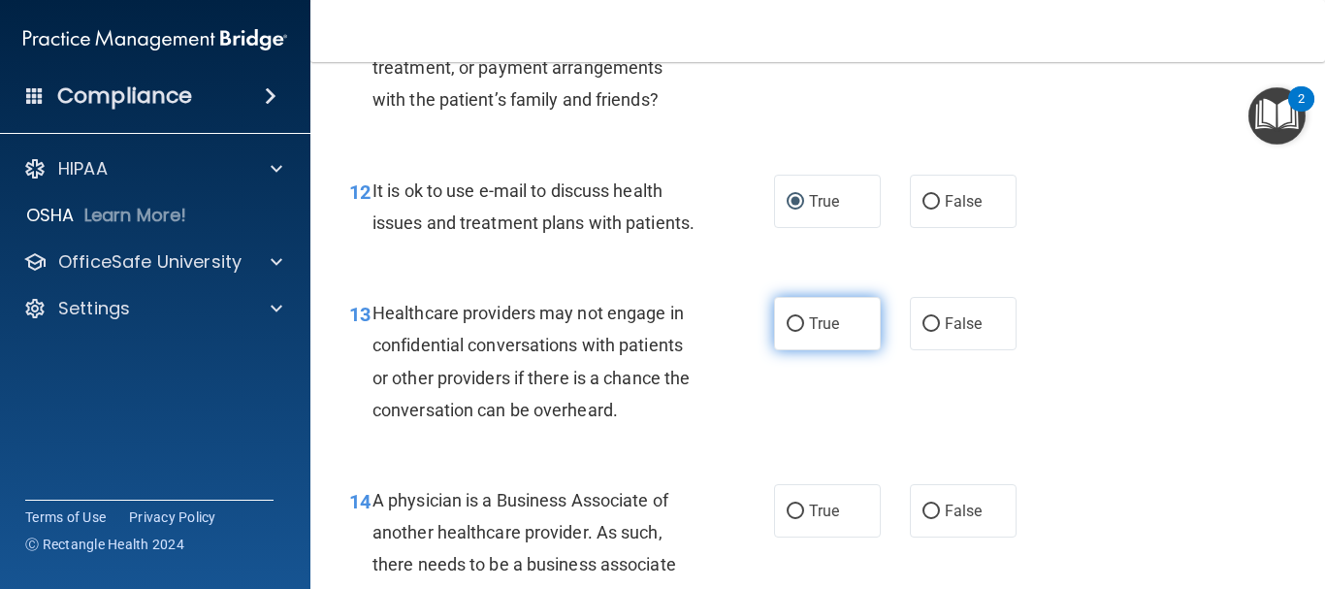
click at [788, 332] on input "True" at bounding box center [795, 324] width 17 height 15
radio input "true"
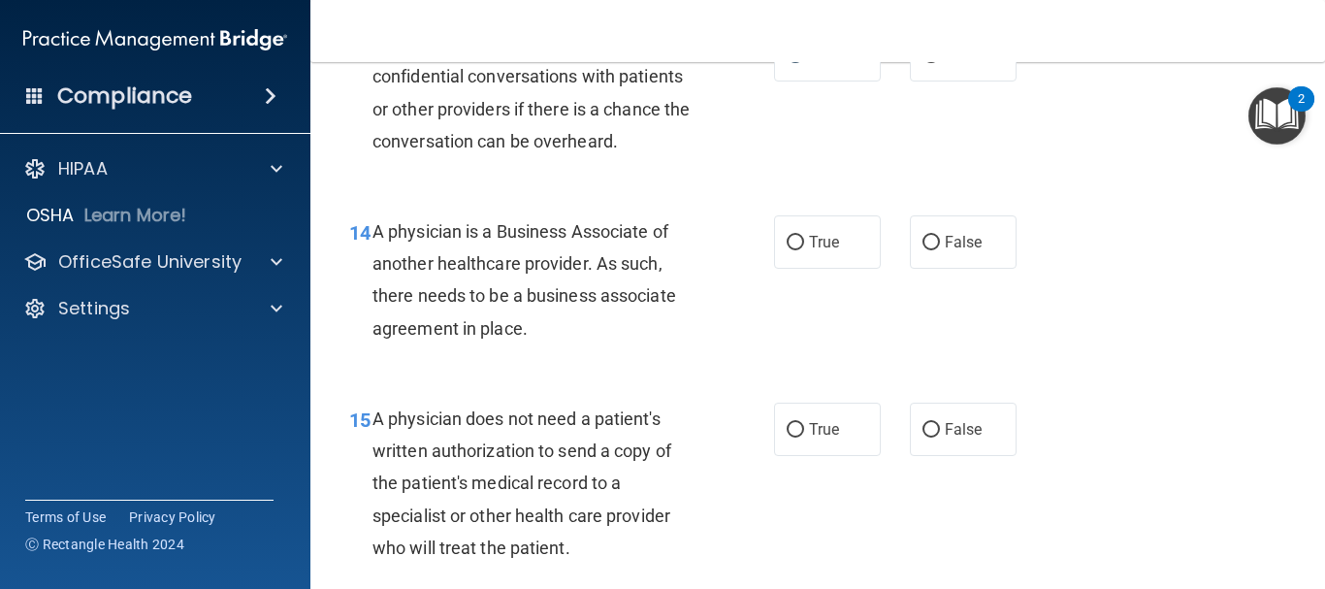
scroll to position [2426, 0]
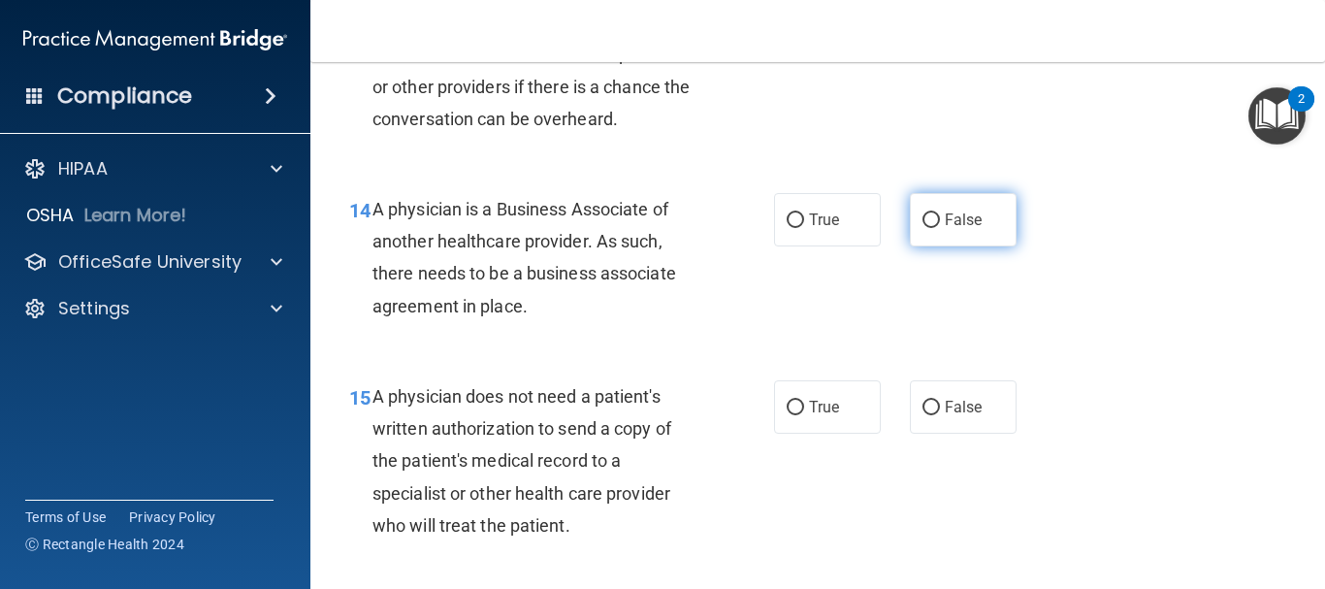
click at [923, 228] on input "False" at bounding box center [931, 220] width 17 height 15
radio input "true"
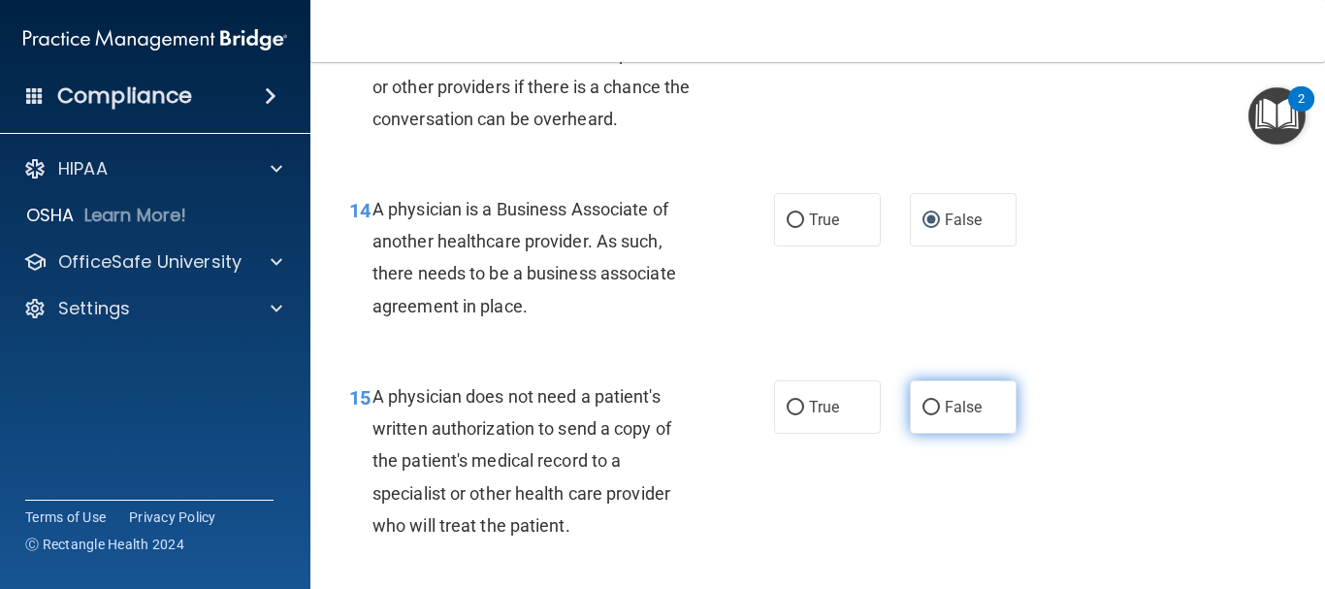
click at [928, 415] on input "False" at bounding box center [931, 408] width 17 height 15
radio input "true"
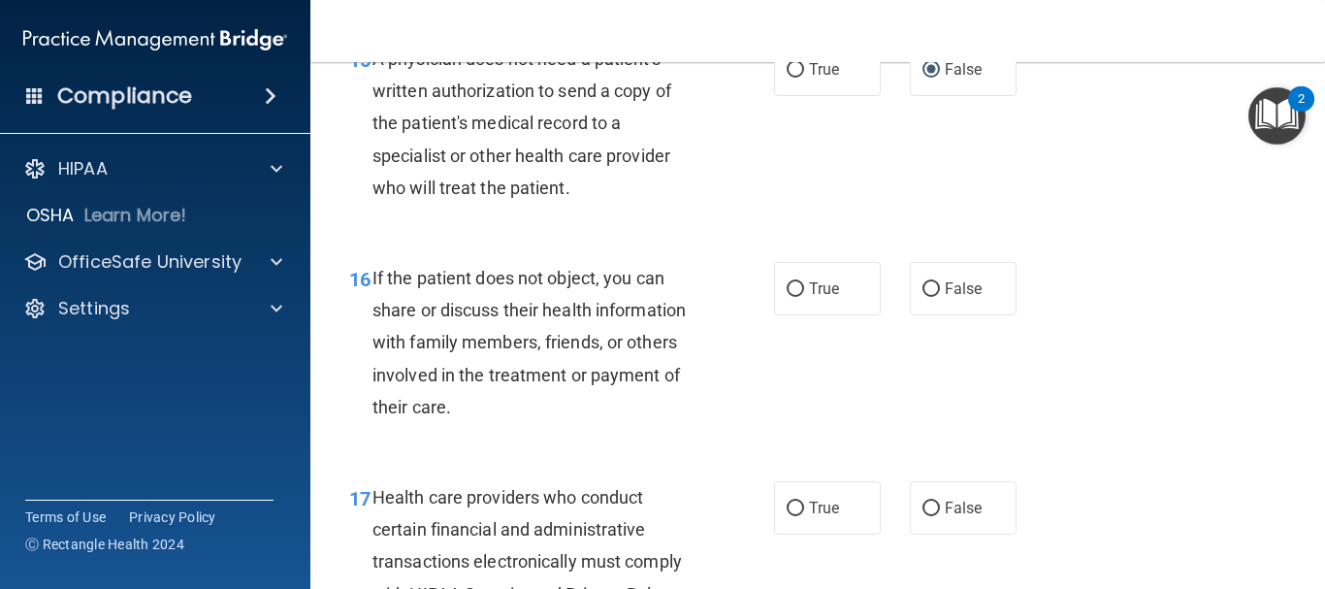
scroll to position [2814, 0]
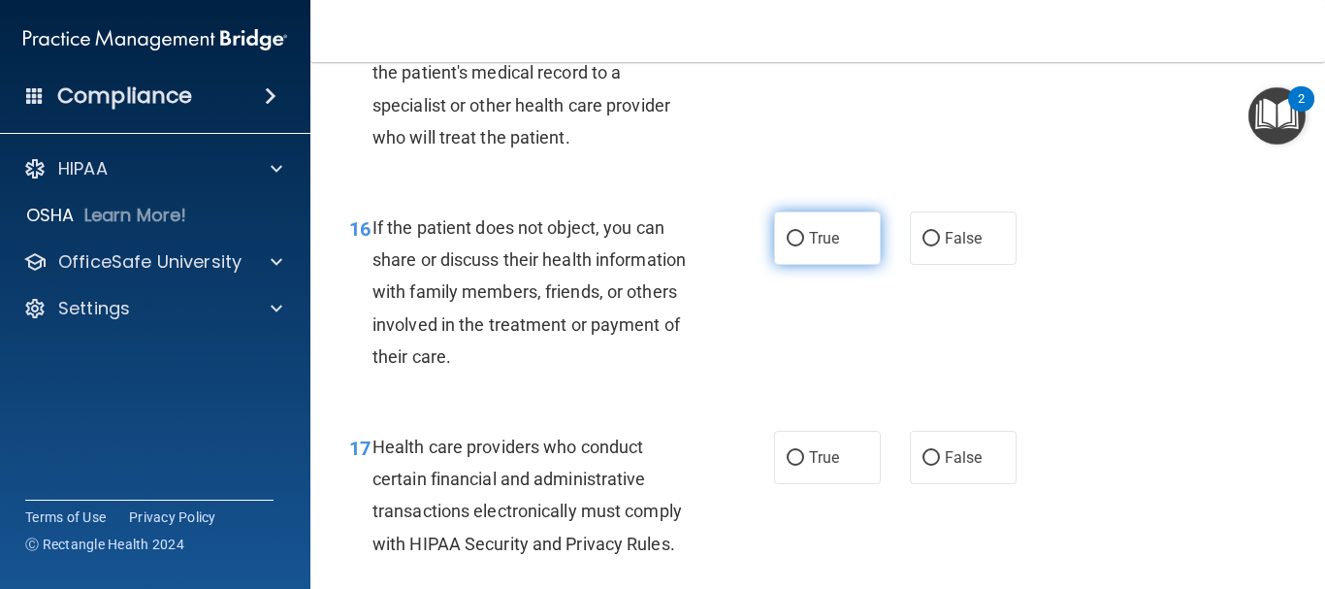
click at [787, 246] on input "True" at bounding box center [795, 239] width 17 height 15
radio input "true"
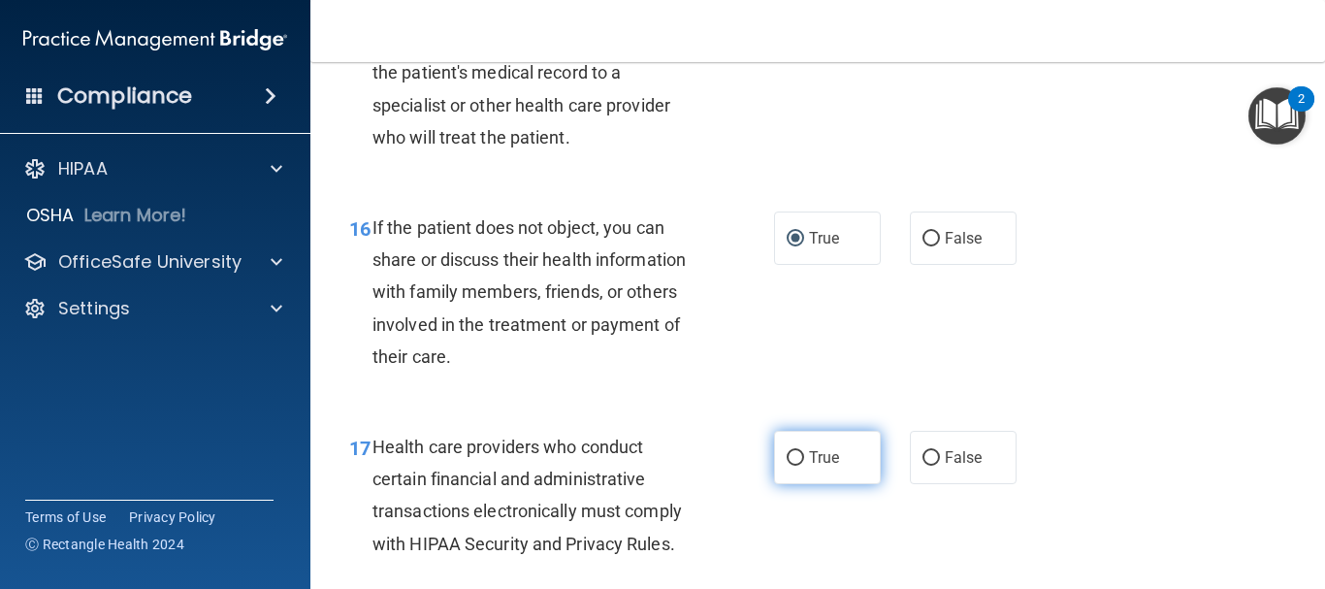
click at [794, 466] on input "True" at bounding box center [795, 458] width 17 height 15
radio input "true"
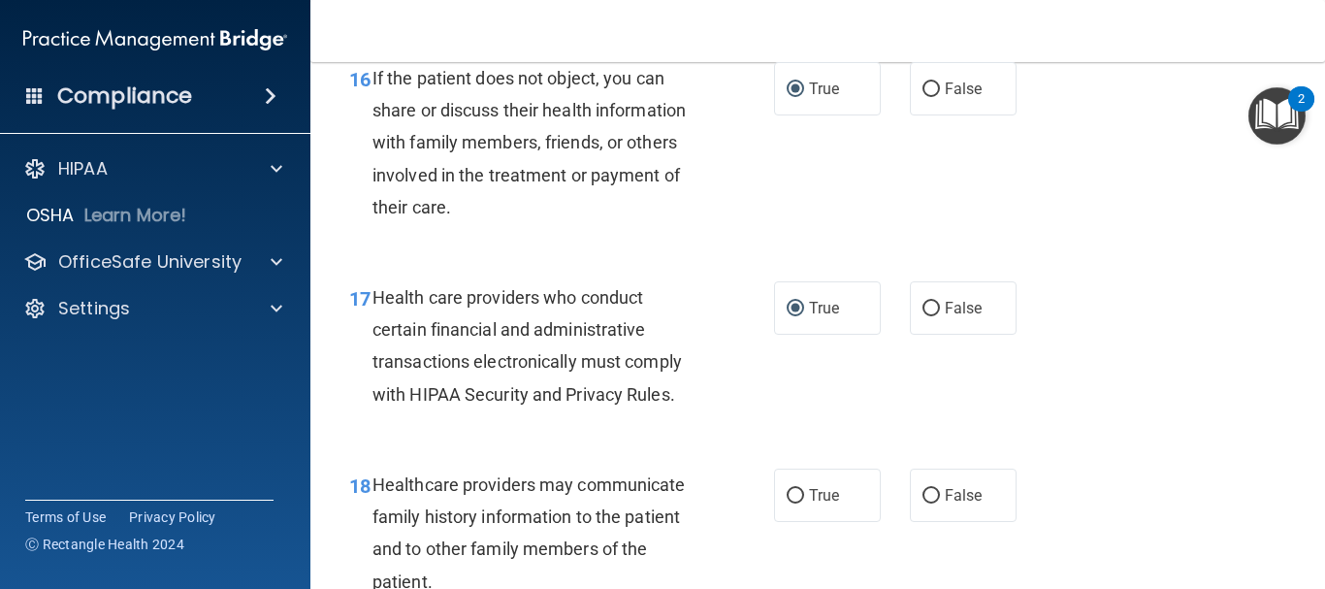
scroll to position [3008, 0]
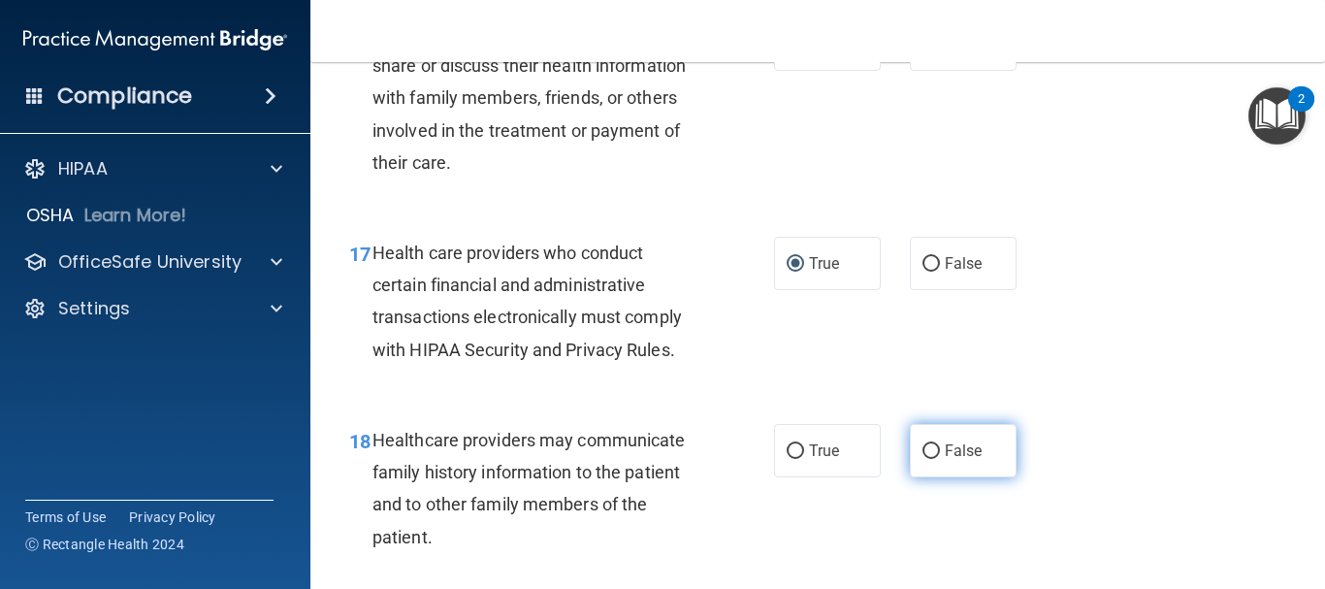
click at [927, 459] on input "False" at bounding box center [931, 451] width 17 height 15
radio input "true"
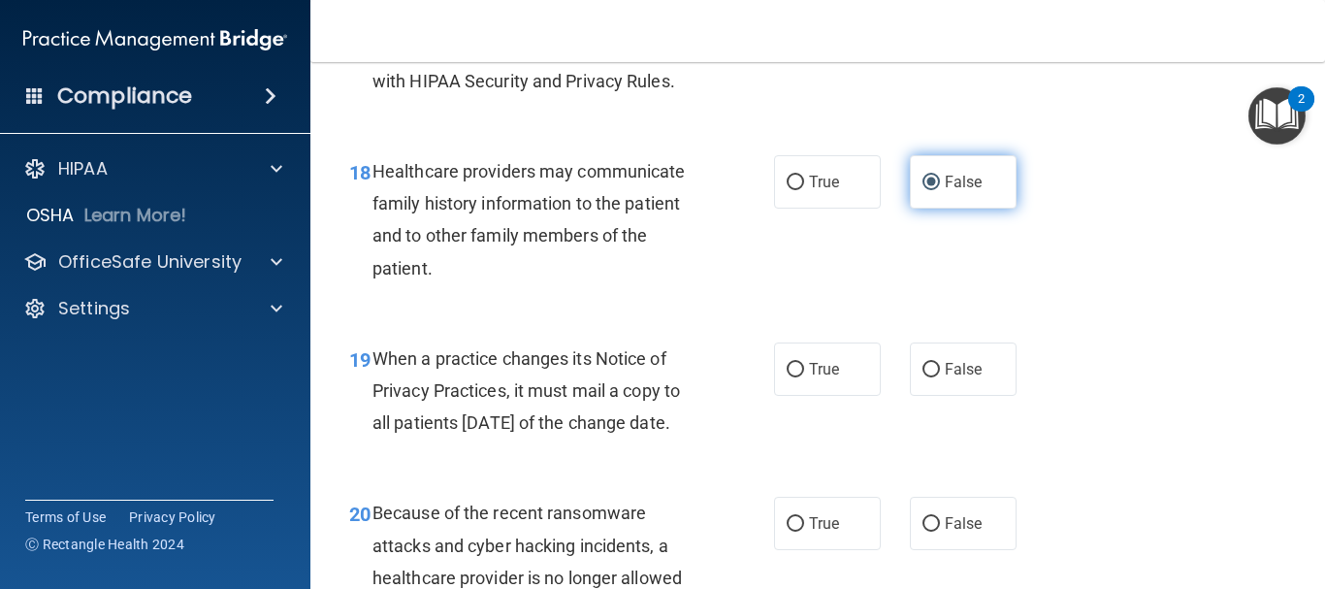
scroll to position [3299, 0]
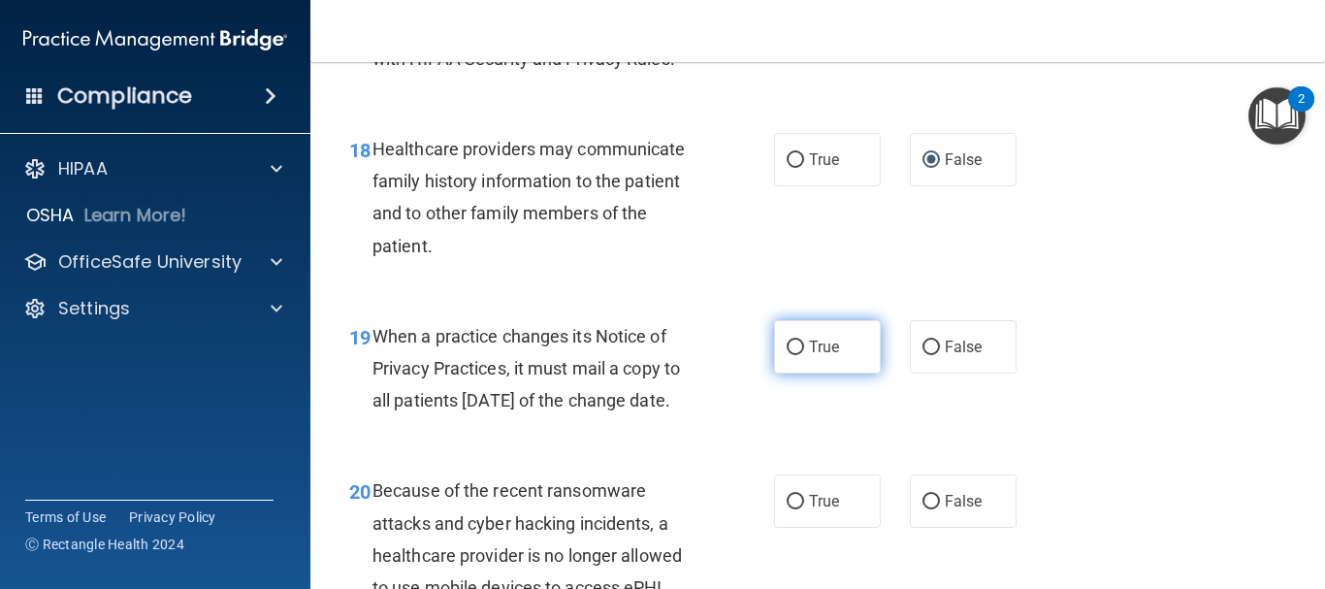
click at [800, 374] on label "True" at bounding box center [827, 346] width 107 height 53
click at [800, 355] on input "True" at bounding box center [795, 348] width 17 height 15
radio input "true"
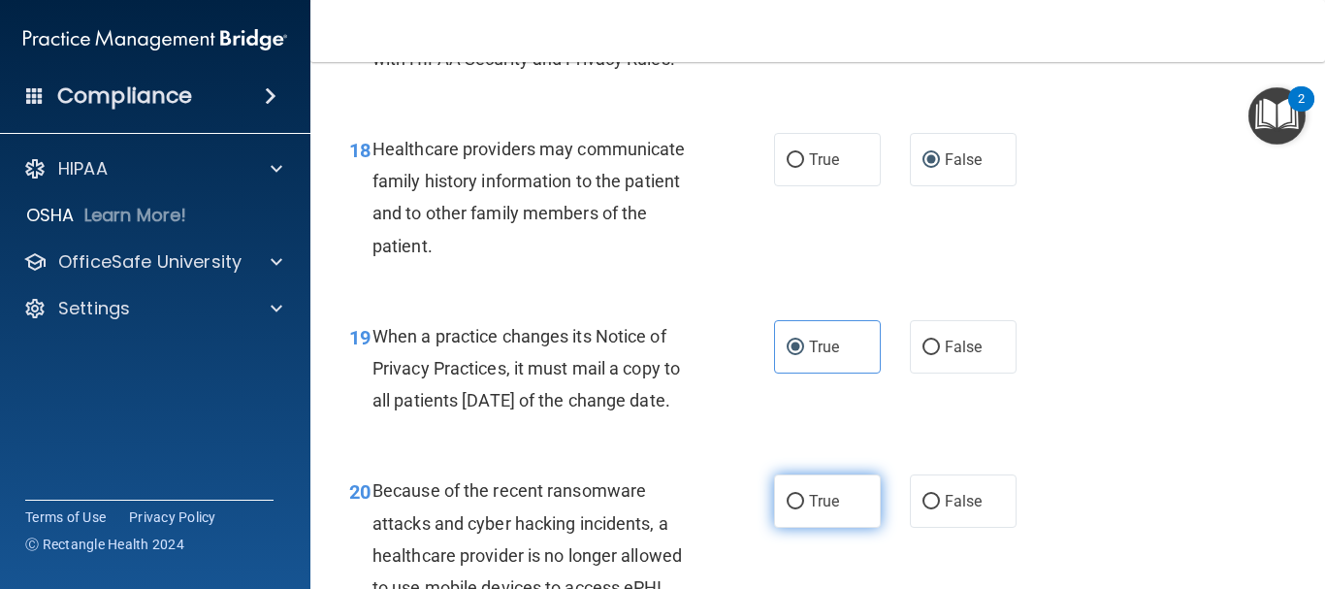
click at [809, 510] on span "True" at bounding box center [824, 501] width 30 height 18
click at [804, 509] on input "True" at bounding box center [795, 502] width 17 height 15
radio input "true"
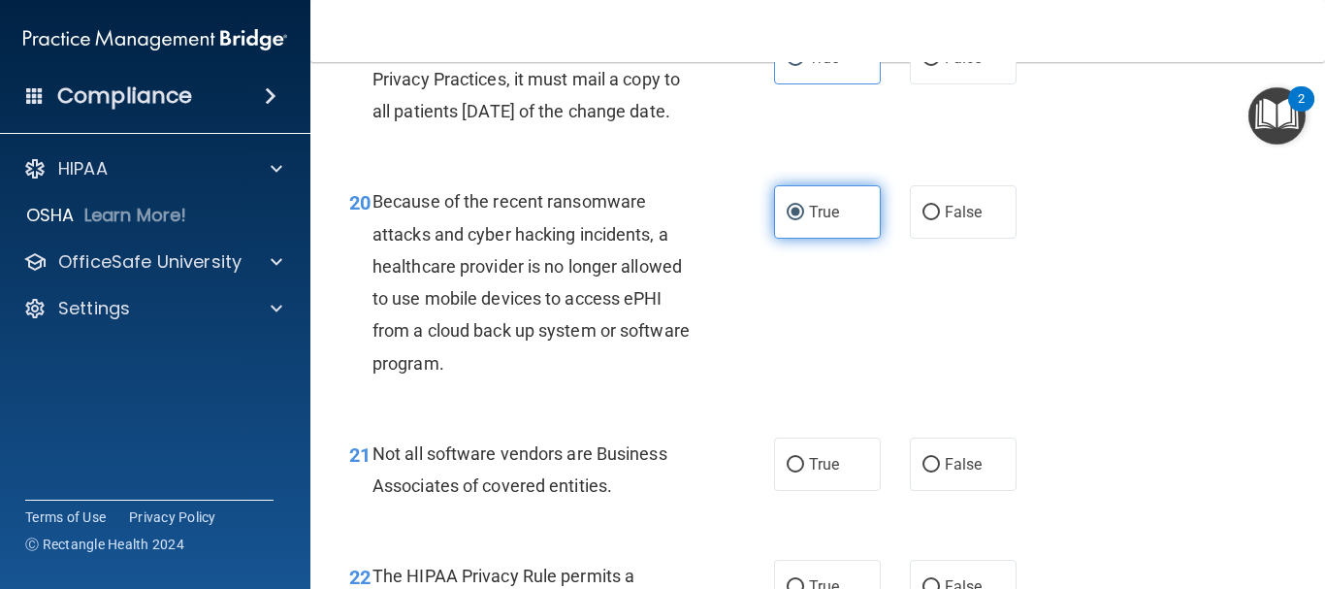
scroll to position [3590, 0]
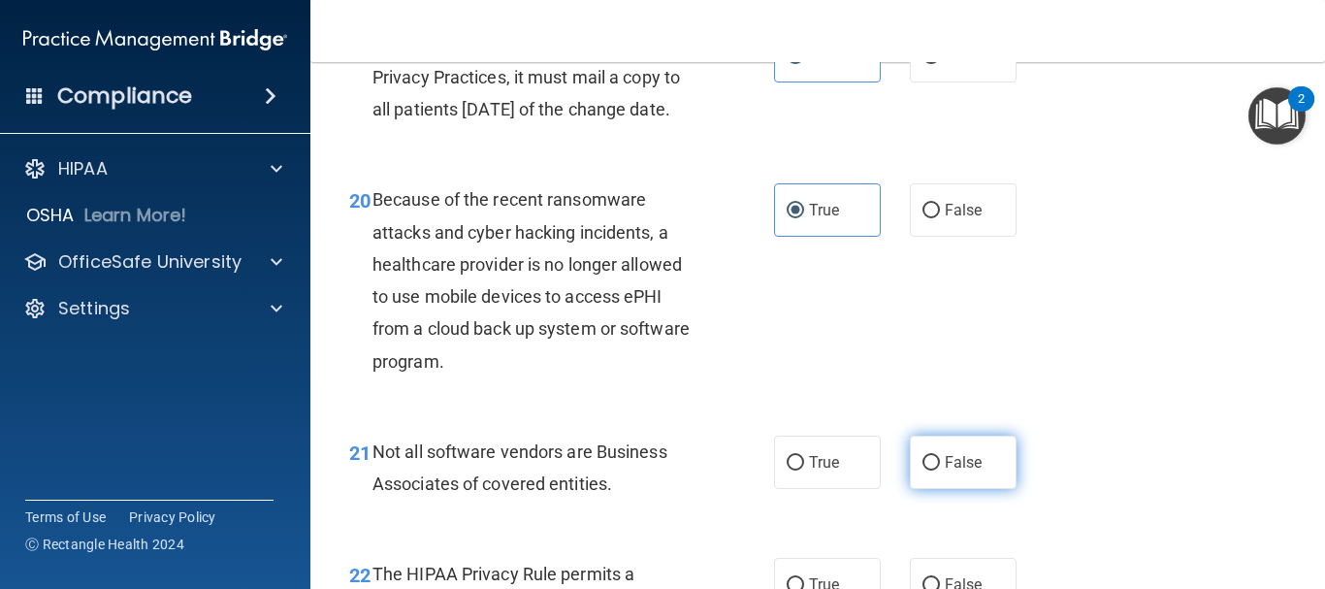
click at [931, 489] on label "False" at bounding box center [963, 462] width 107 height 53
click at [931, 471] on input "False" at bounding box center [931, 463] width 17 height 15
radio input "true"
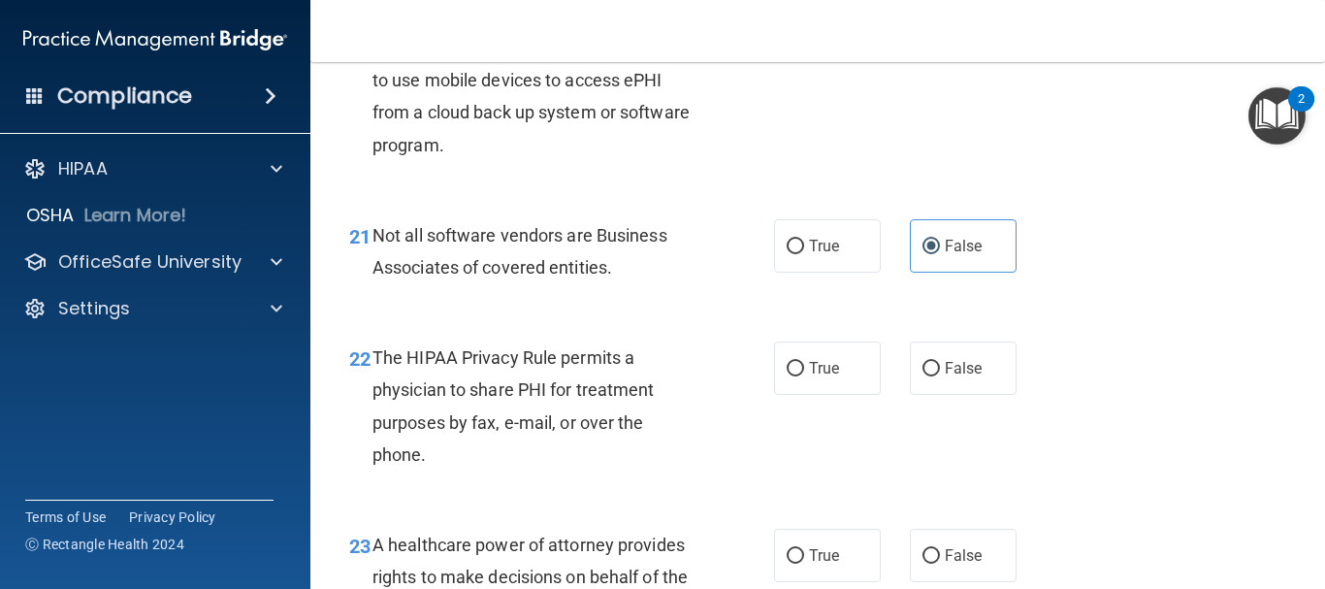
scroll to position [3881, 0]
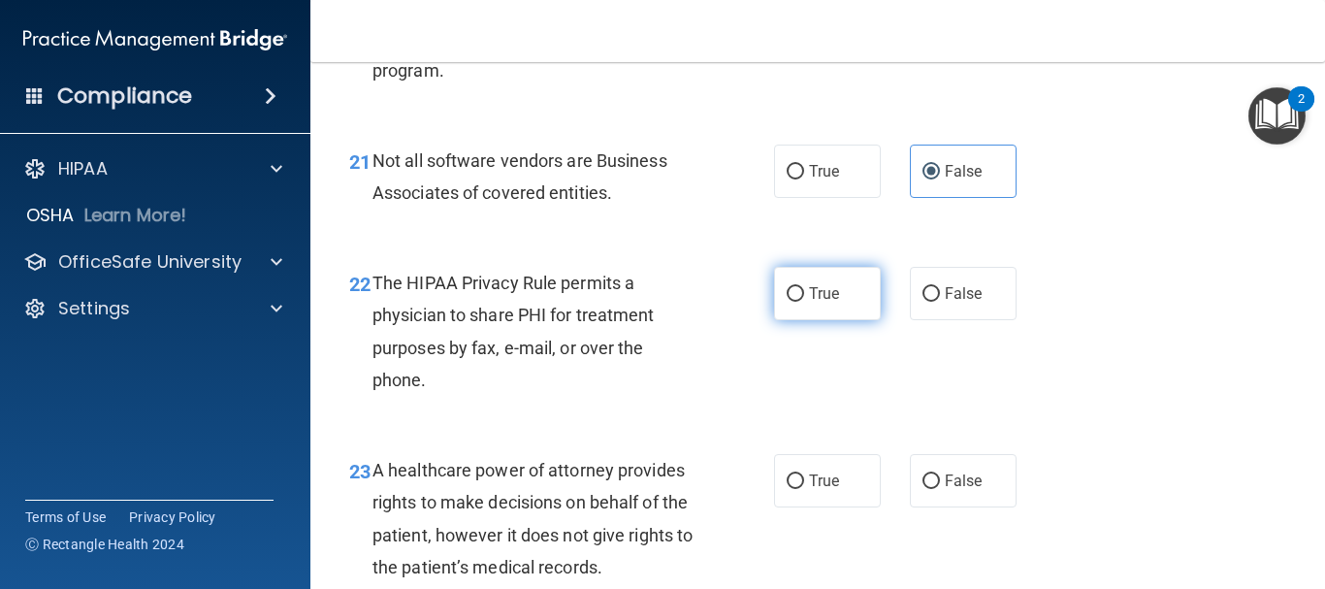
click at [797, 302] on input "True" at bounding box center [795, 294] width 17 height 15
radio input "true"
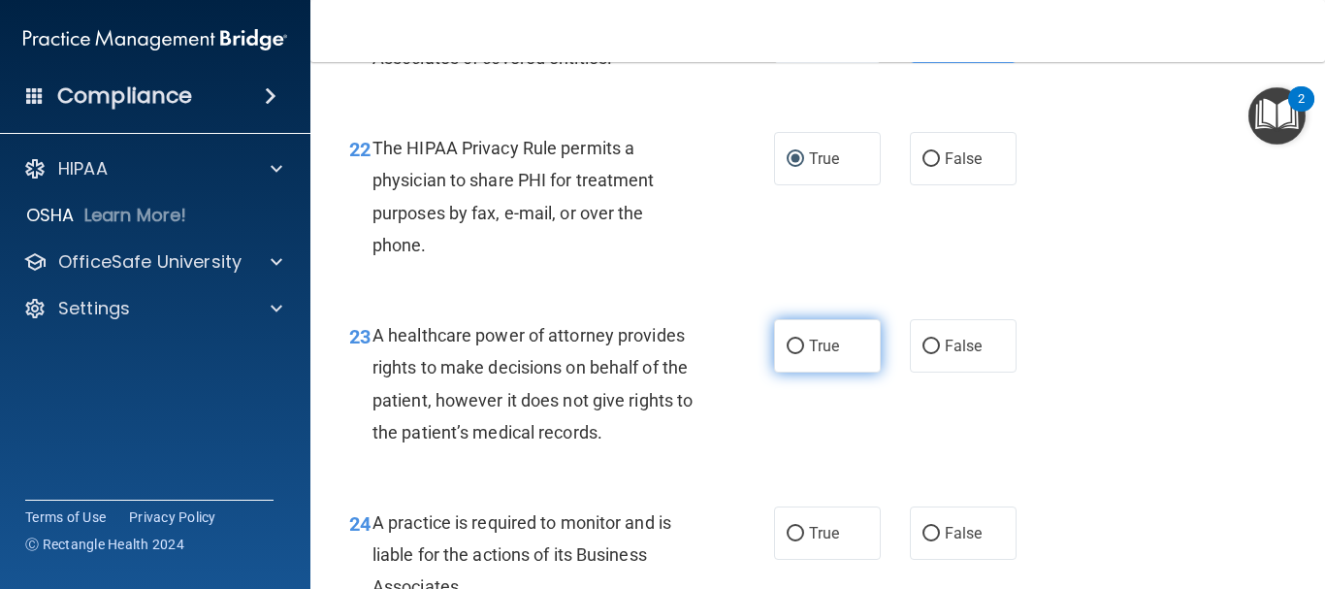
scroll to position [4075, 0]
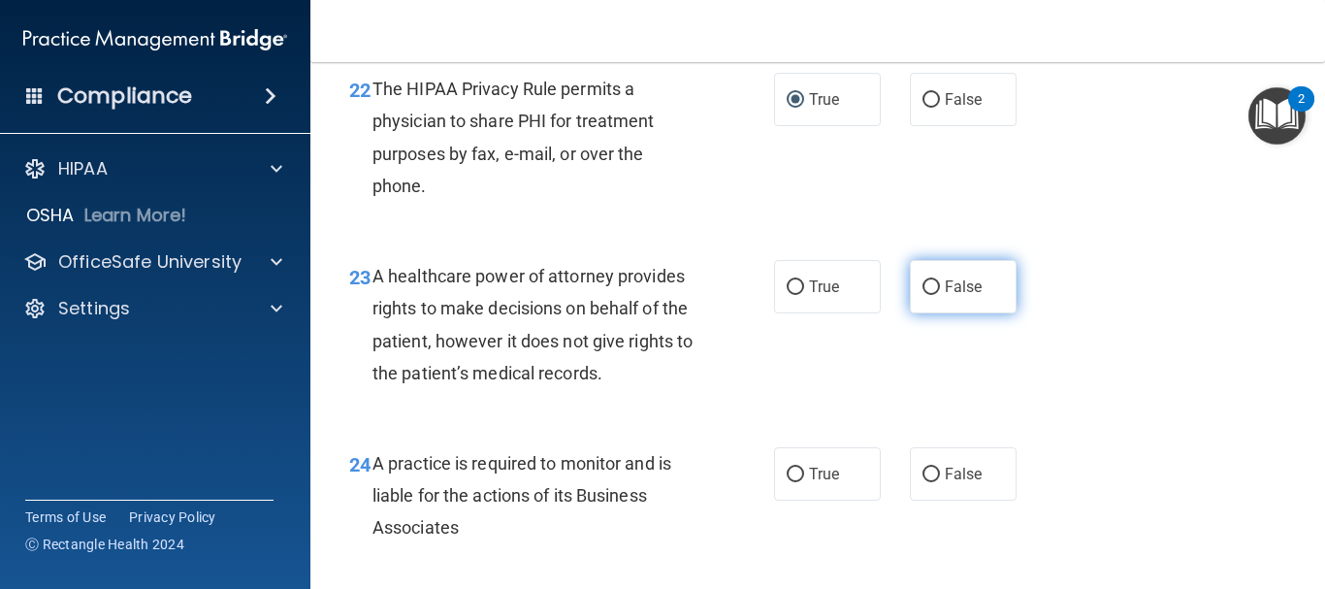
click at [945, 296] on span "False" at bounding box center [964, 286] width 38 height 18
click at [940, 295] on input "False" at bounding box center [931, 287] width 17 height 15
radio input "true"
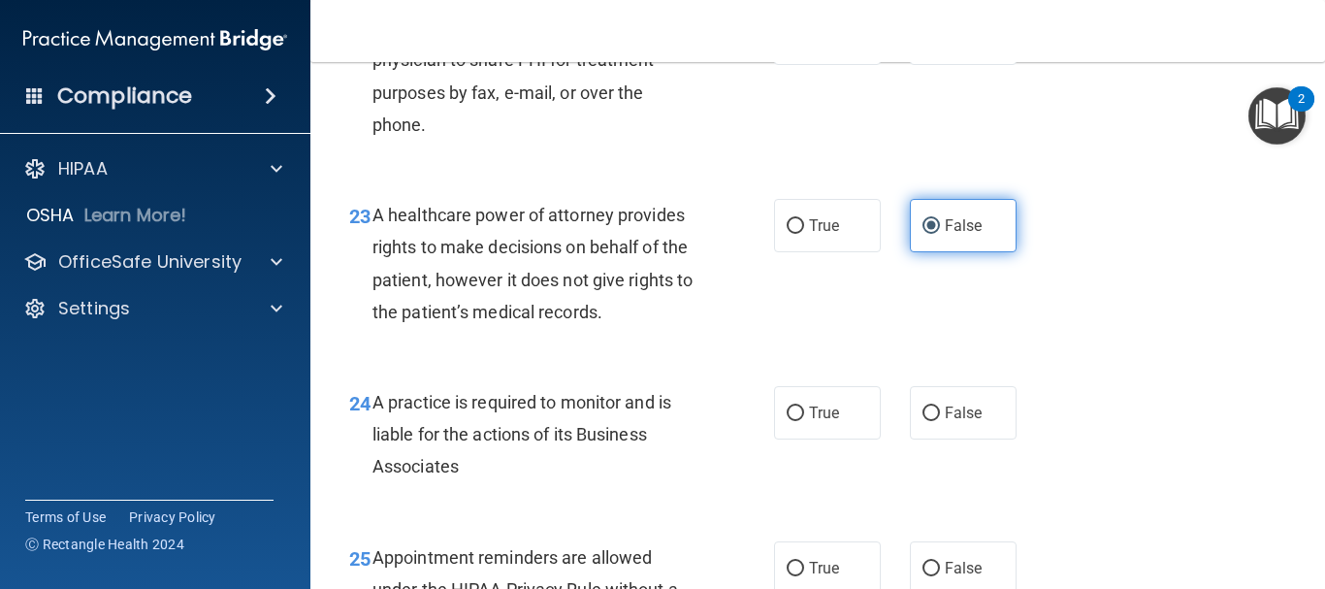
scroll to position [4366, 0]
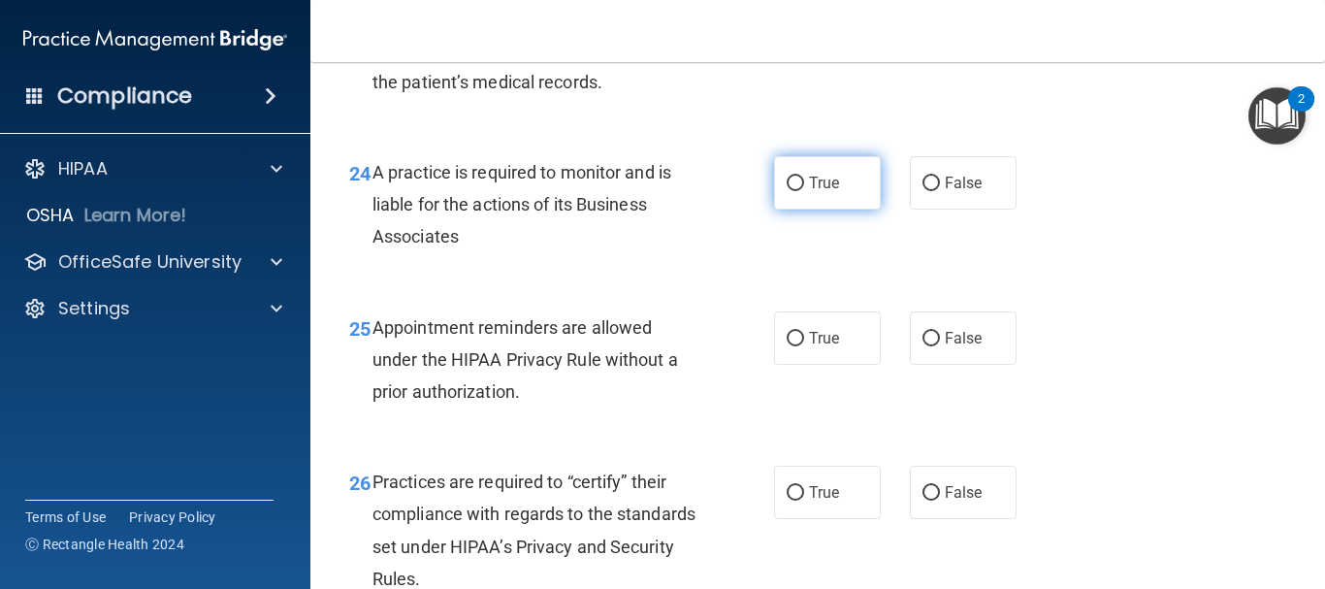
click at [818, 192] on span "True" at bounding box center [824, 183] width 30 height 18
click at [804, 191] on input "True" at bounding box center [795, 184] width 17 height 15
radio input "true"
drag, startPoint x: 974, startPoint y: 409, endPoint x: 947, endPoint y: 452, distance: 50.6
click at [974, 365] on label "False" at bounding box center [963, 337] width 107 height 53
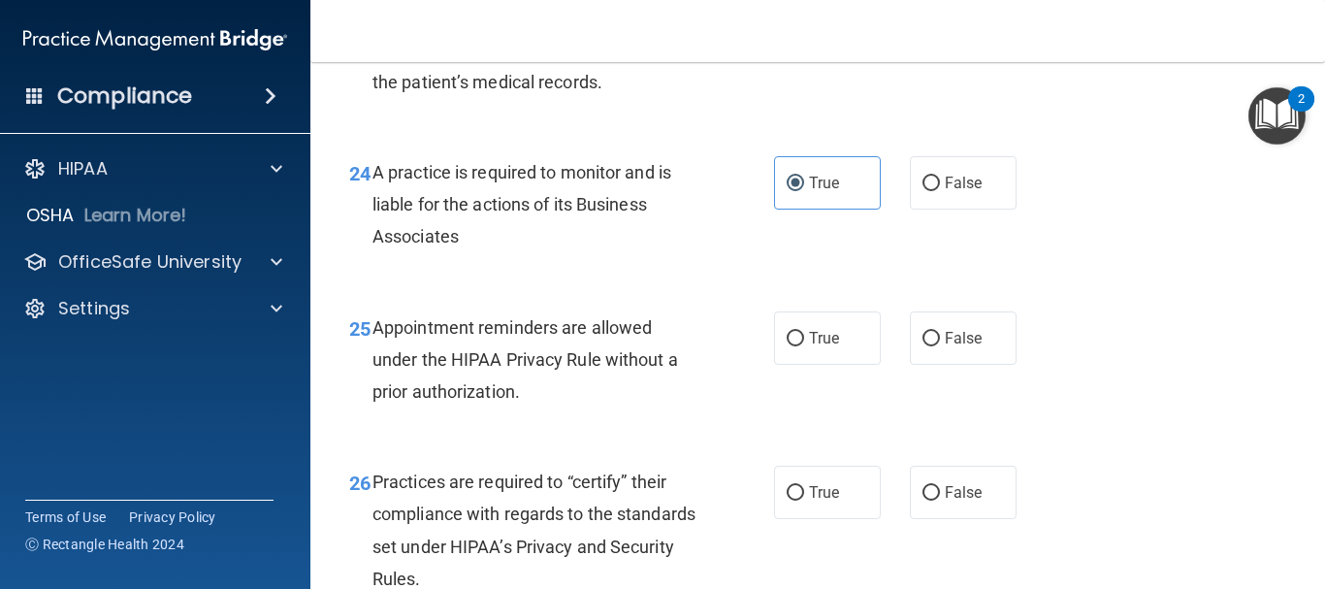
click at [940, 346] on input "False" at bounding box center [931, 339] width 17 height 15
radio input "true"
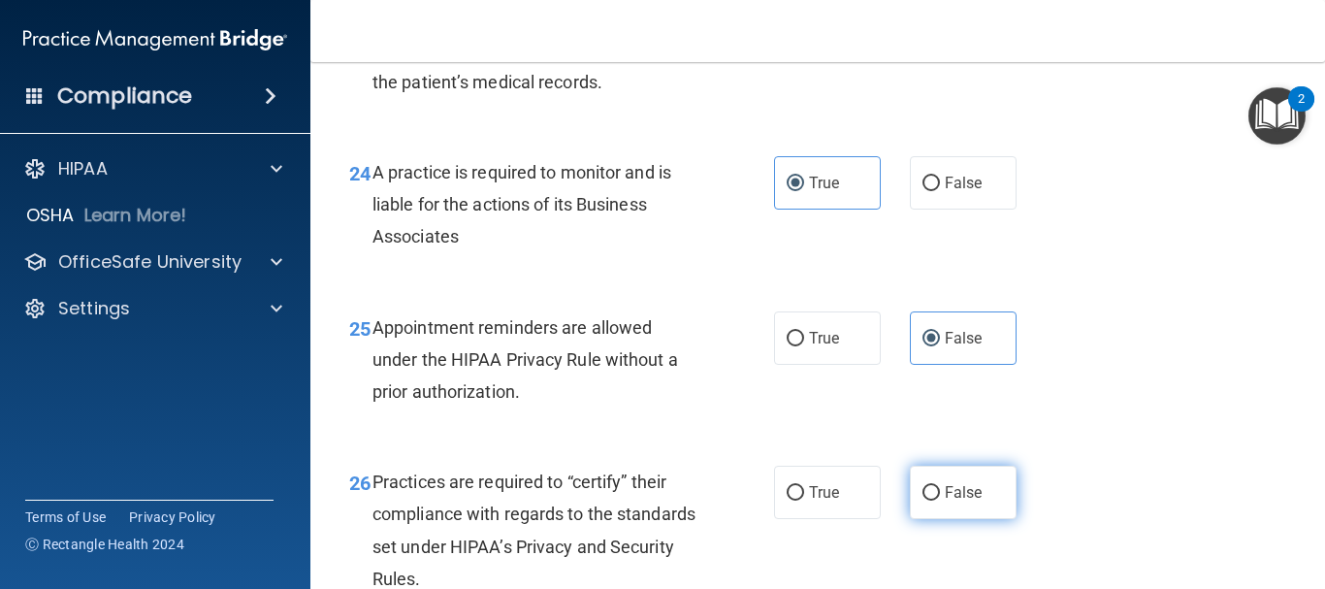
click at [954, 502] on span "False" at bounding box center [964, 492] width 38 height 18
click at [940, 501] on input "False" at bounding box center [931, 493] width 17 height 15
radio input "true"
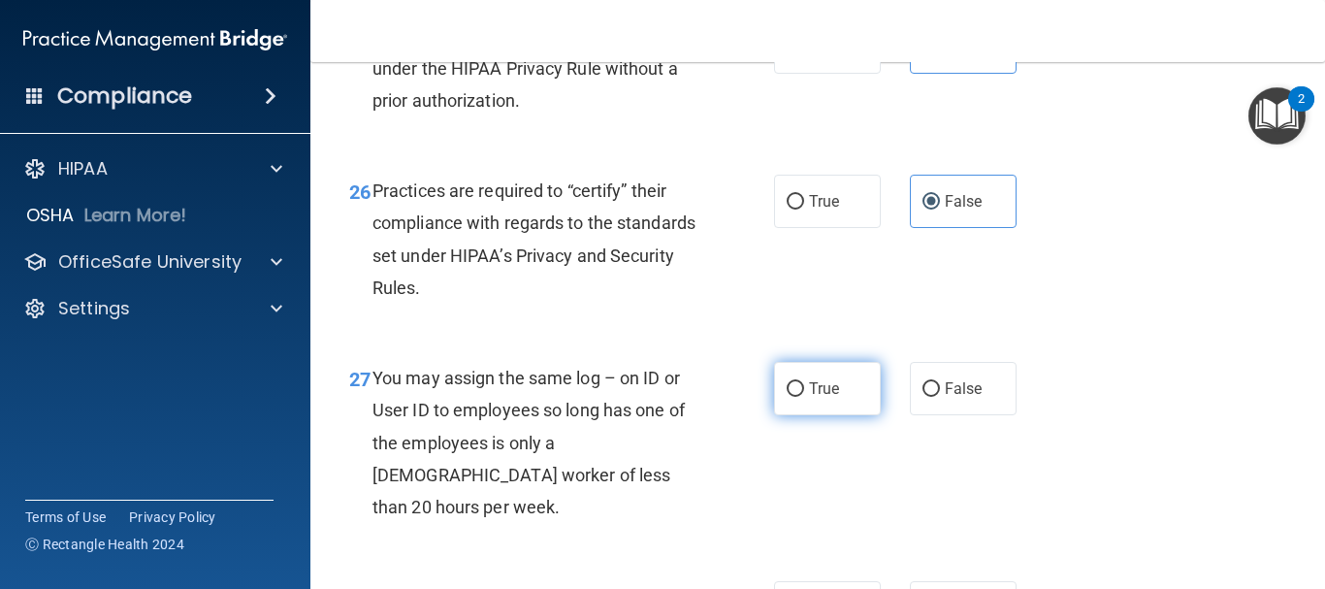
click at [847, 415] on label "True" at bounding box center [827, 388] width 107 height 53
click at [804, 397] on input "True" at bounding box center [795, 389] width 17 height 15
radio input "true"
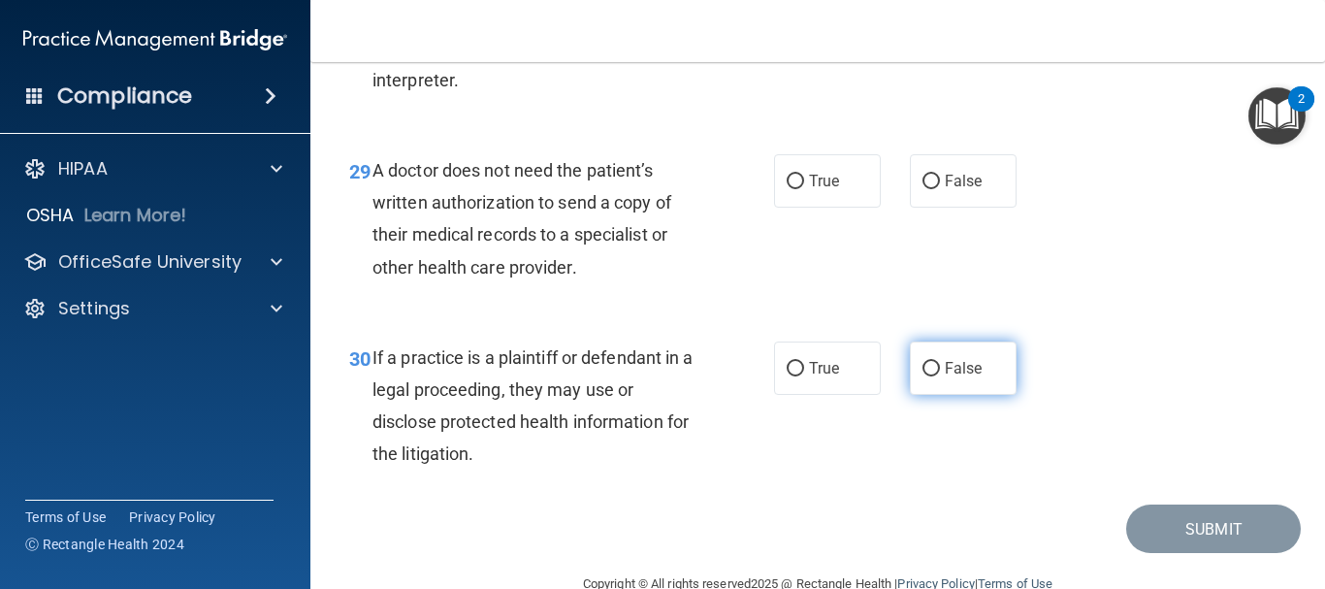
click at [945, 377] on span "False" at bounding box center [964, 368] width 38 height 18
click at [940, 376] on input "False" at bounding box center [931, 369] width 17 height 15
radio input "true"
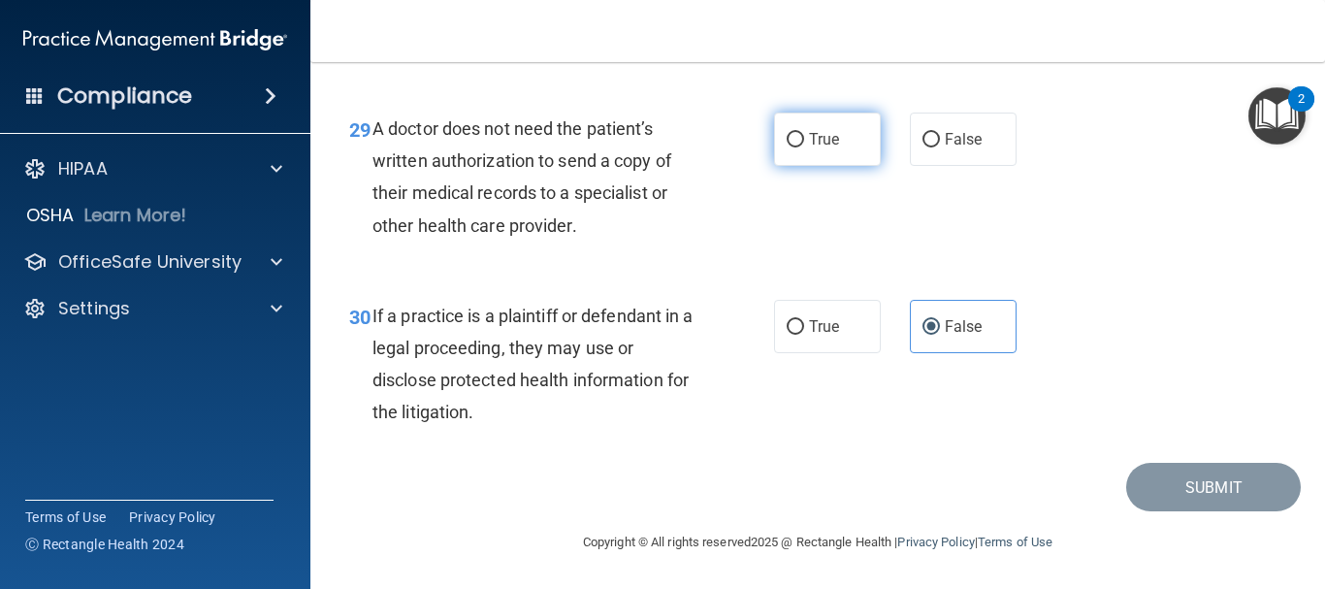
click at [809, 134] on span "True" at bounding box center [824, 139] width 30 height 18
click at [804, 134] on input "True" at bounding box center [795, 140] width 17 height 15
radio input "true"
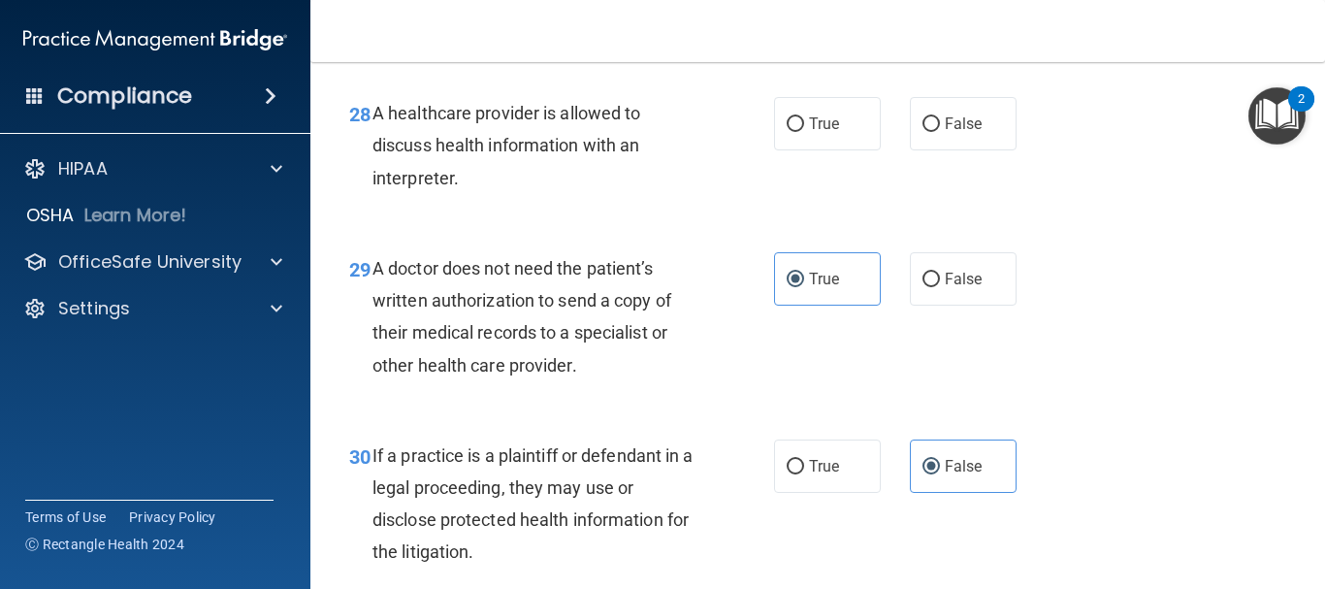
scroll to position [5022, 0]
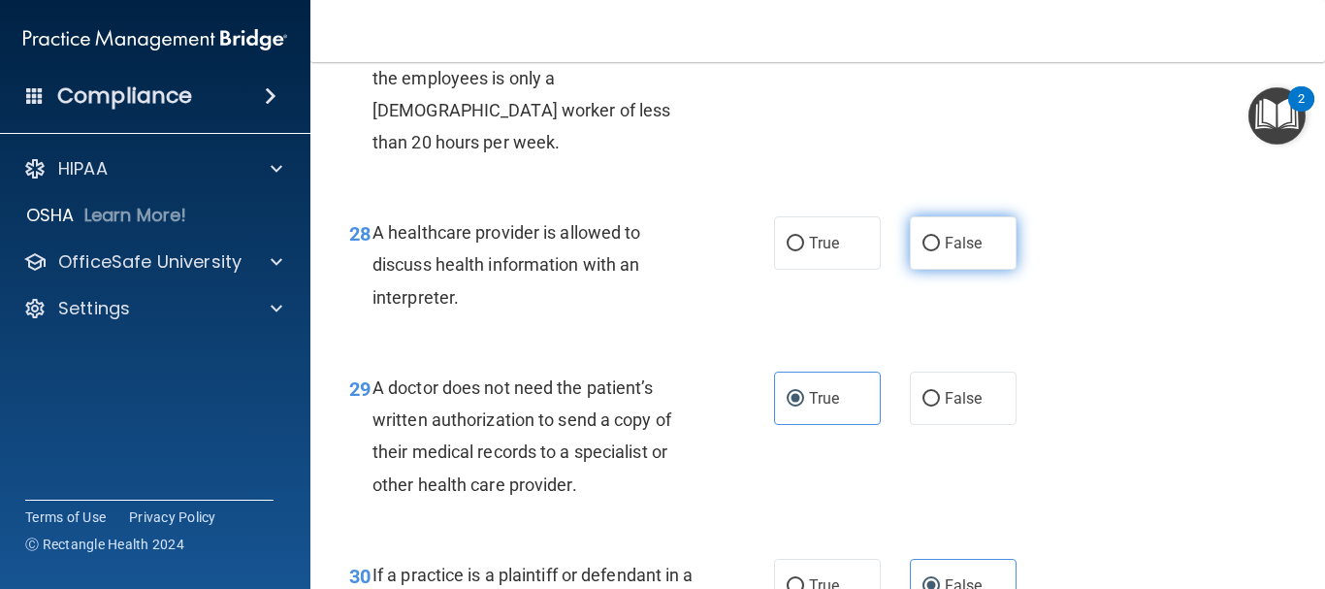
click at [944, 270] on label "False" at bounding box center [963, 242] width 107 height 53
click at [940, 251] on input "False" at bounding box center [931, 244] width 17 height 15
radio input "true"
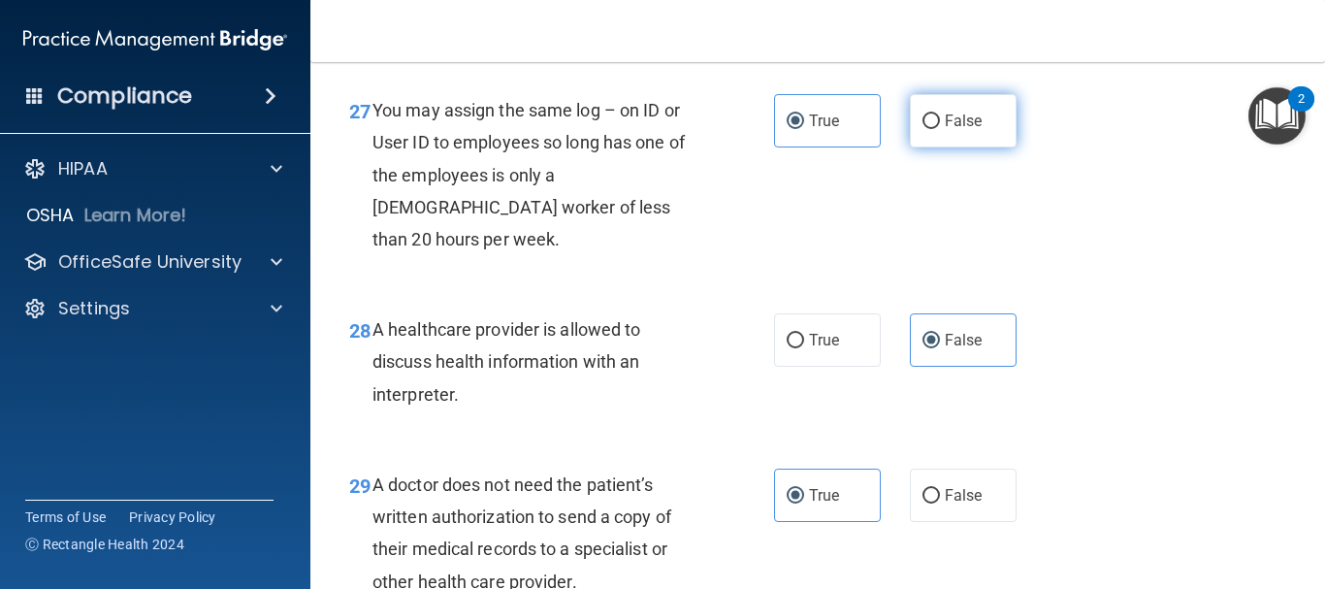
click at [923, 129] on input "False" at bounding box center [931, 121] width 17 height 15
radio input "true"
radio input "false"
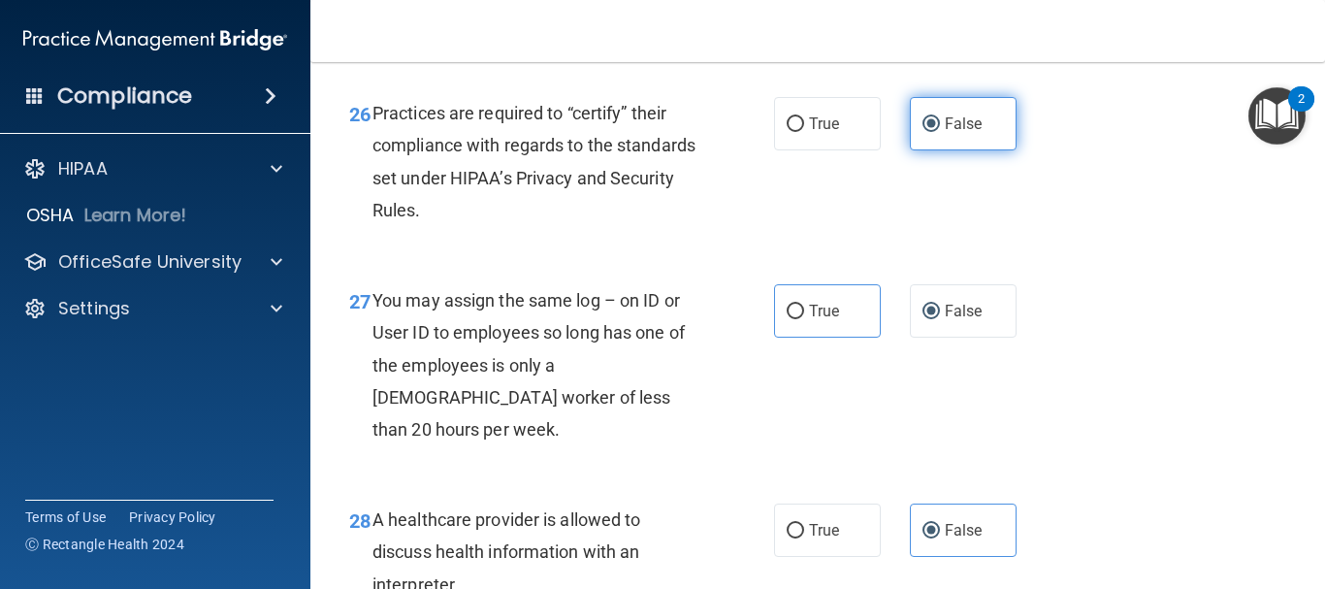
scroll to position [4731, 0]
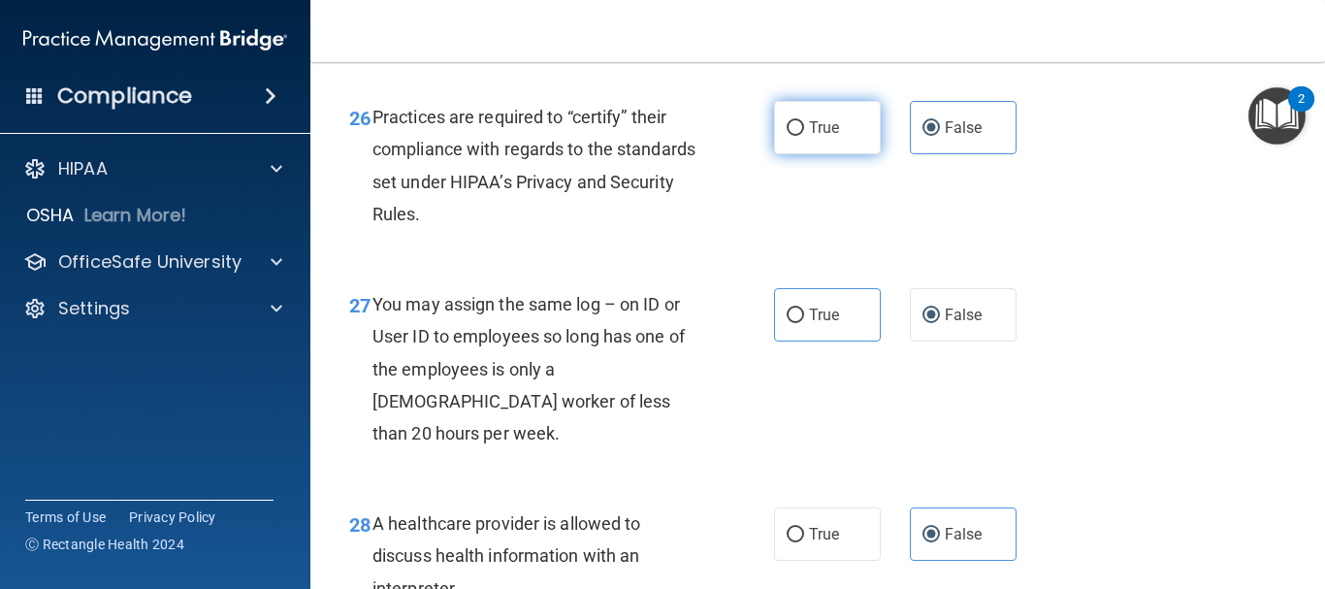
click at [813, 137] on span "True" at bounding box center [824, 127] width 30 height 18
click at [804, 136] on input "True" at bounding box center [795, 128] width 17 height 15
radio input "true"
radio input "false"
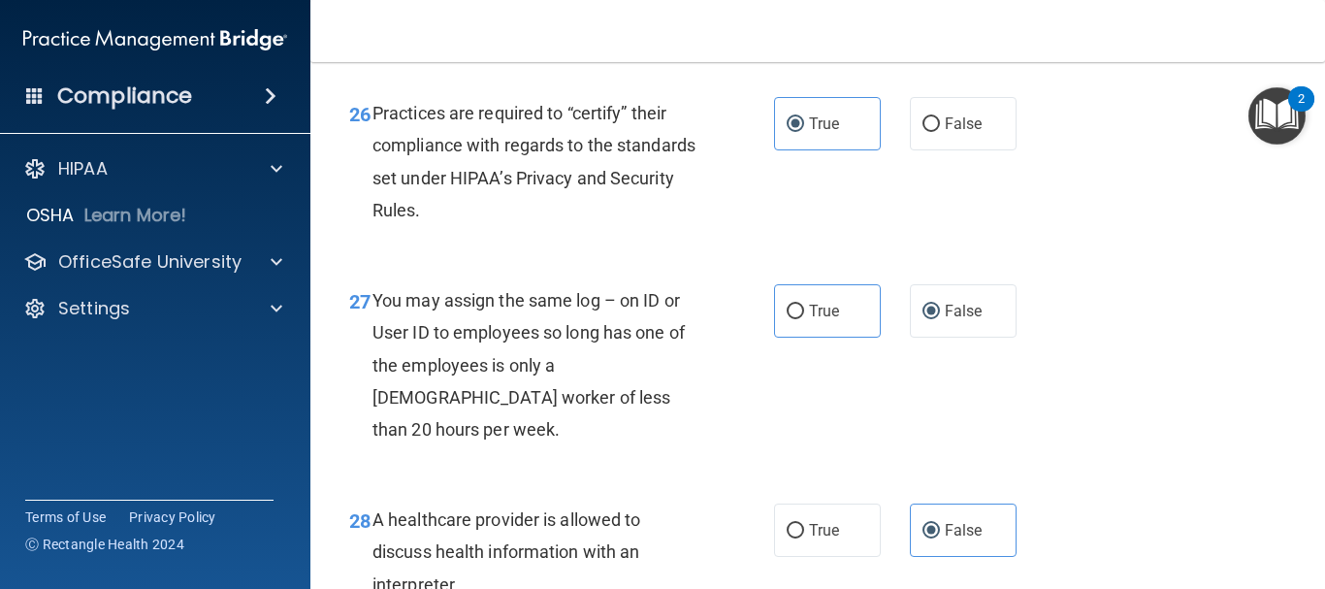
scroll to position [5313, 0]
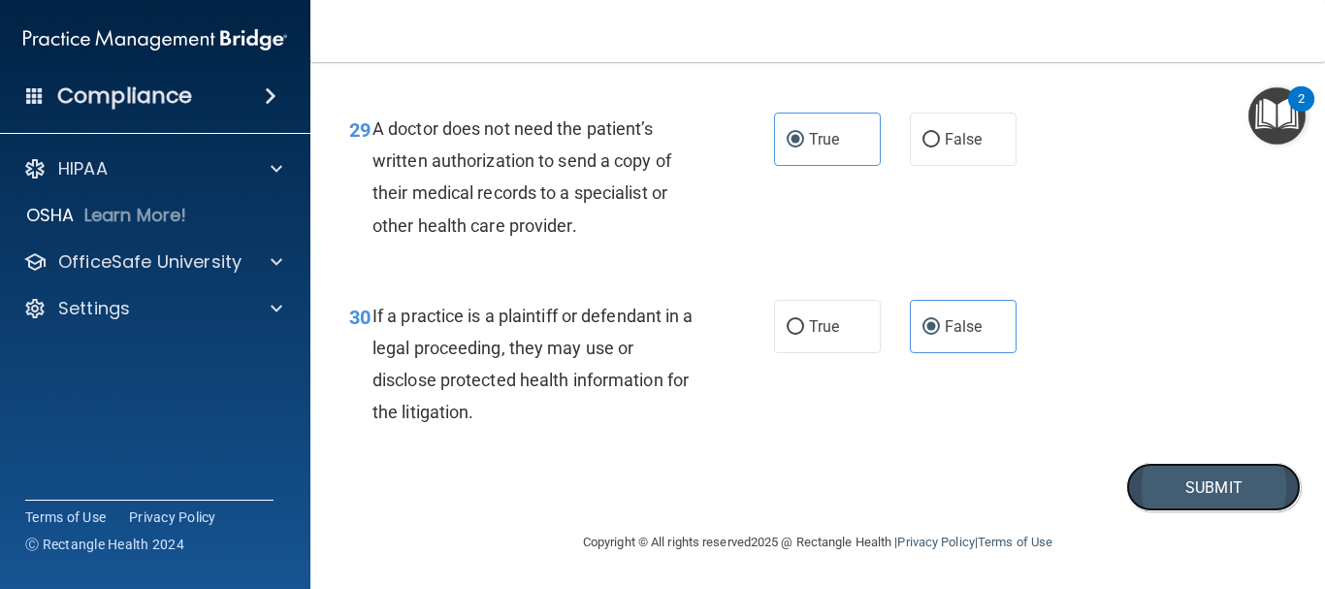
click at [1178, 490] on button "Submit" at bounding box center [1213, 487] width 175 height 49
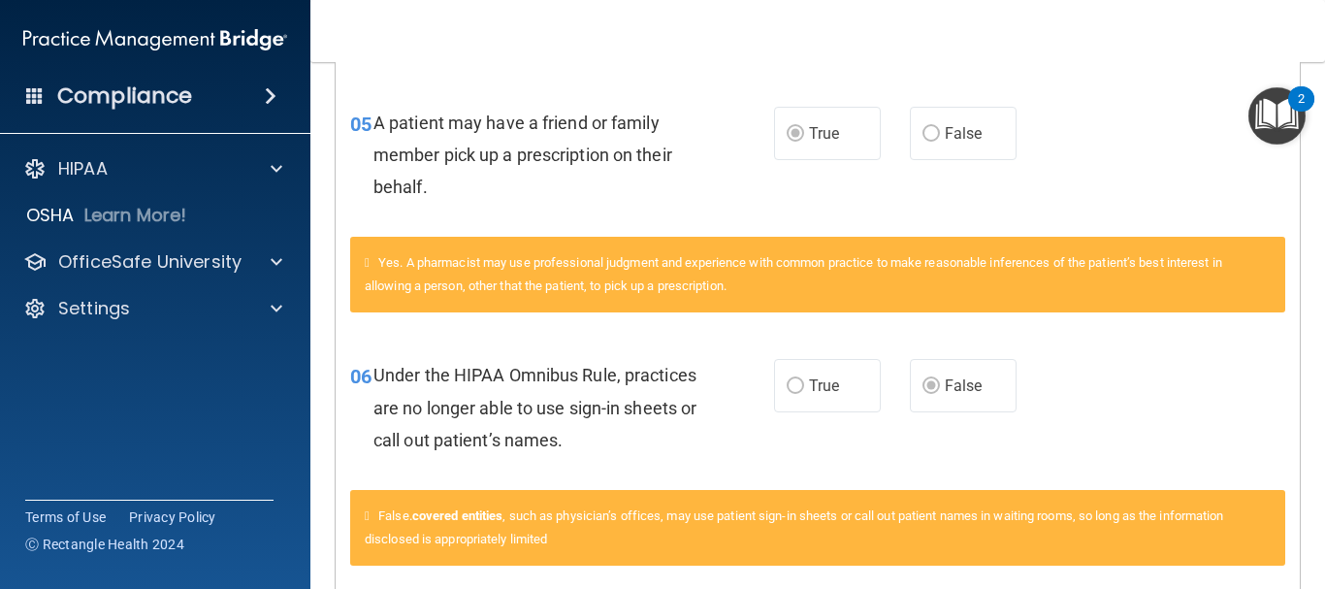
scroll to position [1164, 0]
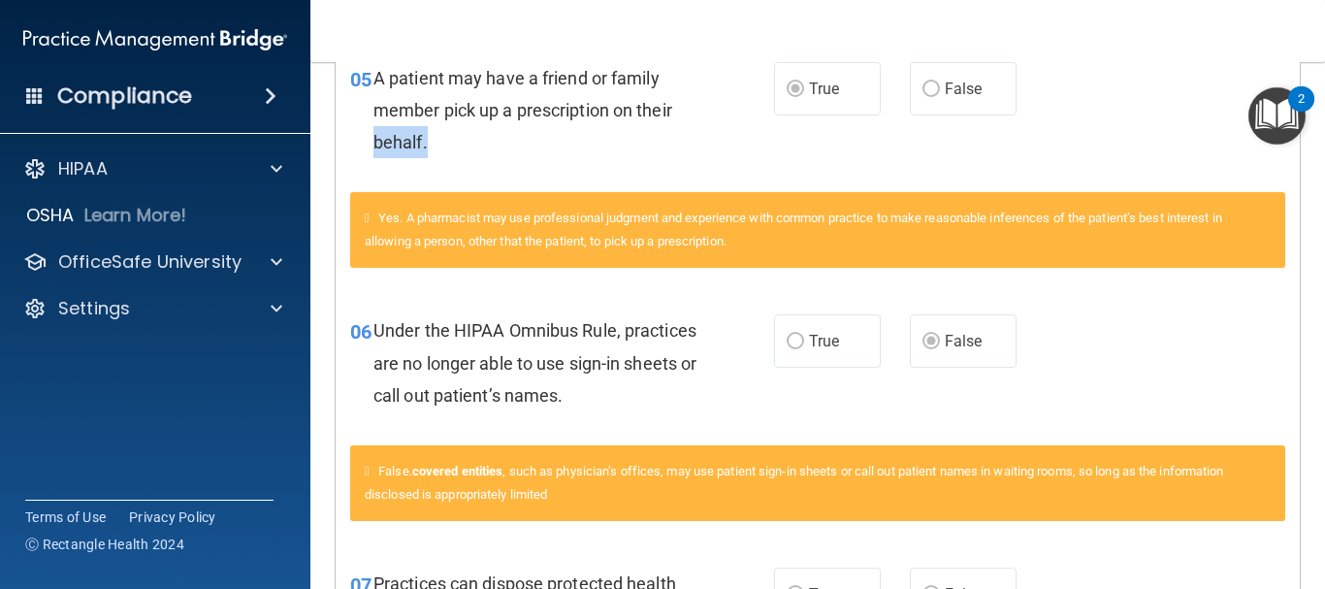
click at [726, 132] on div "05 A patient may have a friend or family member pick up a prescription on their…" at bounding box center [562, 115] width 482 height 107
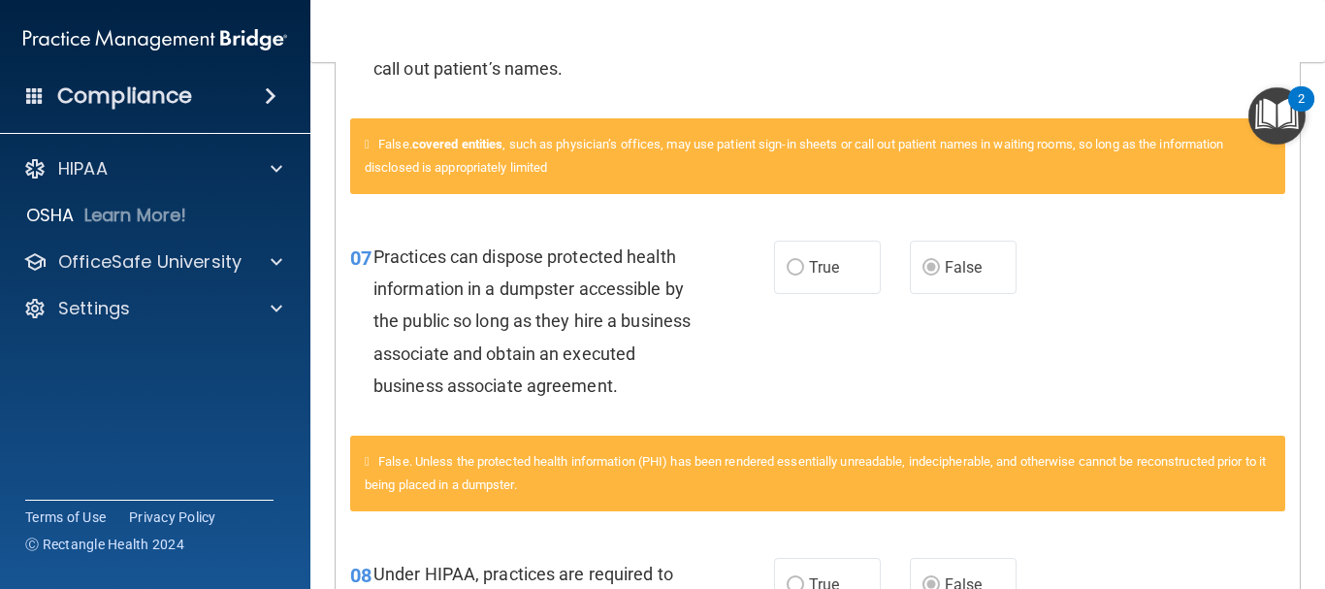
scroll to position [1552, 0]
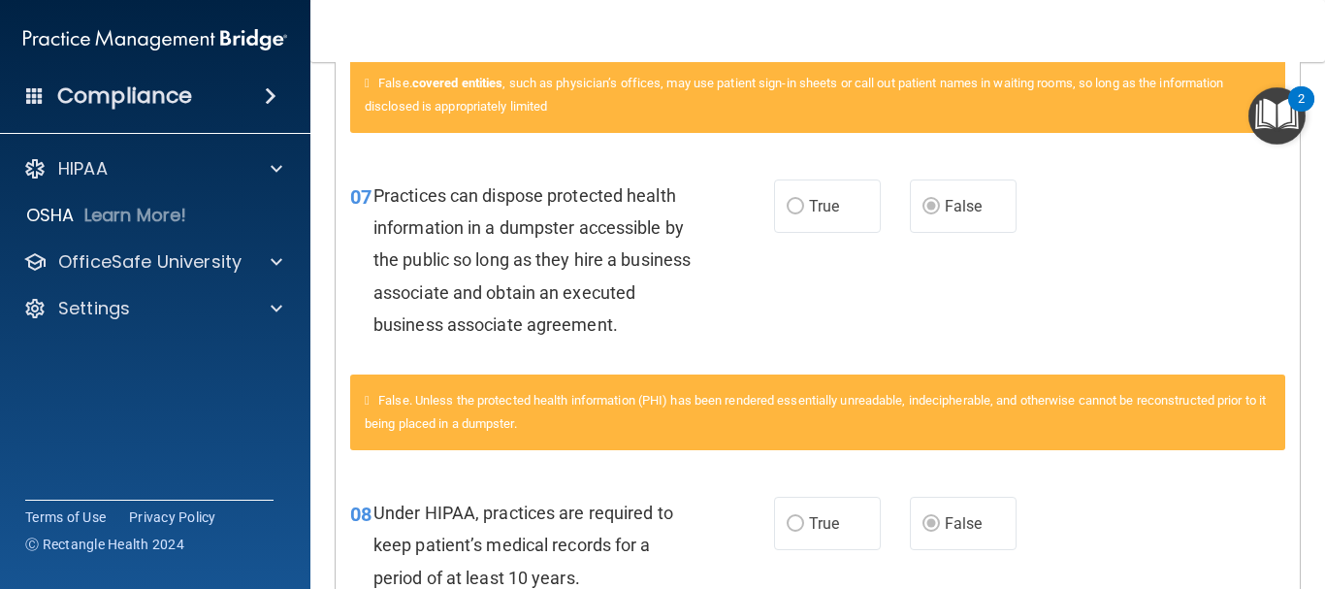
click at [861, 293] on div "07 Practices can dispose protected health information in a dumpster accessible …" at bounding box center [818, 264] width 964 height 219
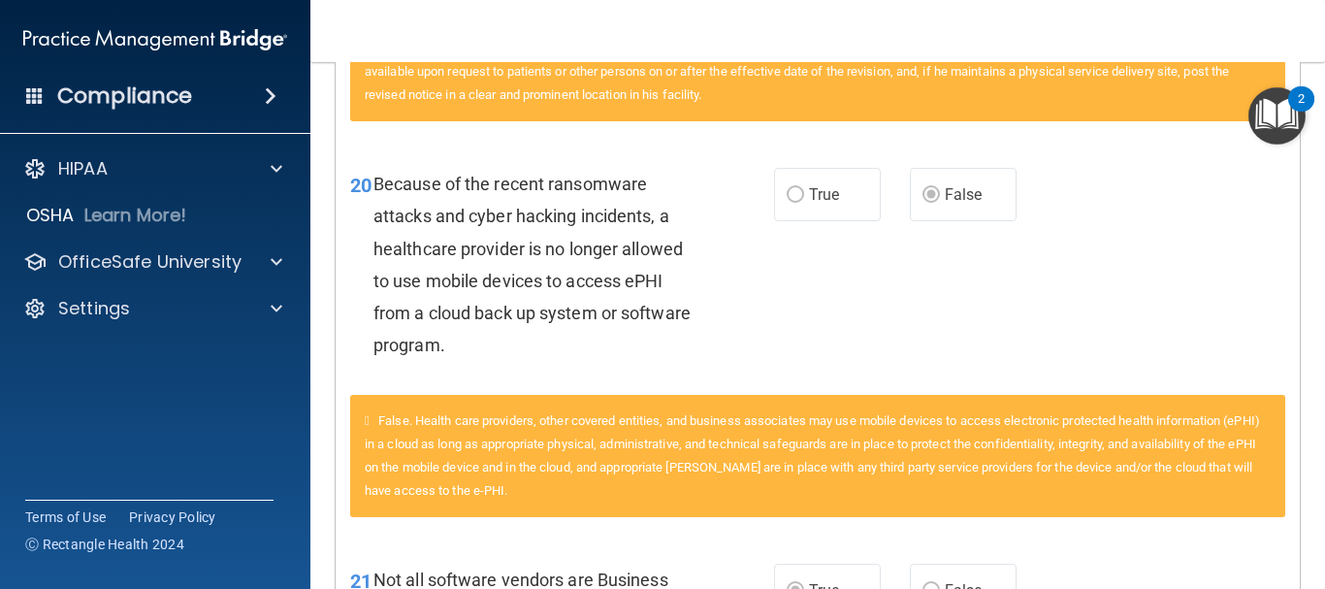
scroll to position [3590, 0]
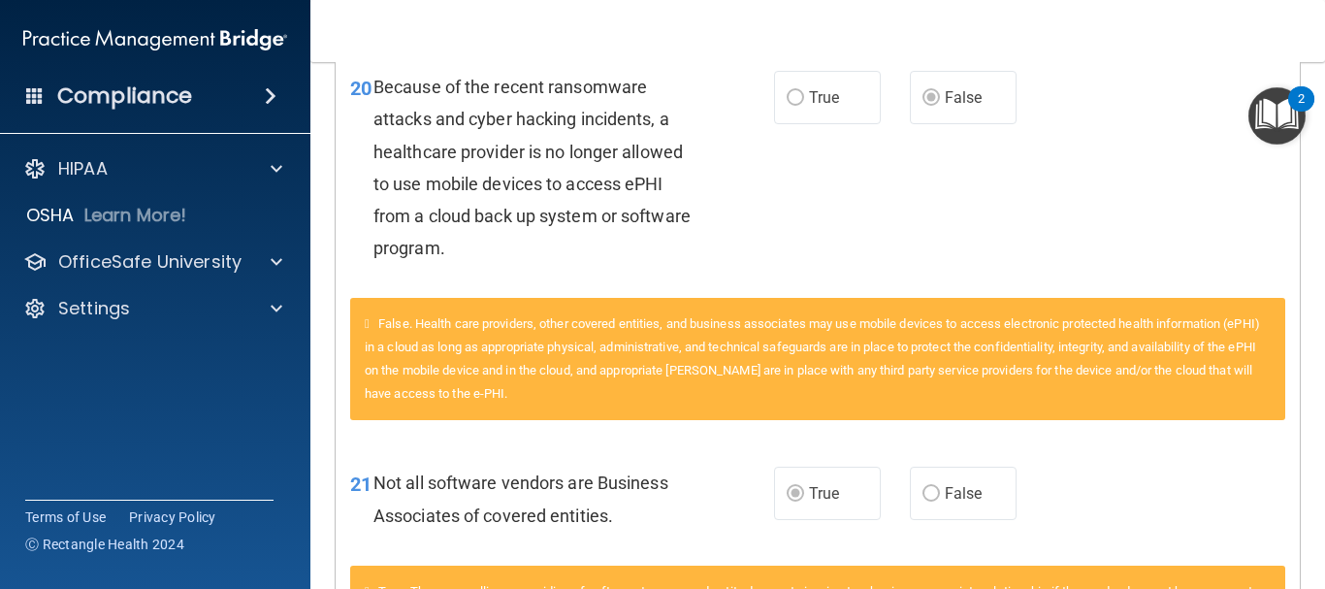
click at [1050, 254] on div "20 Because of the recent ransomware attacks and cyber hacking incidents, a heal…" at bounding box center [818, 172] width 964 height 251
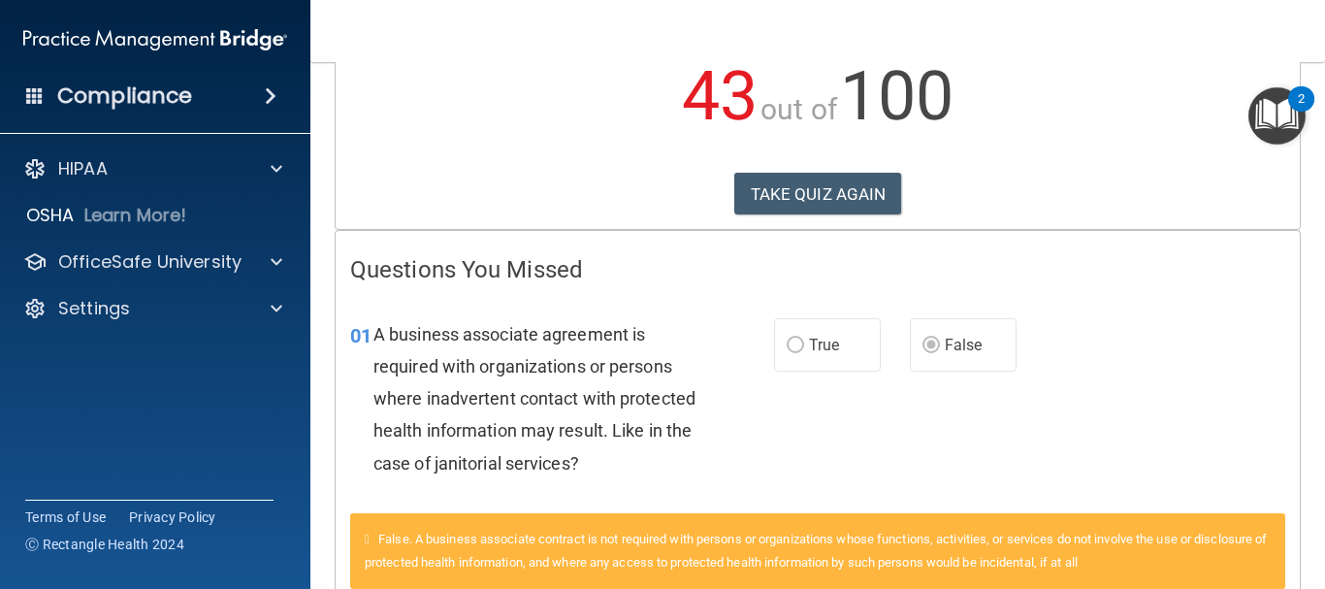
scroll to position [0, 0]
